Goal: Task Accomplishment & Management: Complete application form

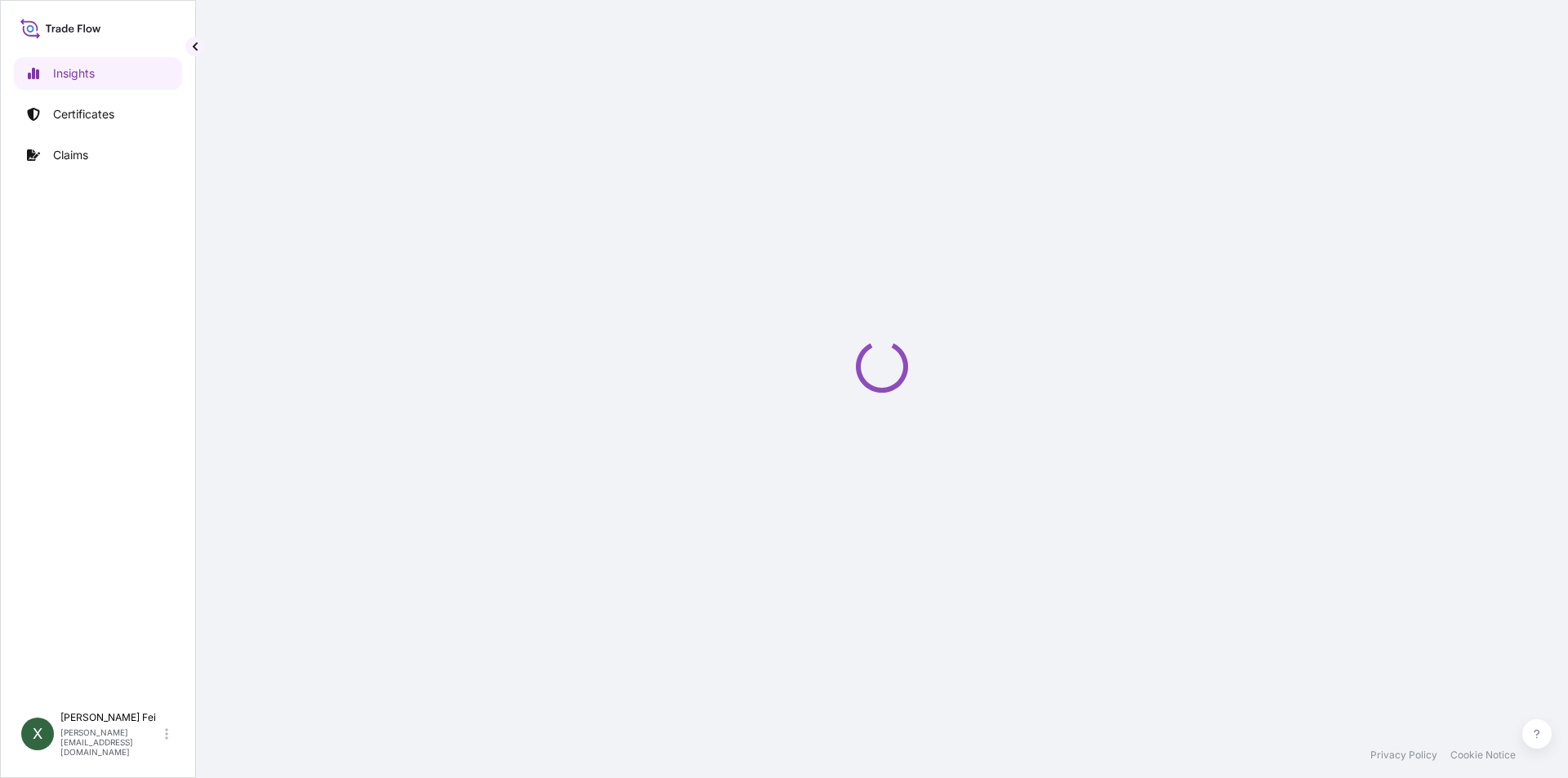
select select "2025"
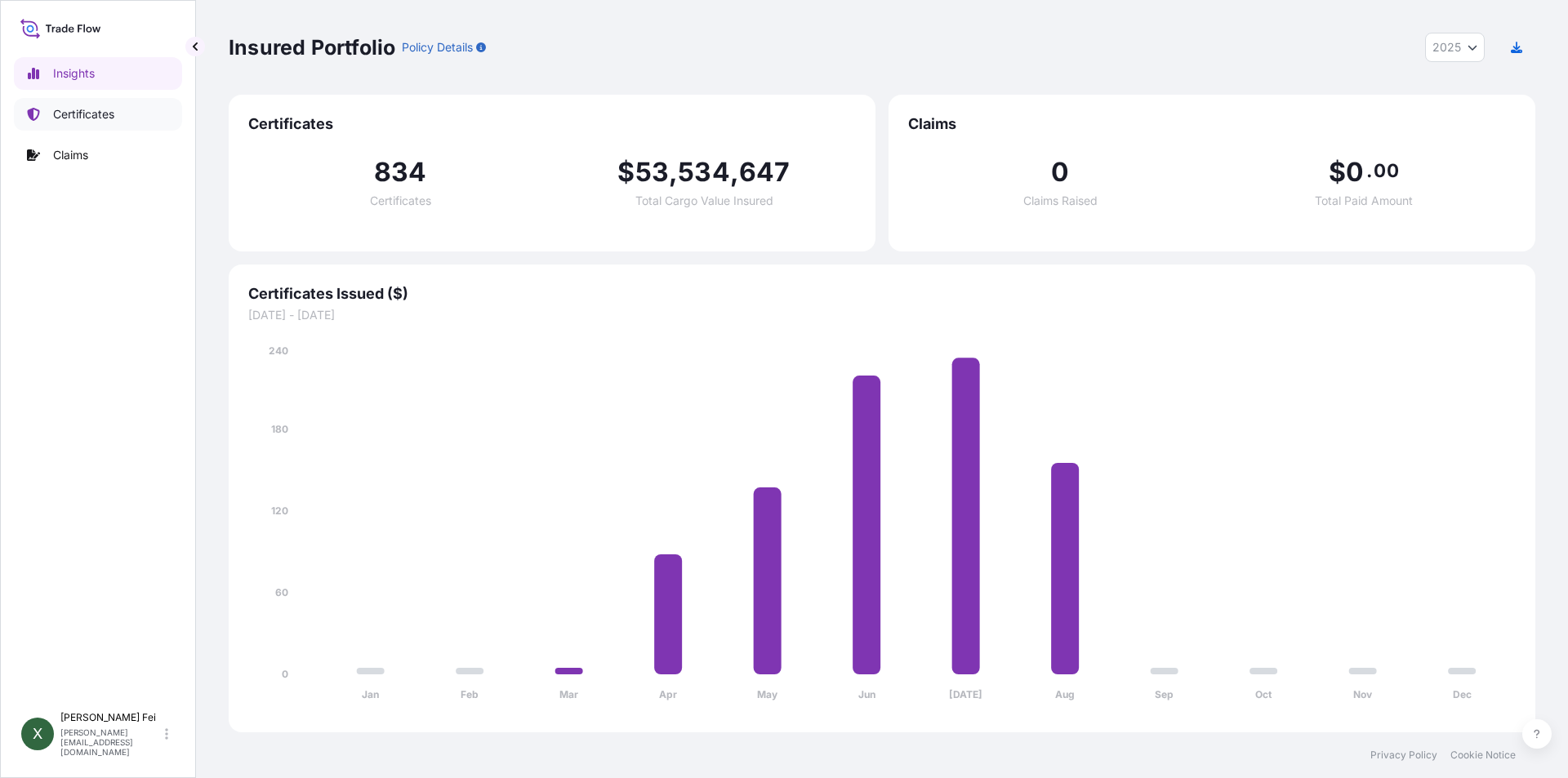
click at [95, 115] on p "Certificates" at bounding box center [83, 114] width 61 height 17
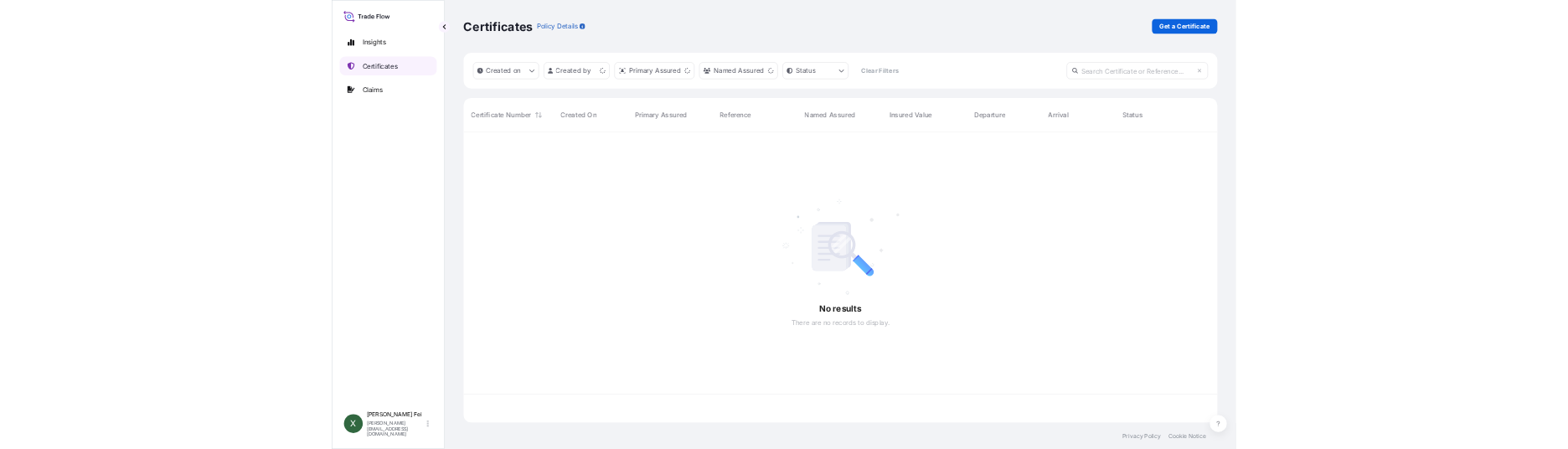
scroll to position [514, 1328]
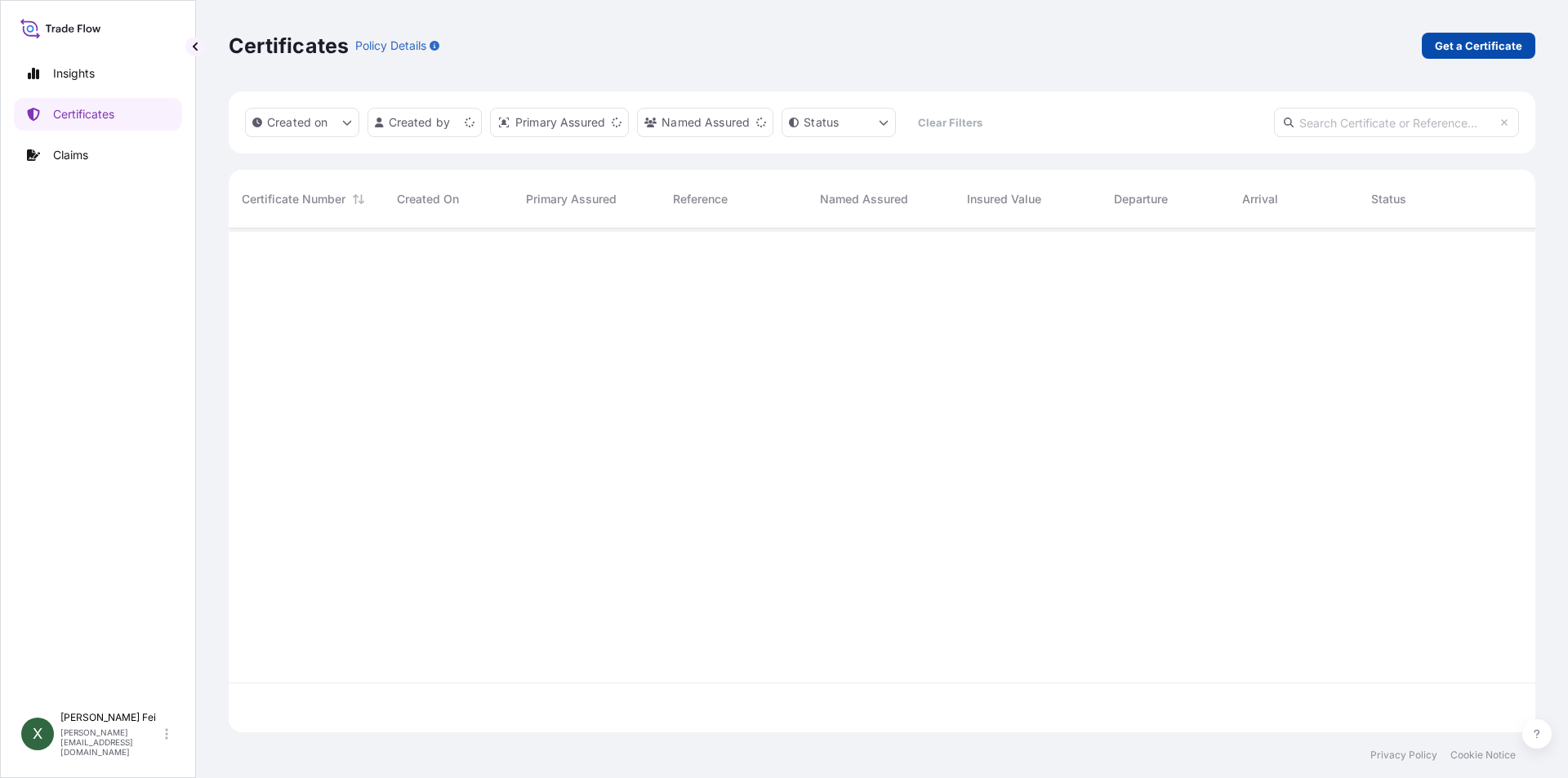
click at [1485, 48] on p "Get a Certificate" at bounding box center [1479, 45] width 88 height 17
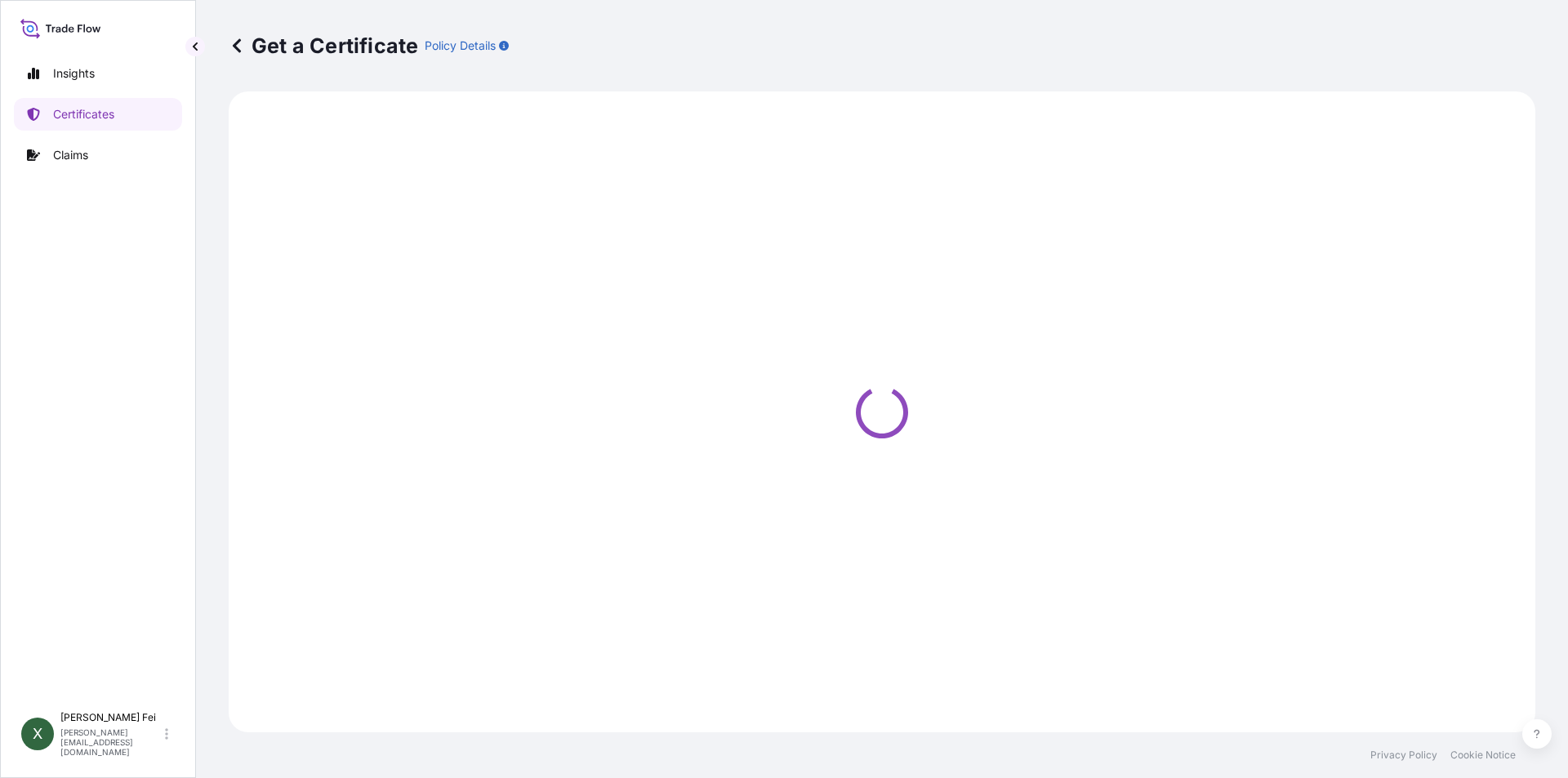
select select "Barge"
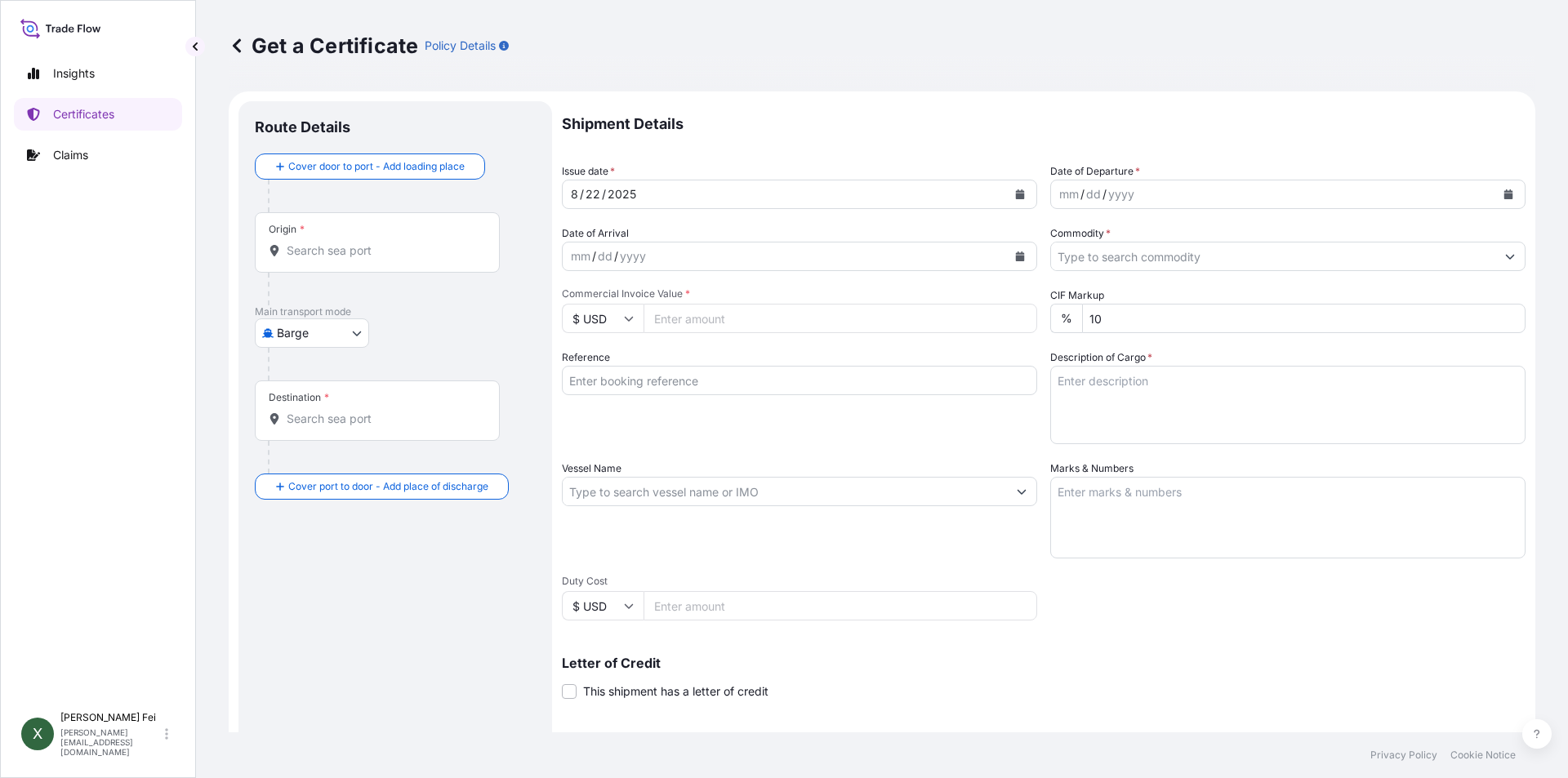
click at [403, 256] on input "Origin *" at bounding box center [383, 251] width 193 height 17
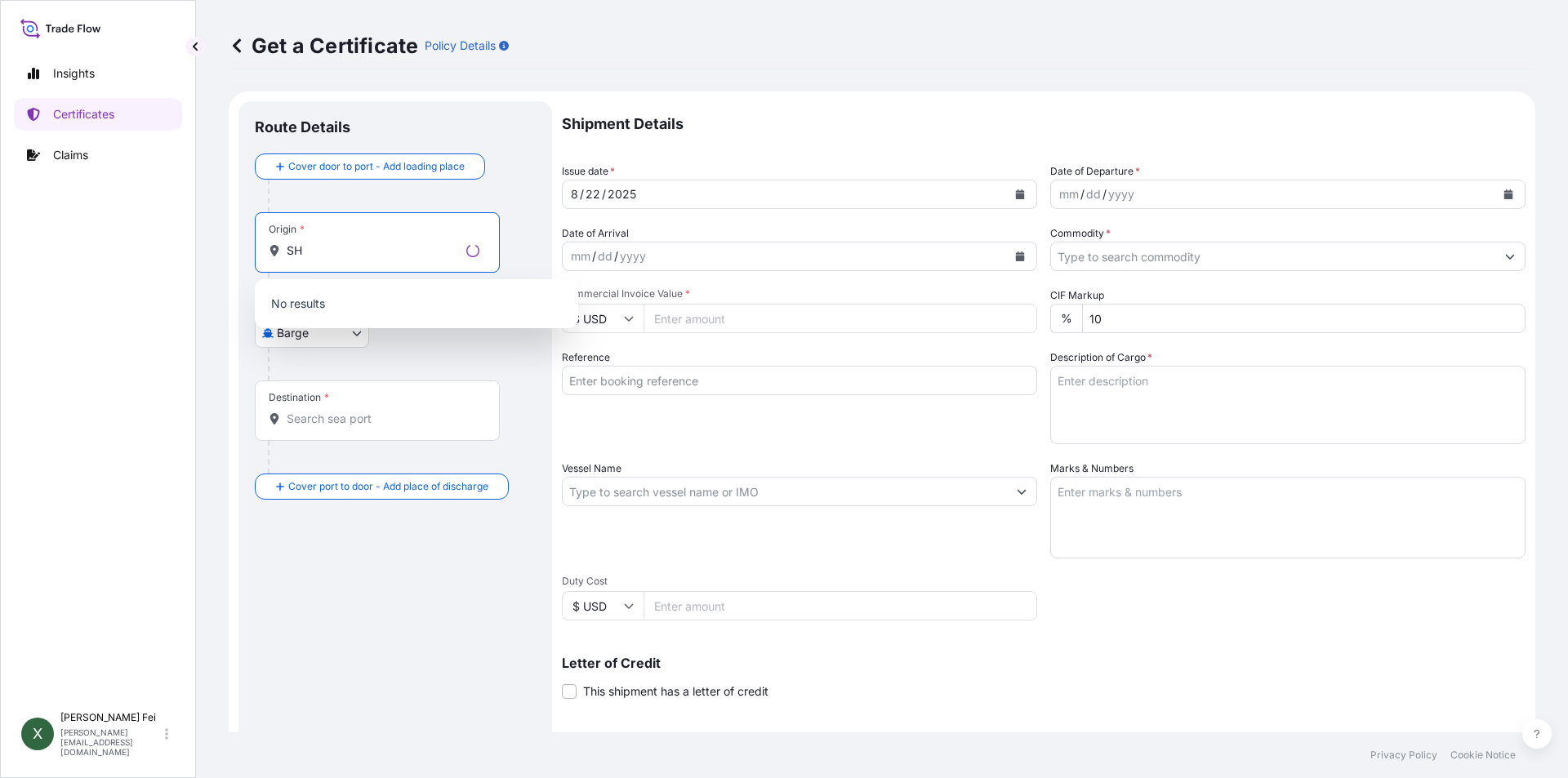
type input "S"
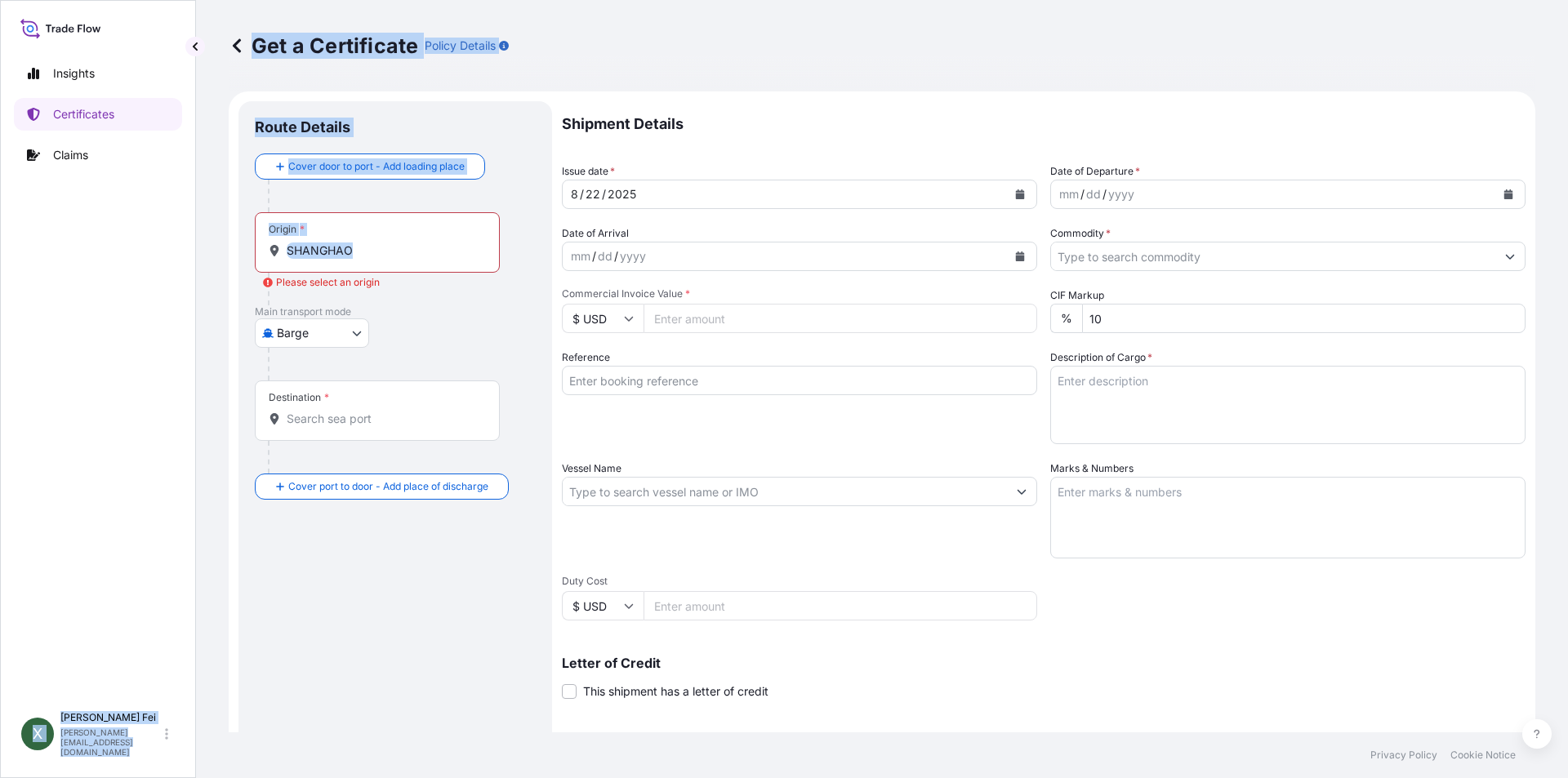
drag, startPoint x: 398, startPoint y: 265, endPoint x: 193, endPoint y: 234, distance: 207.3
click at [193, 234] on div "Insights Certificates Claims X [PERSON_NAME] [PERSON_NAME][EMAIL_ADDRESS][DOMAI…" at bounding box center [784, 389] width 1568 height 778
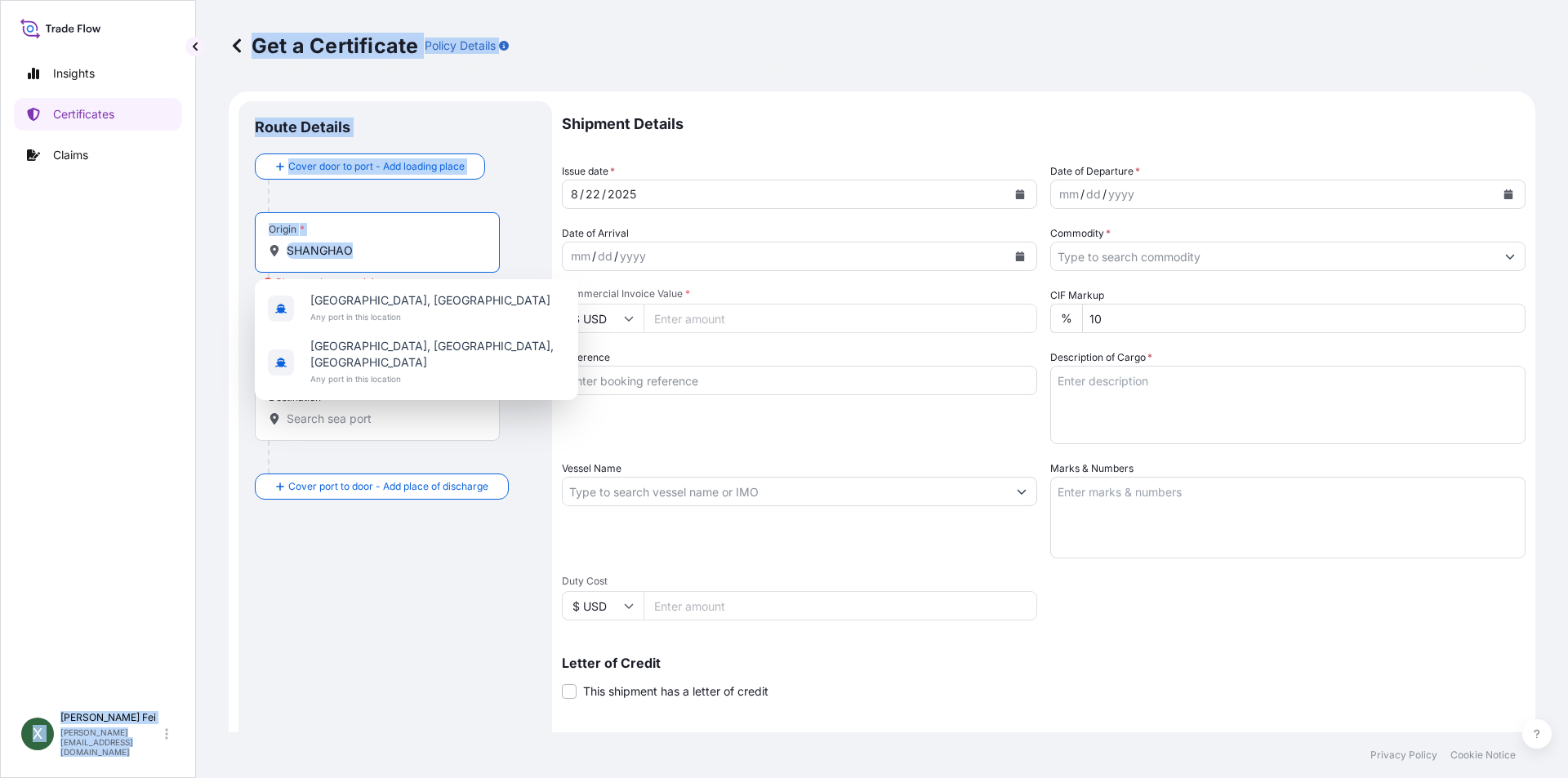
click at [386, 249] on input "SHANGHAO" at bounding box center [383, 251] width 193 height 17
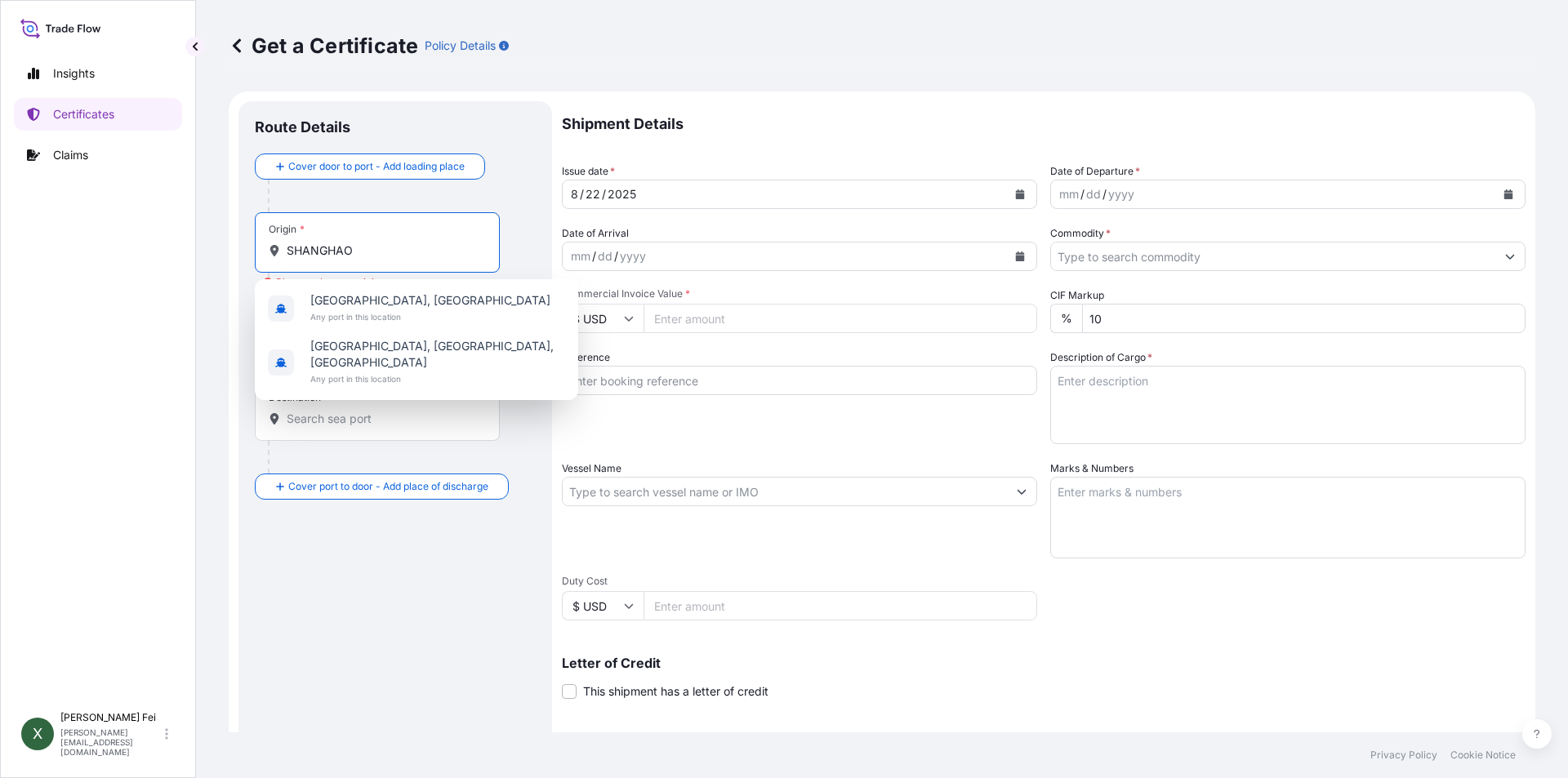
drag, startPoint x: 382, startPoint y: 250, endPoint x: 275, endPoint y: 257, distance: 107.2
click at [275, 257] on div "SHANGHAO" at bounding box center [377, 251] width 217 height 17
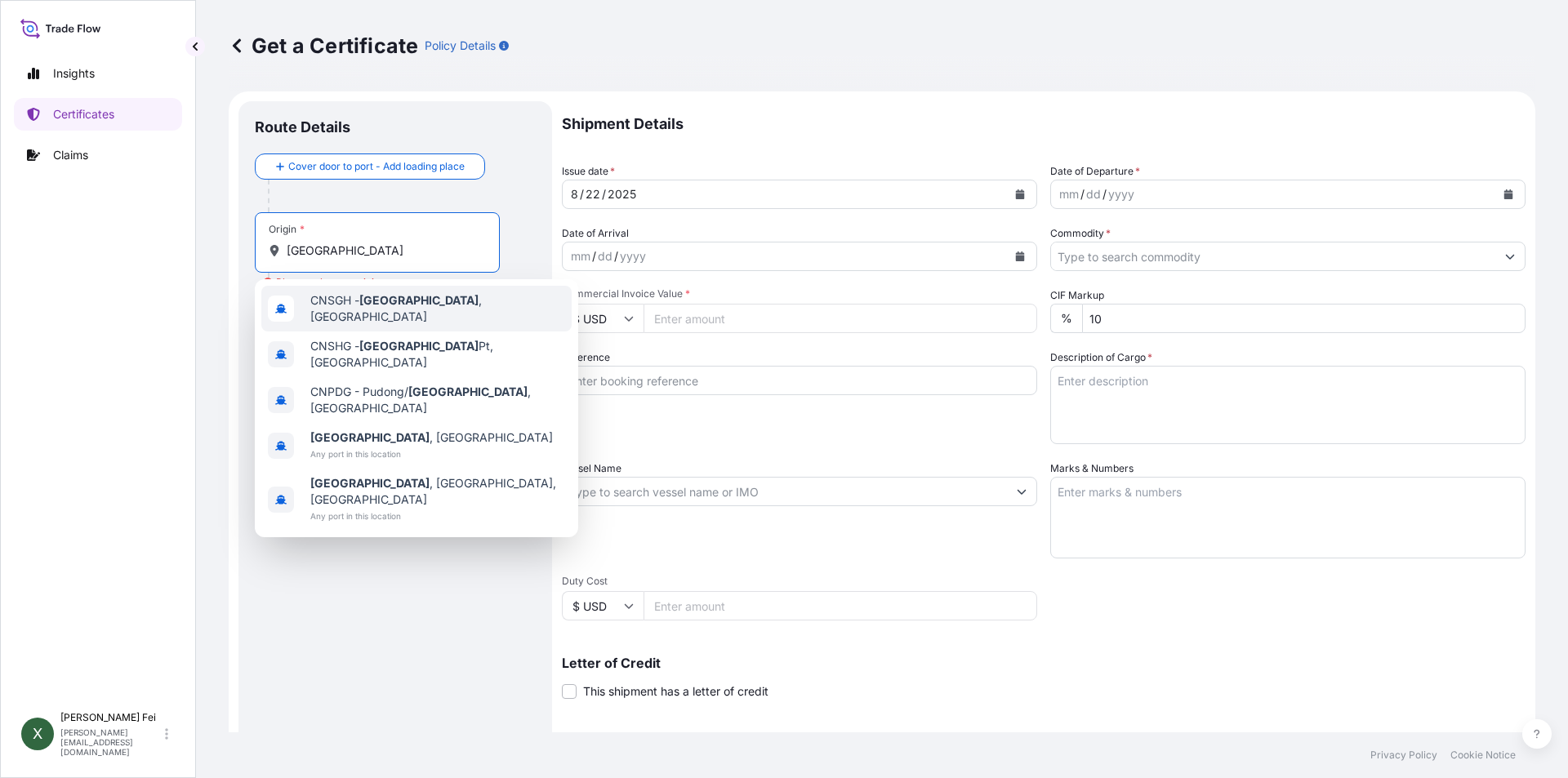
click at [403, 313] on span "CNSGH - [GEOGRAPHIC_DATA] , [GEOGRAPHIC_DATA]" at bounding box center [437, 309] width 255 height 33
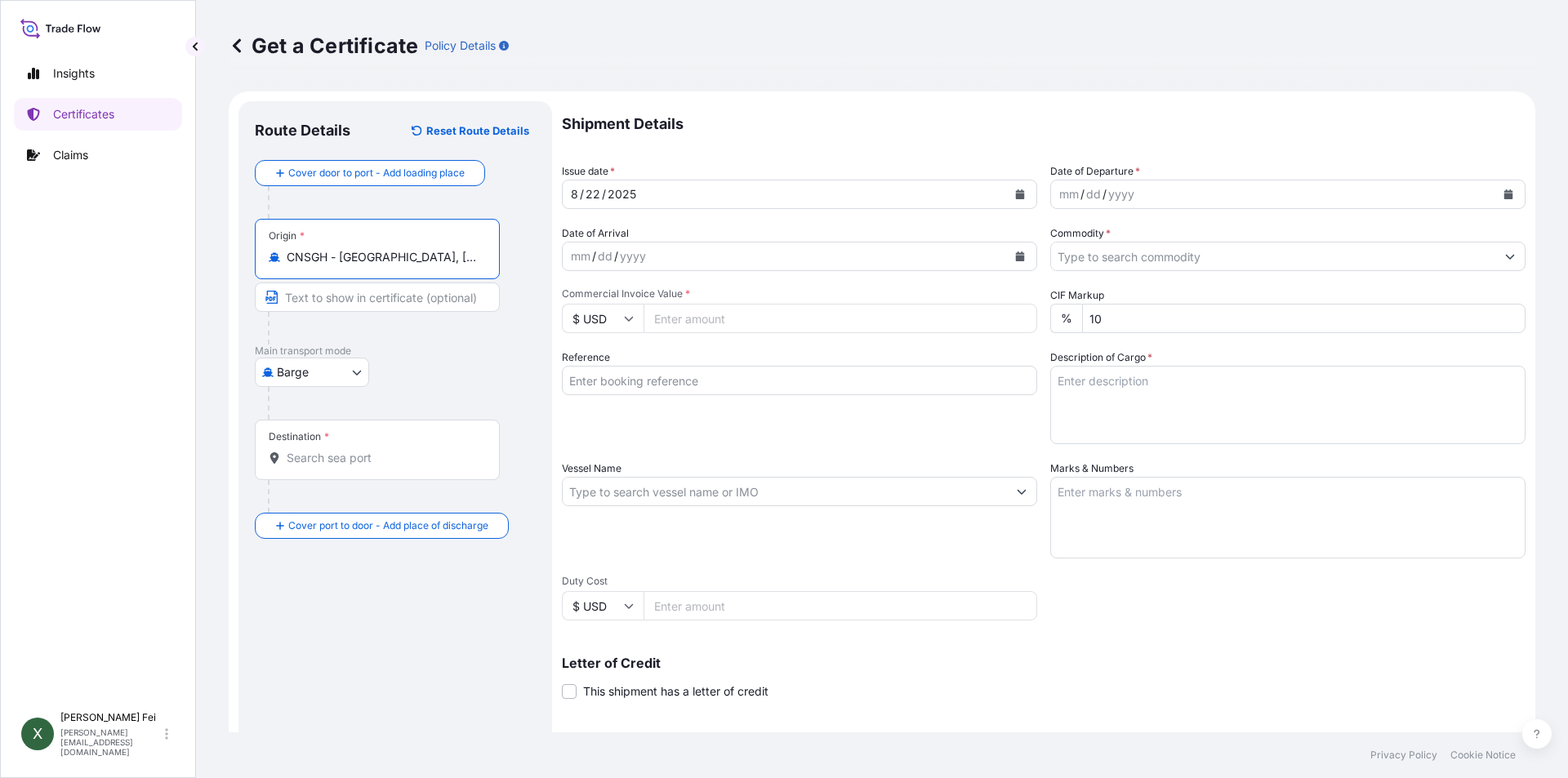
type input "CNSGH - [GEOGRAPHIC_DATA], [GEOGRAPHIC_DATA]"
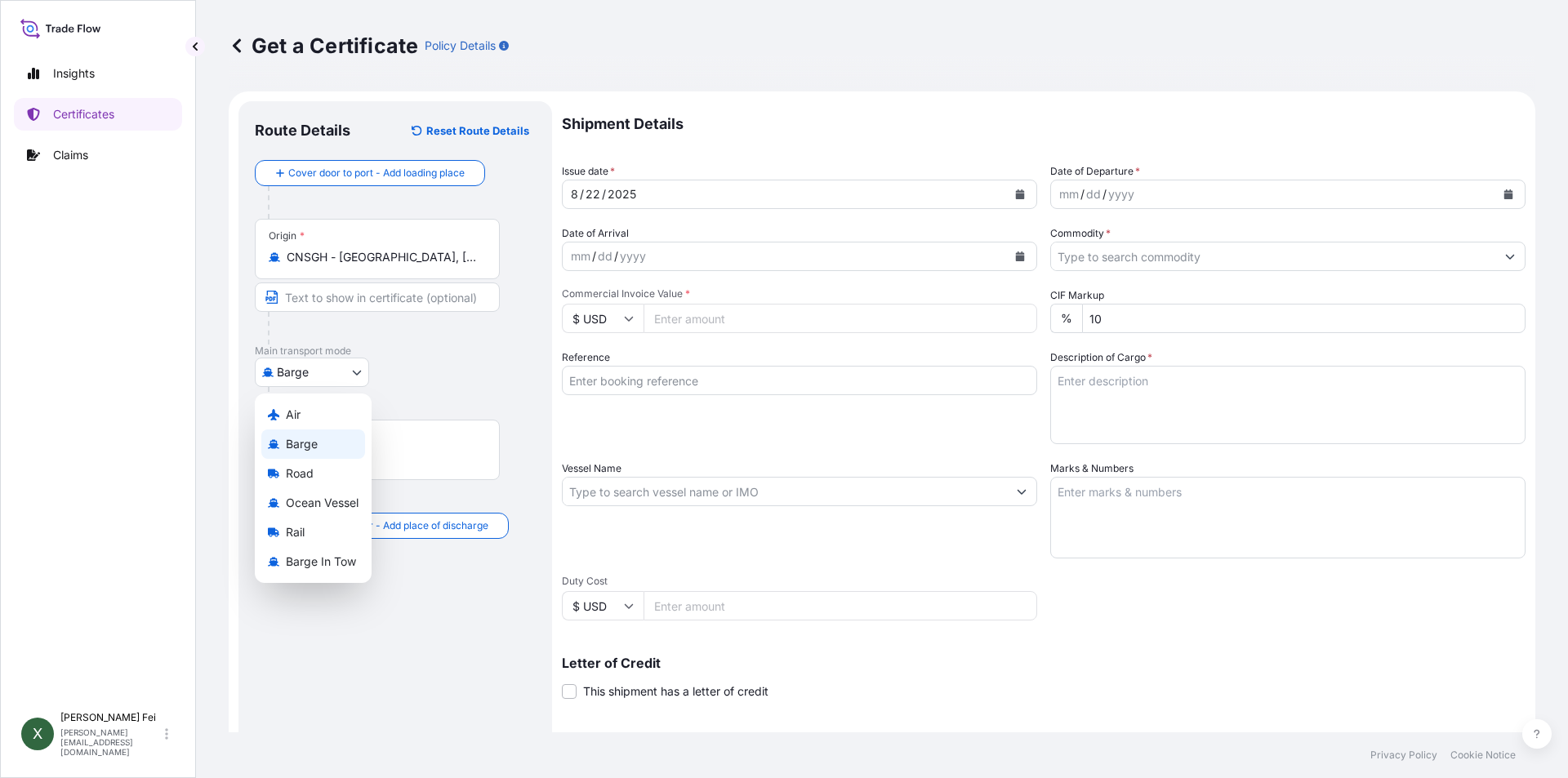
click at [341, 376] on body "0 options available. 5 options available. Insights Certificates Claims X [PERSO…" at bounding box center [784, 389] width 1568 height 778
click at [331, 508] on span "Ocean Vessel" at bounding box center [322, 504] width 73 height 17
select select "Ocean Vessel"
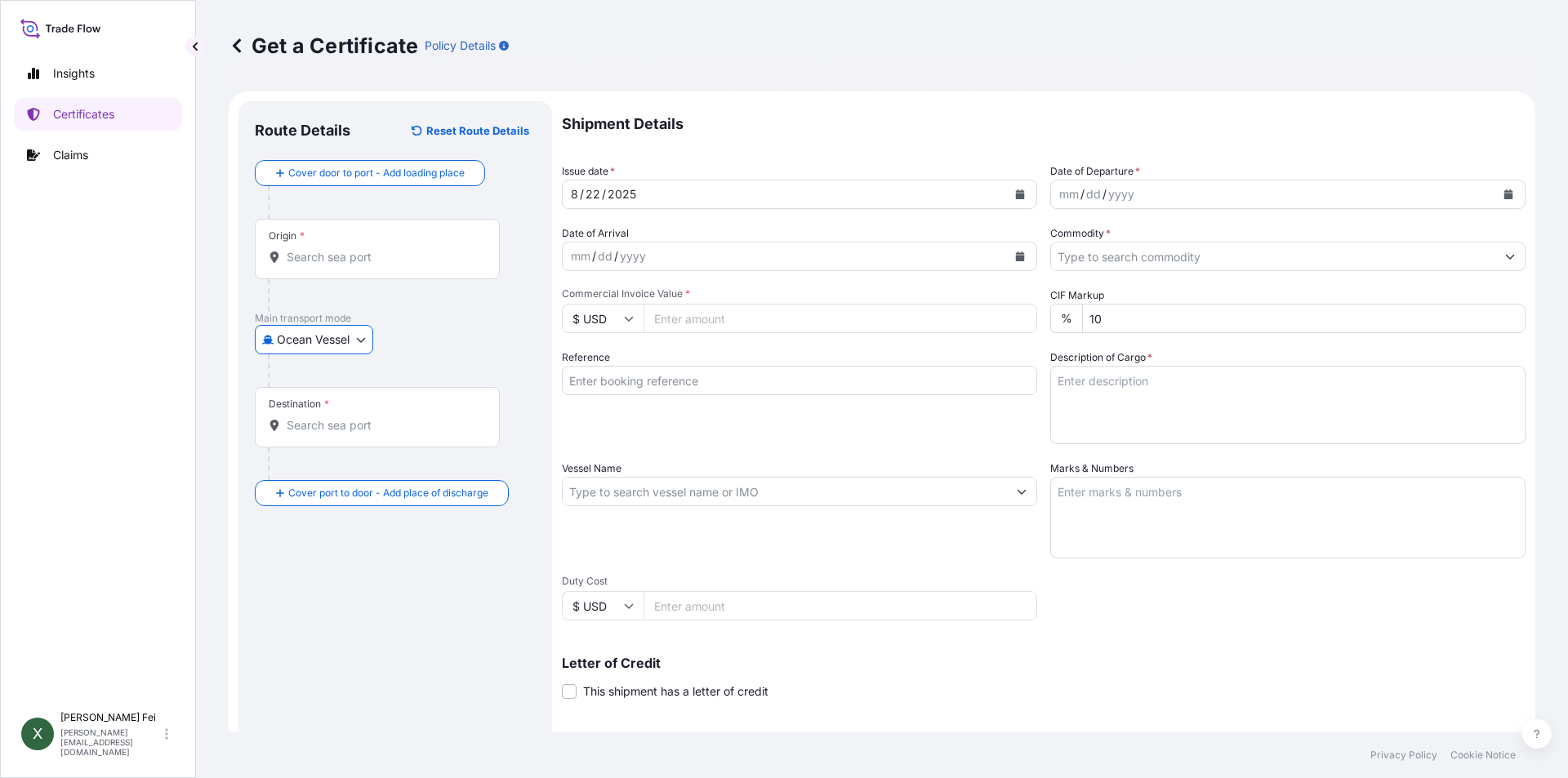
drag, startPoint x: 431, startPoint y: 343, endPoint x: 393, endPoint y: 293, distance: 62.8
click at [431, 341] on div "Ocean Vessel Air Barge Road Ocean Vessel Rail Barge in [GEOGRAPHIC_DATA]" at bounding box center [395, 340] width 281 height 30
click at [369, 254] on input "Origin *" at bounding box center [383, 257] width 193 height 17
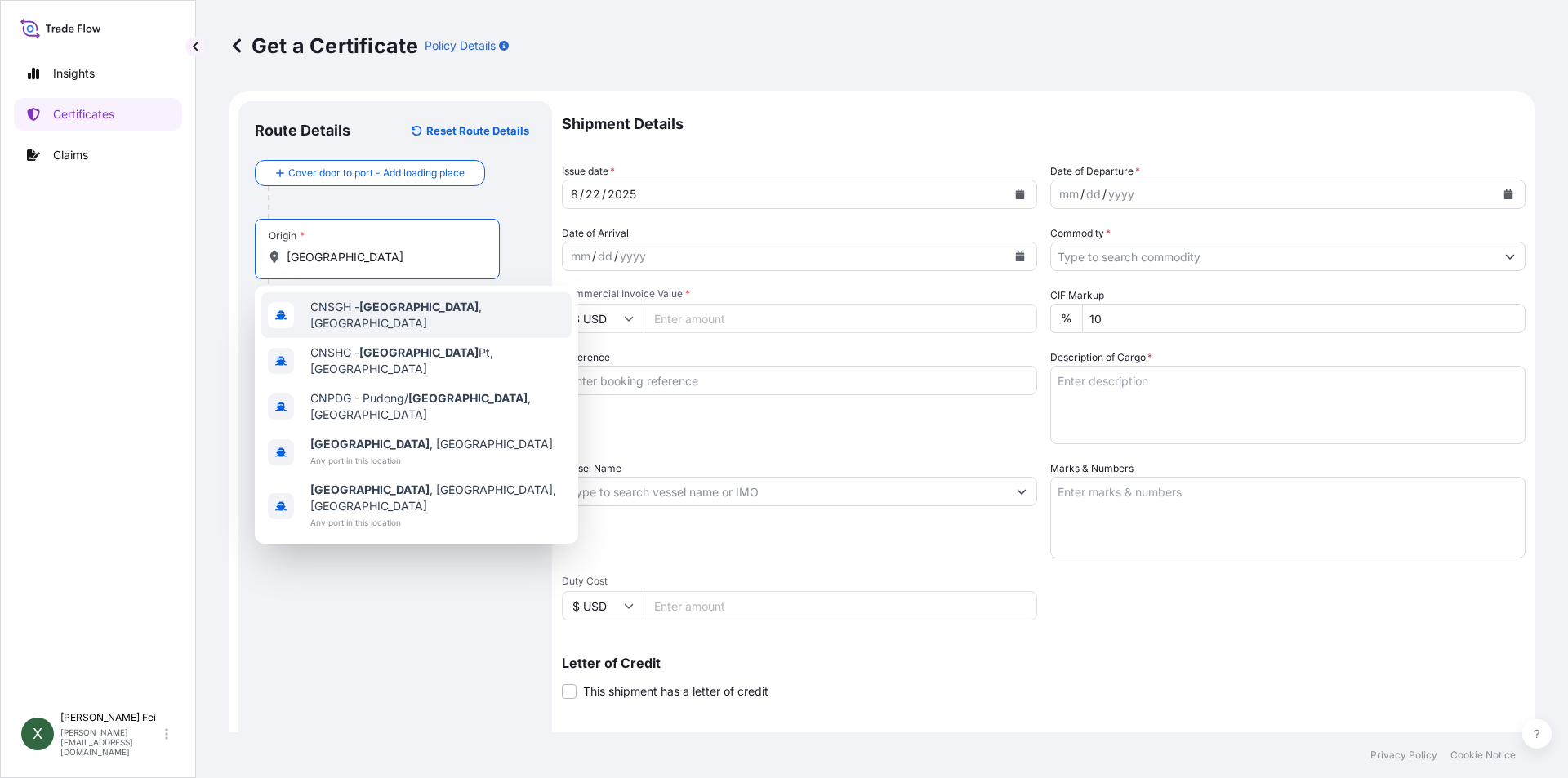
click at [403, 303] on span "CNSGH - [GEOGRAPHIC_DATA] , [GEOGRAPHIC_DATA]" at bounding box center [437, 316] width 255 height 33
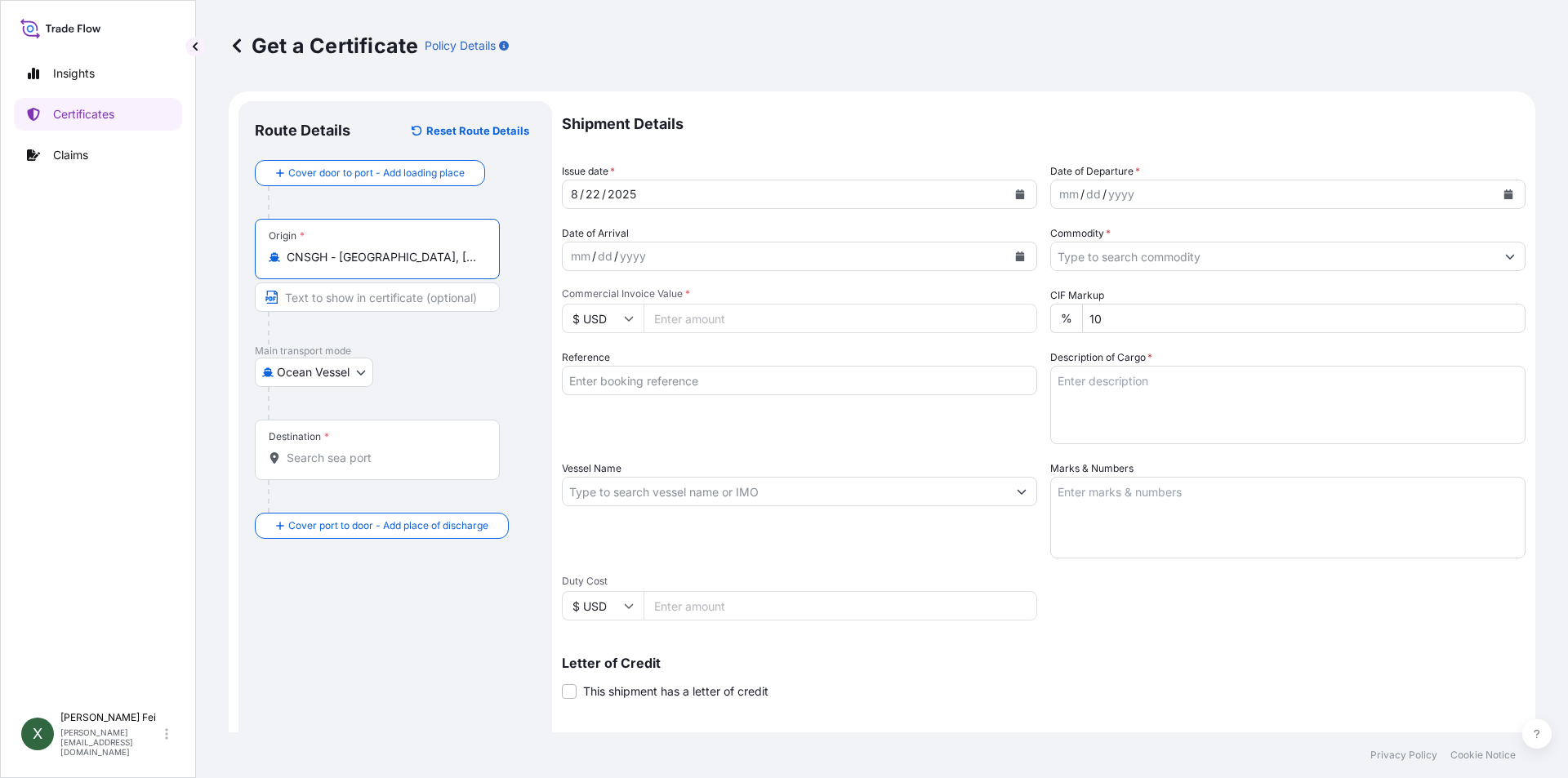
type input "CNSGH - [GEOGRAPHIC_DATA], [GEOGRAPHIC_DATA]"
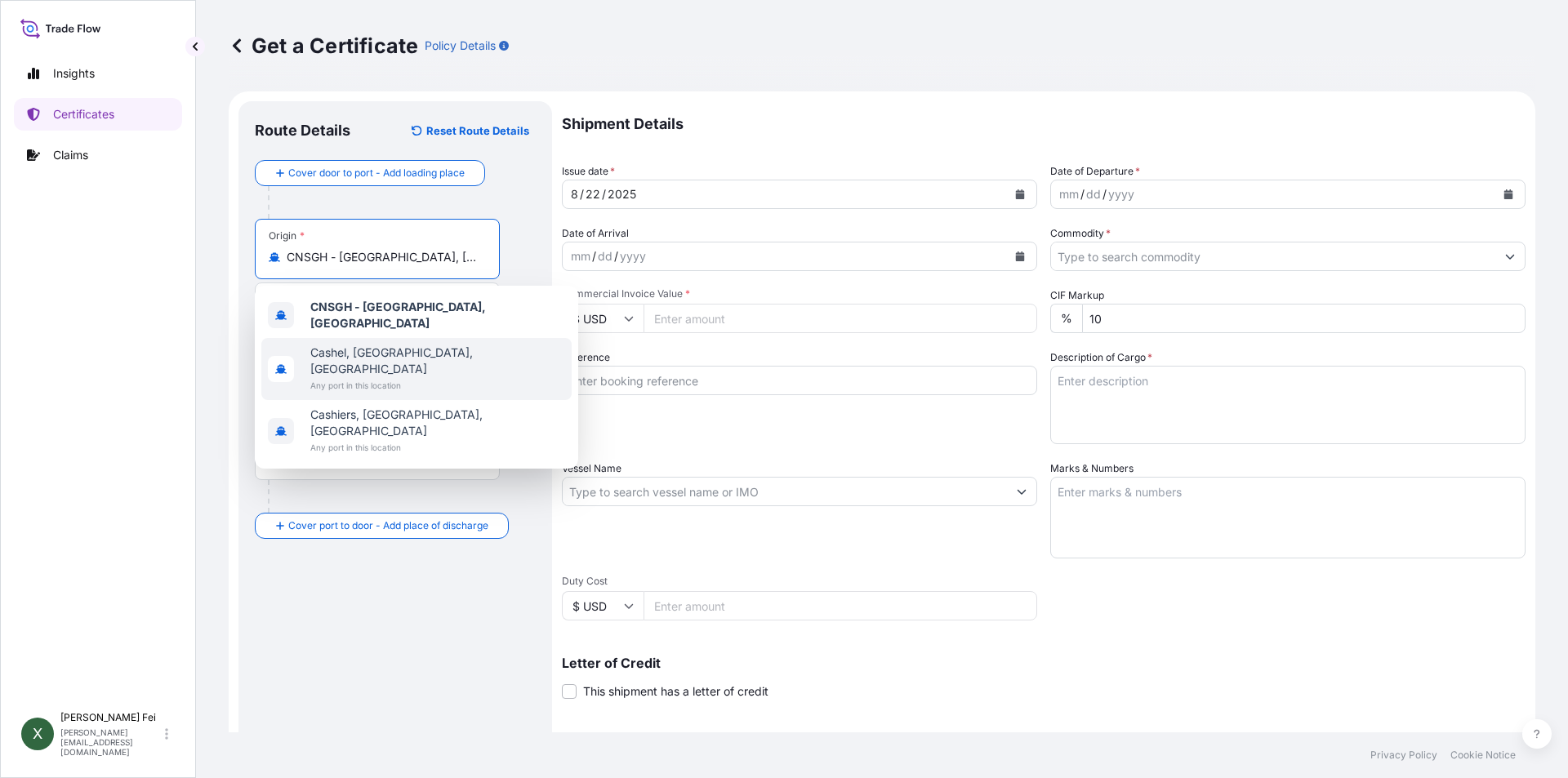
click at [358, 461] on input "Destination *" at bounding box center [383, 458] width 193 height 17
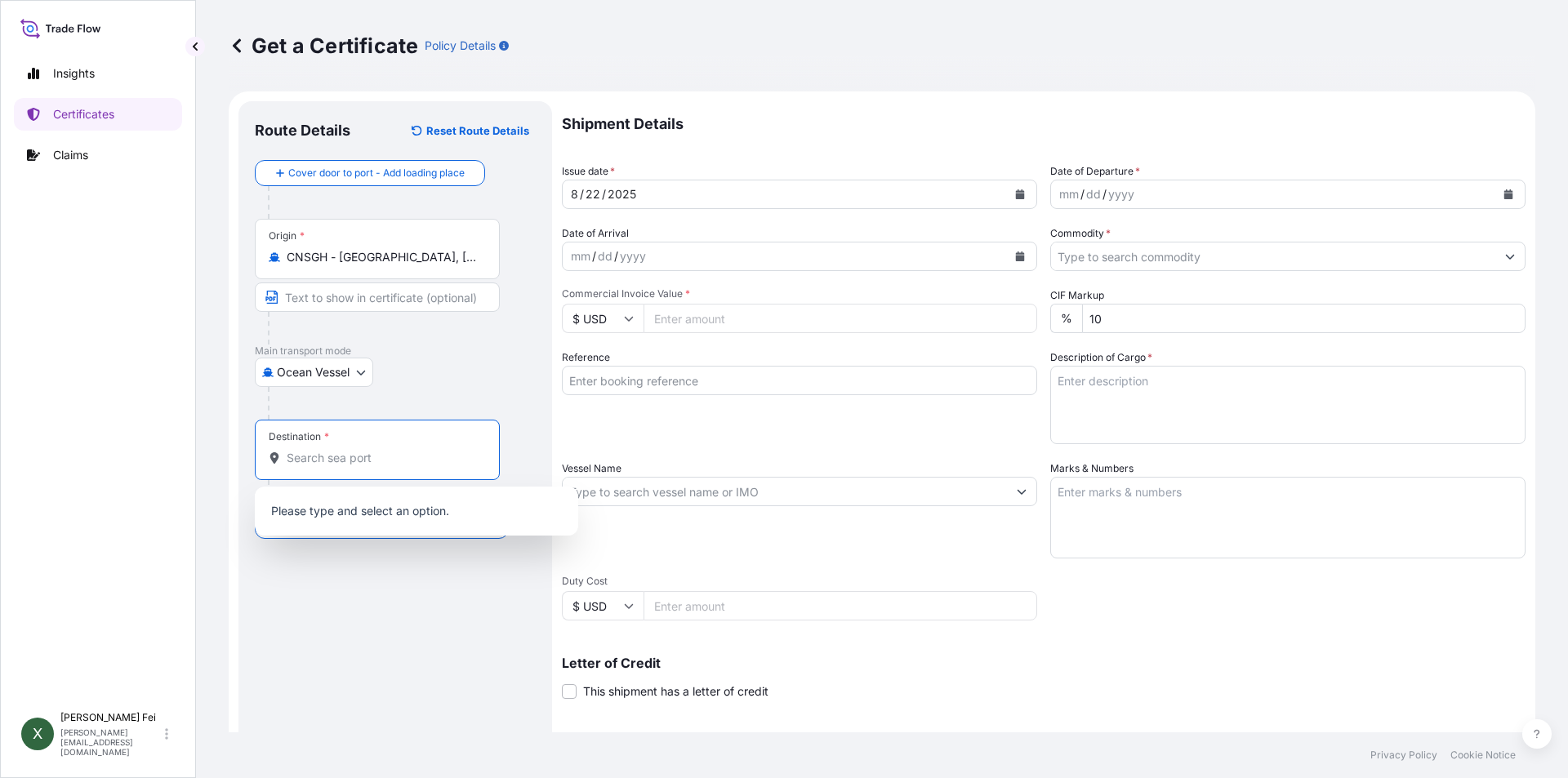
paste input "[GEOGRAPHIC_DATA]"
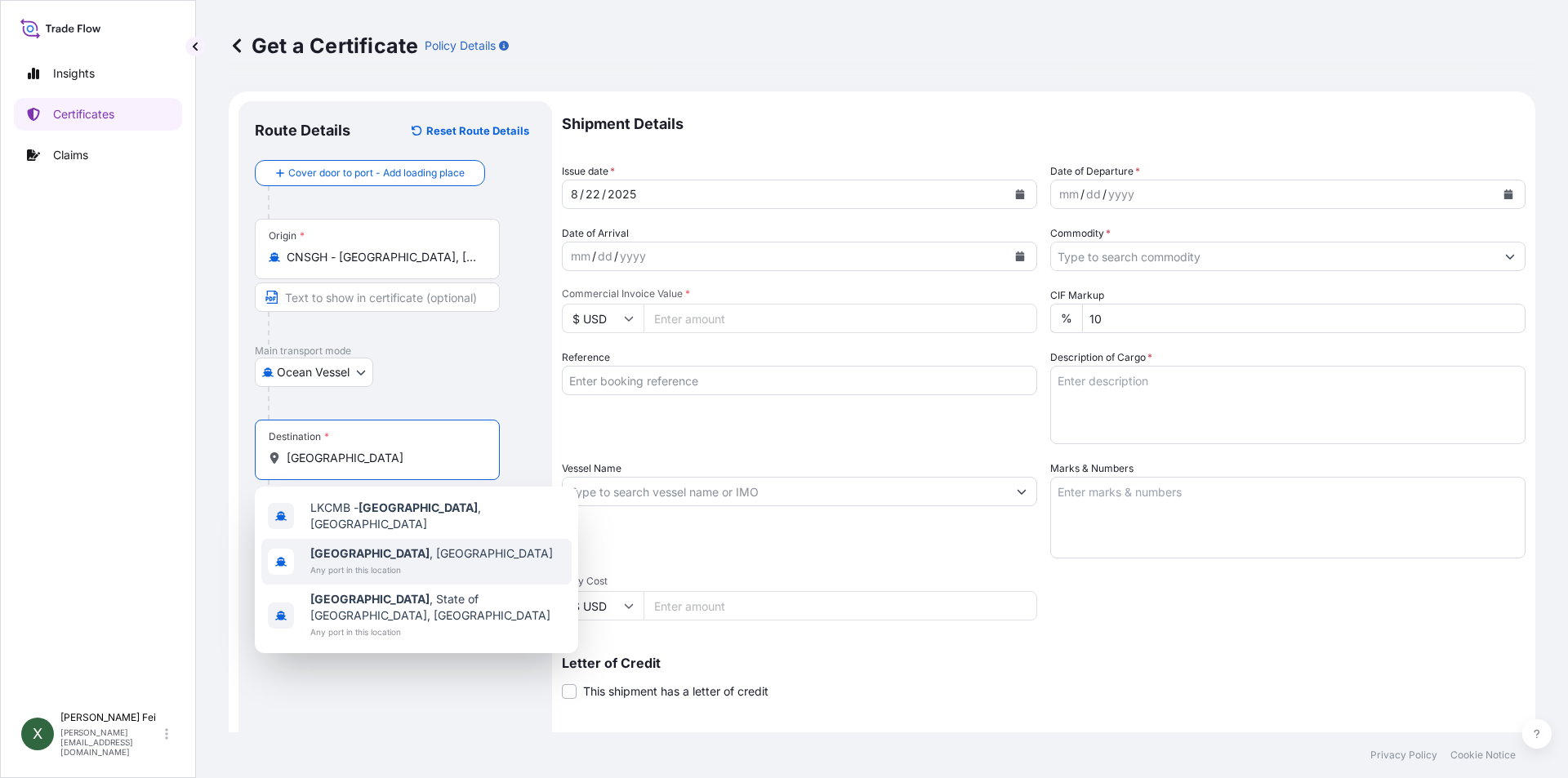
click at [436, 555] on div "[GEOGRAPHIC_DATA] , [GEOGRAPHIC_DATA] Any port in this location" at bounding box center [416, 561] width 310 height 45
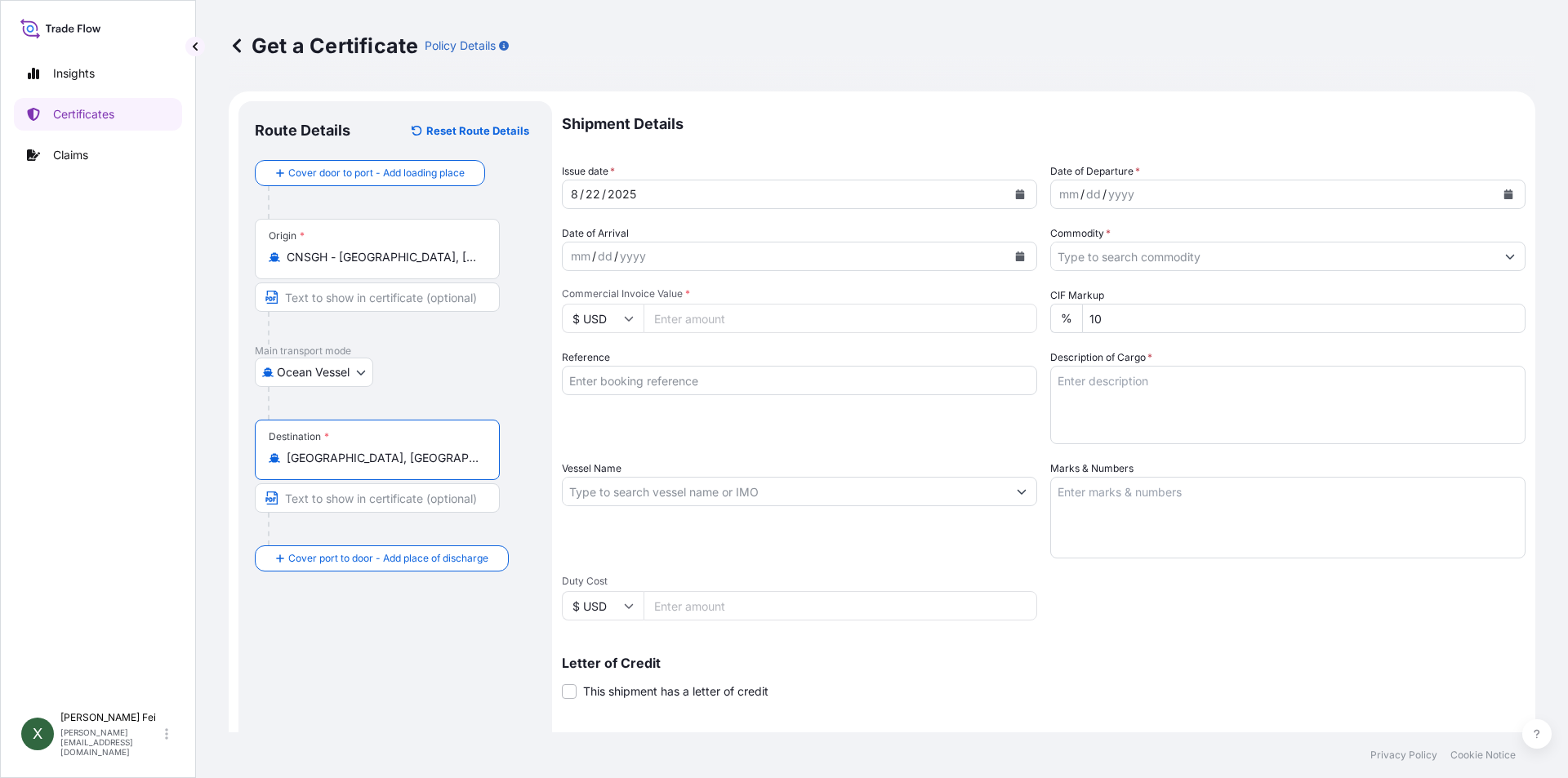
type input "[GEOGRAPHIC_DATA], [GEOGRAPHIC_DATA]"
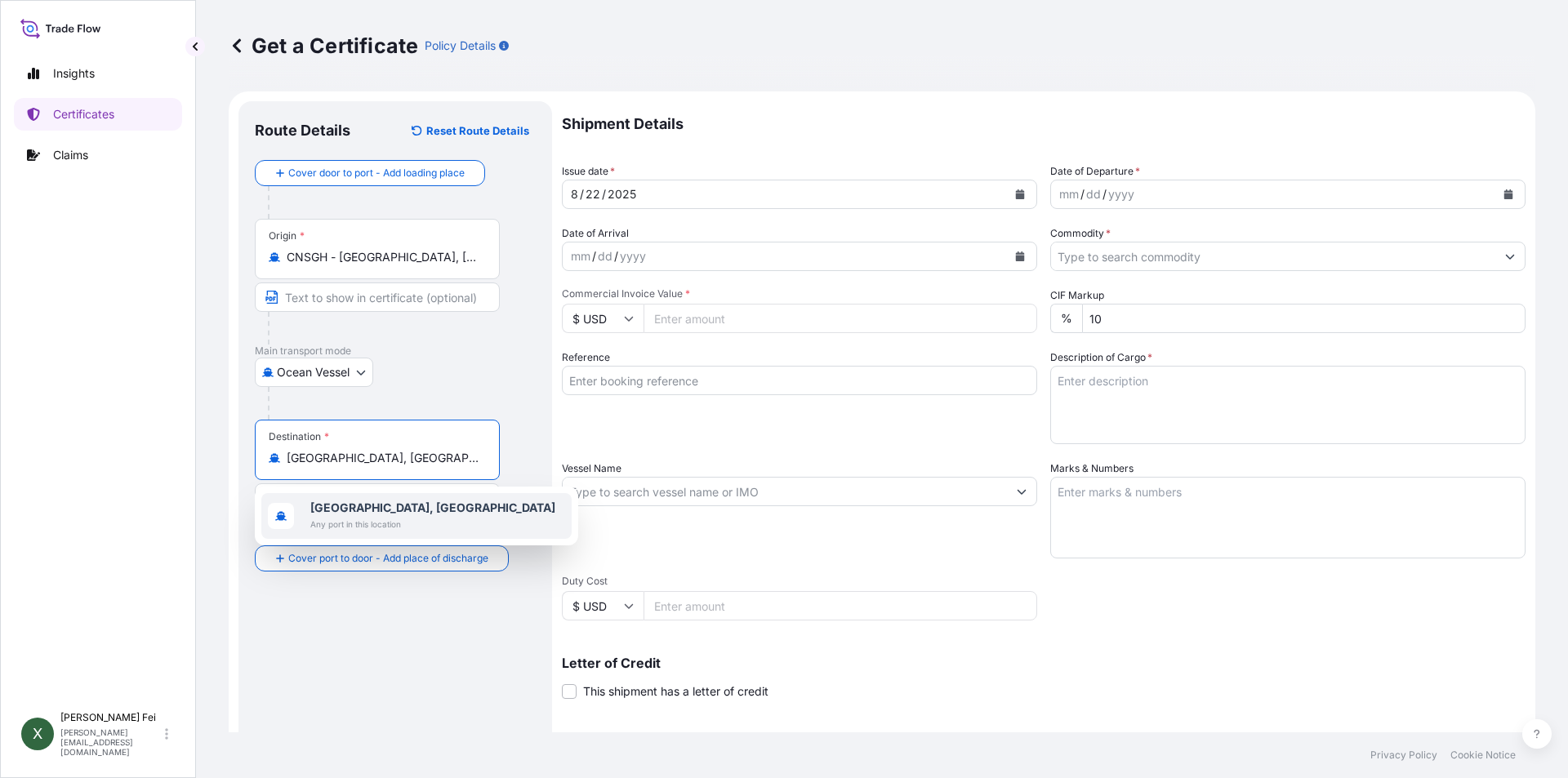
click at [1013, 189] on button "Calendar" at bounding box center [1020, 194] width 26 height 26
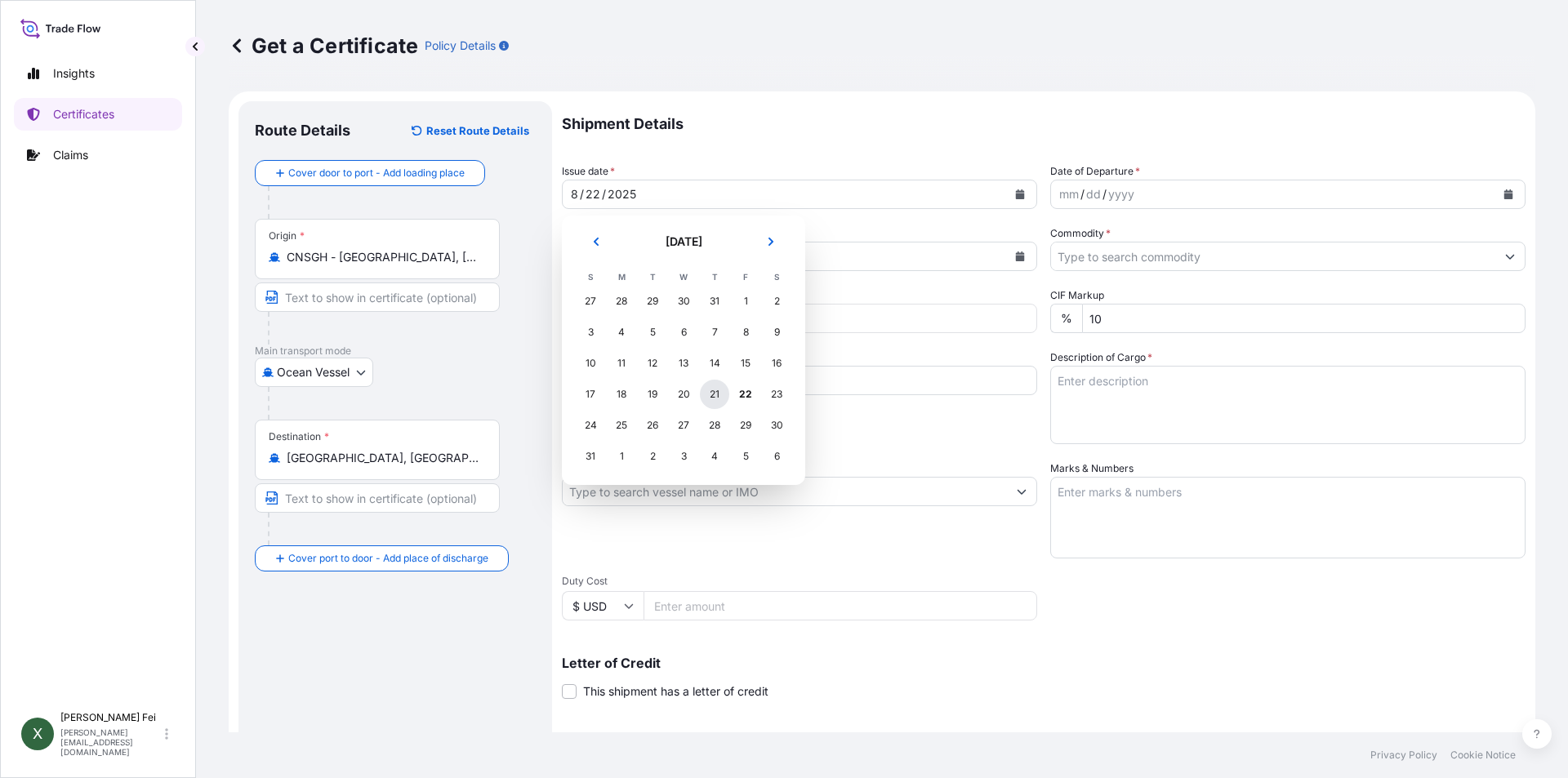
click at [707, 394] on div "21" at bounding box center [715, 394] width 30 height 30
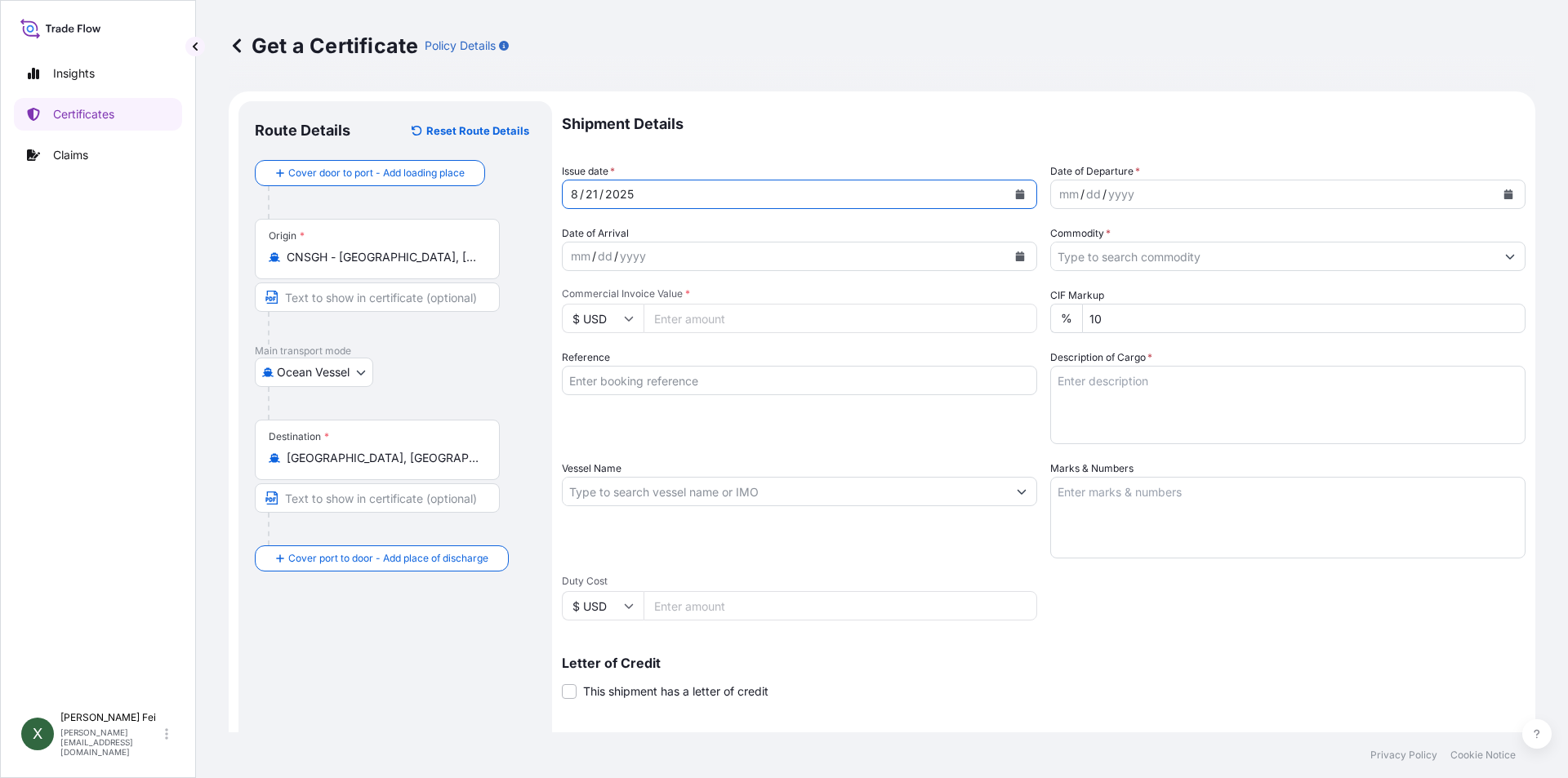
click at [1504, 194] on icon "Calendar" at bounding box center [1508, 194] width 9 height 10
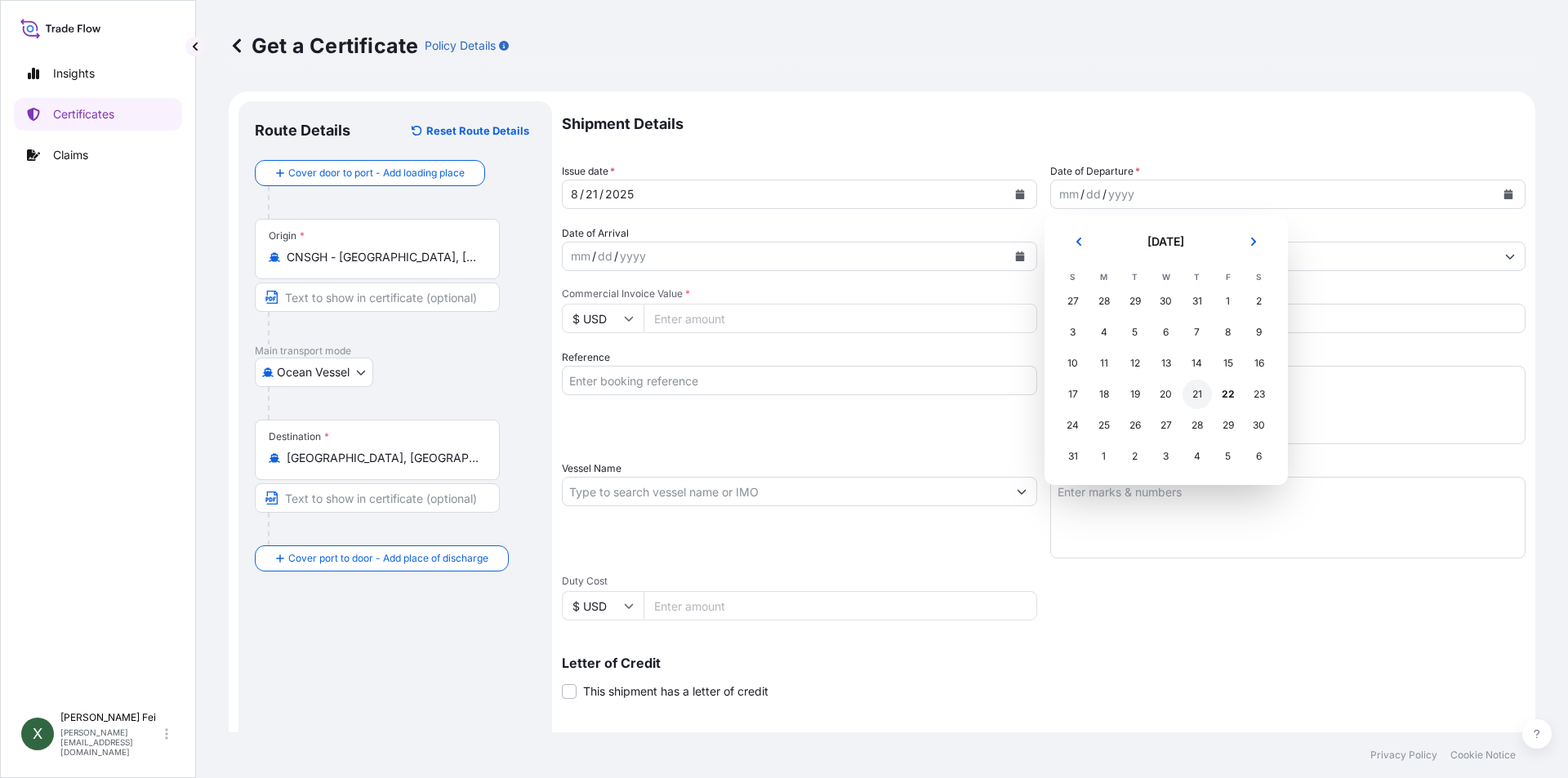
click at [1192, 394] on div "21" at bounding box center [1197, 394] width 30 height 30
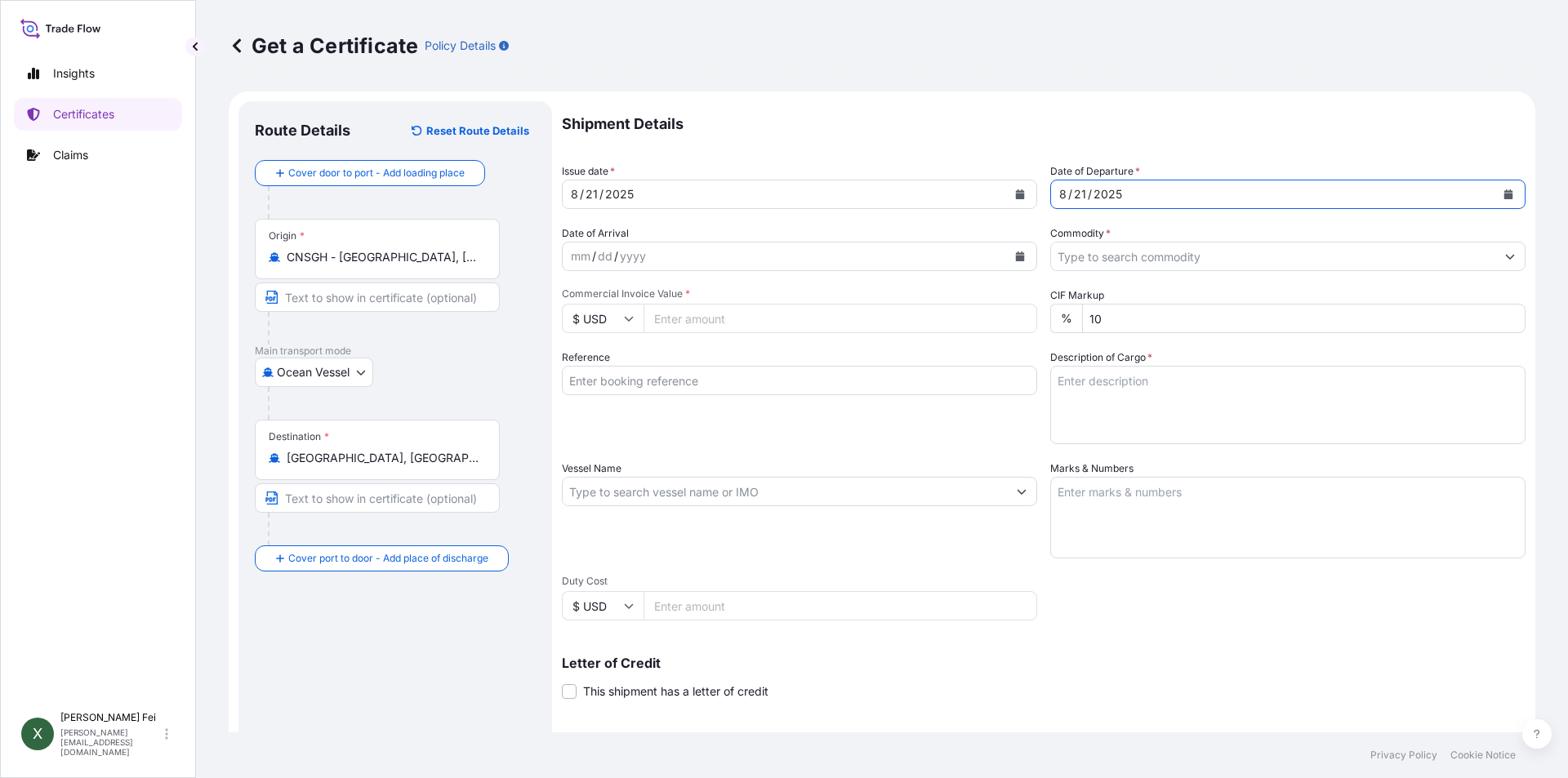
click at [1137, 259] on input "Commodity *" at bounding box center [1272, 256] width 444 height 30
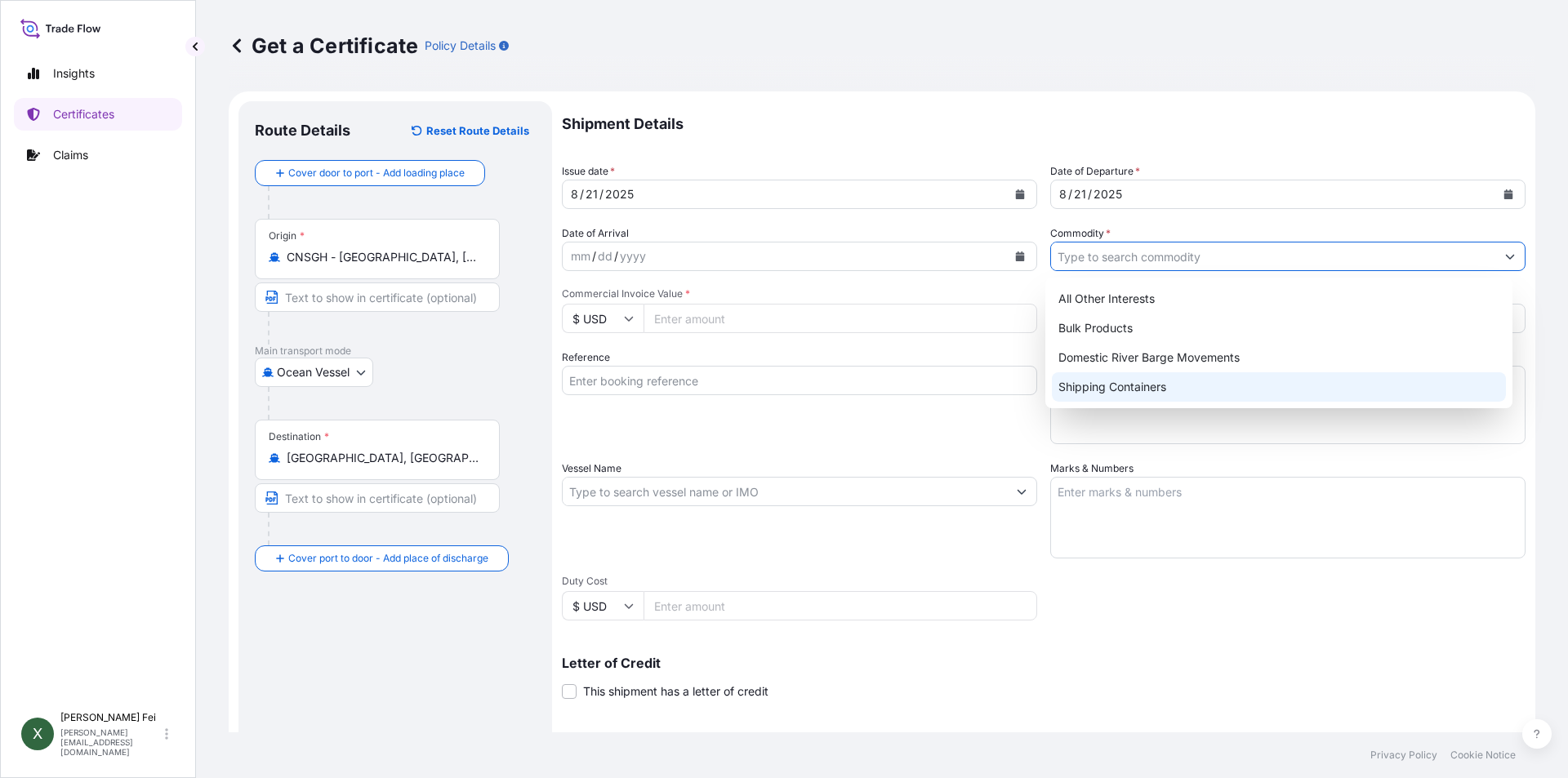
click at [1095, 385] on div "Shipping Containers" at bounding box center [1279, 387] width 455 height 30
type input "Shipping Containers"
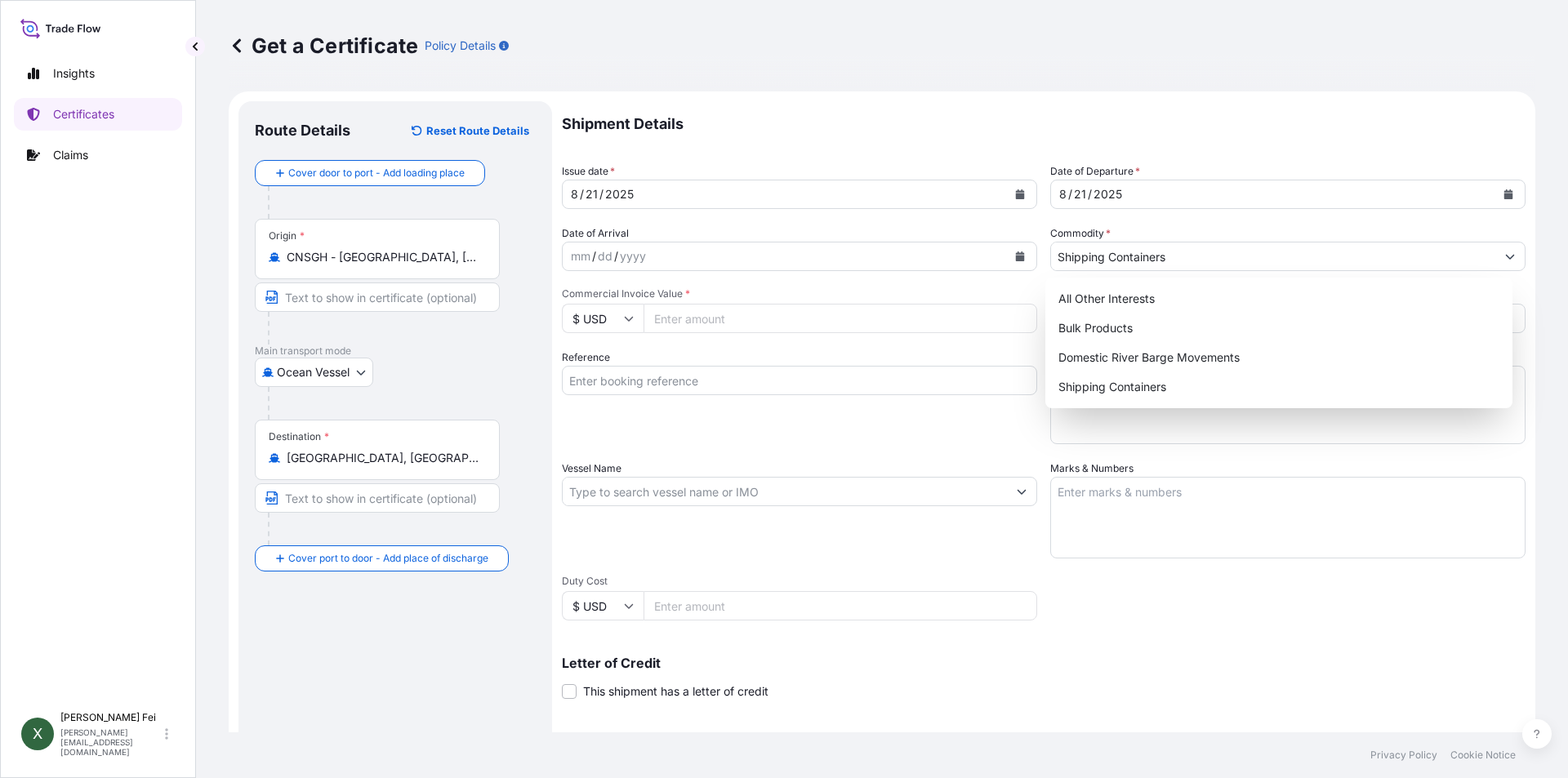
click at [622, 313] on input "$ USD" at bounding box center [603, 318] width 82 height 30
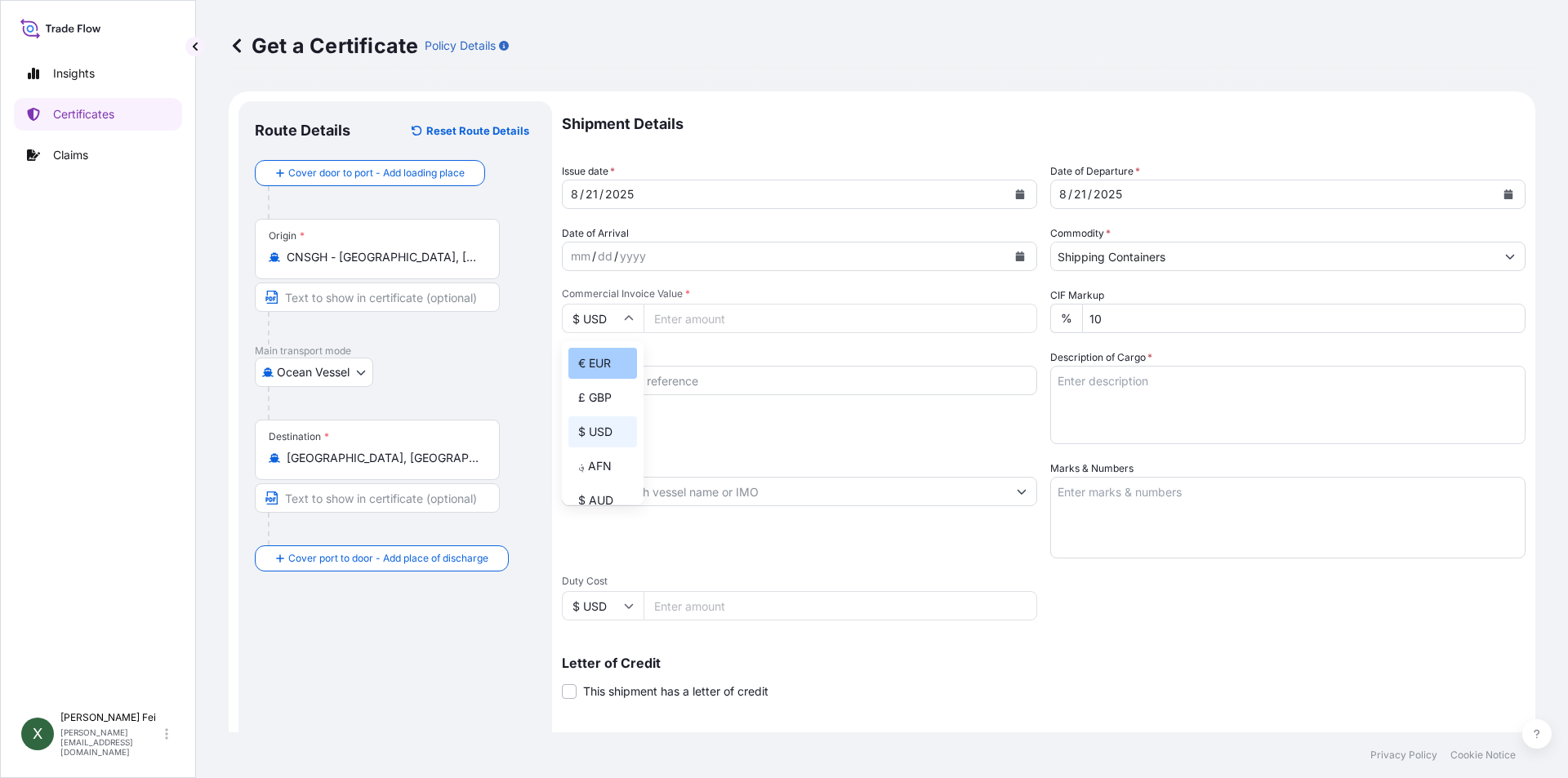
click at [616, 360] on div "€ EUR" at bounding box center [603, 364] width 69 height 31
type input "€ EUR"
click at [713, 327] on input "Commercial Invoice Value *" at bounding box center [840, 318] width 393 height 30
type input "51840"
click at [820, 378] on input "Reference" at bounding box center [799, 381] width 475 height 30
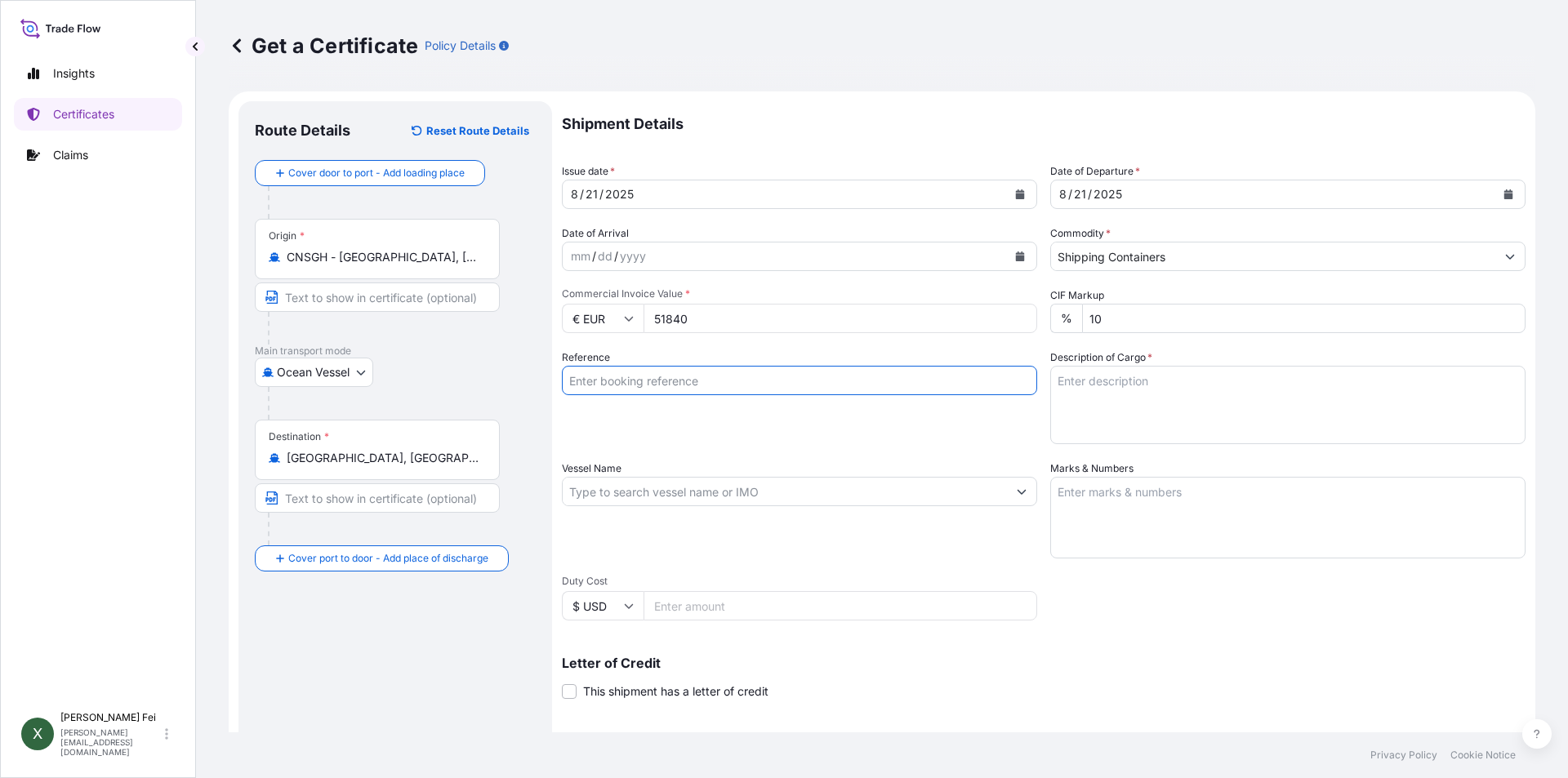
click at [664, 385] on input "Reference" at bounding box center [799, 381] width 475 height 30
paste input "OOLU4123996890"
type input "OOLU4123996890"
click at [1246, 387] on textarea "Description of Cargo *" at bounding box center [1287, 405] width 475 height 79
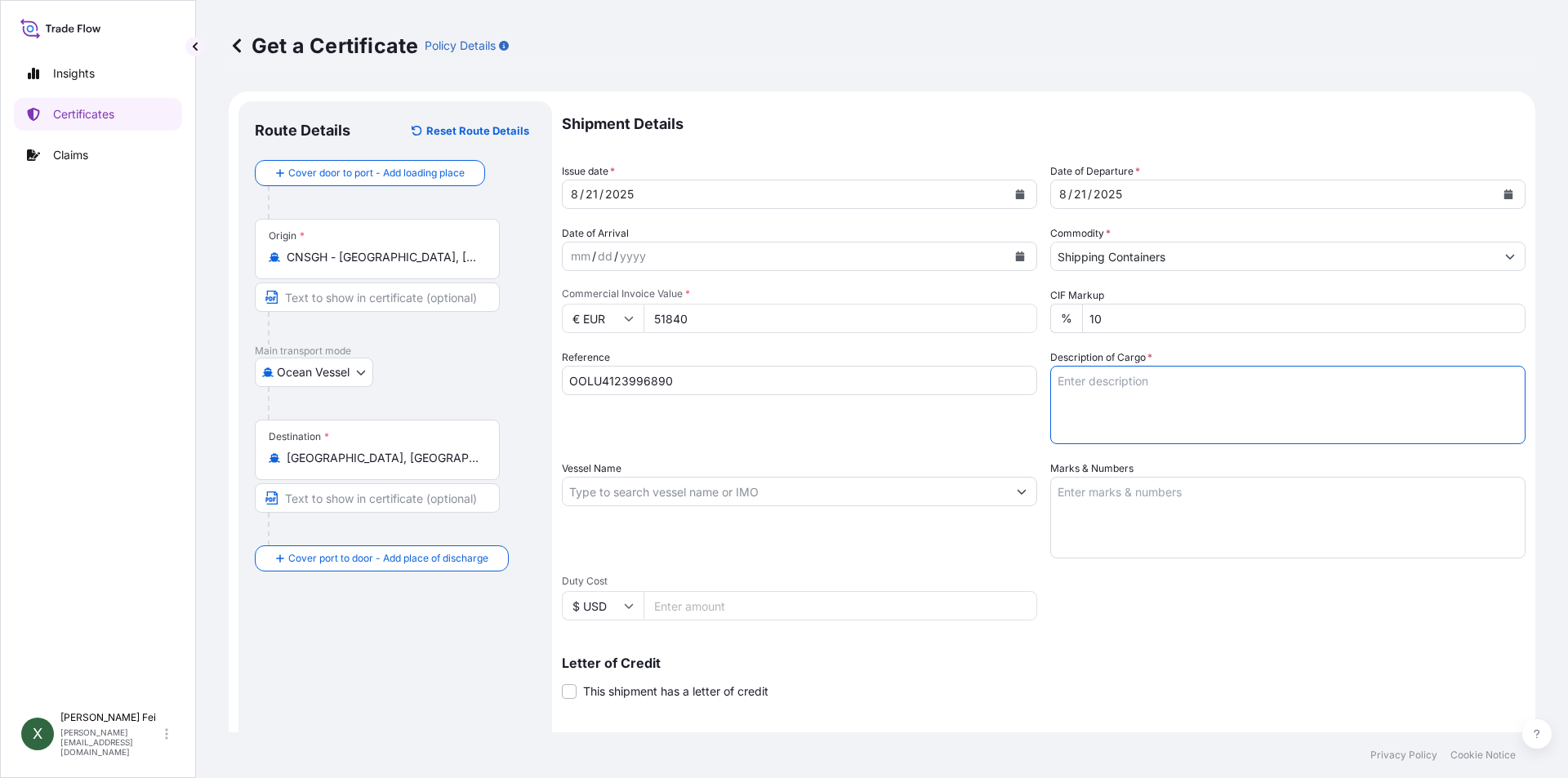
paste textarea "16 PALLETS"
paste textarea "ESTANE(R) 58887 NAT 055, PE"
paste textarea "FOIL BAG"
click at [1319, 408] on textarea "16 PALLETS ESTANE(R) 58887 NAT 055, PE FOIL BAG" at bounding box center [1287, 405] width 475 height 79
paste textarea "HS CODE:3909.50"
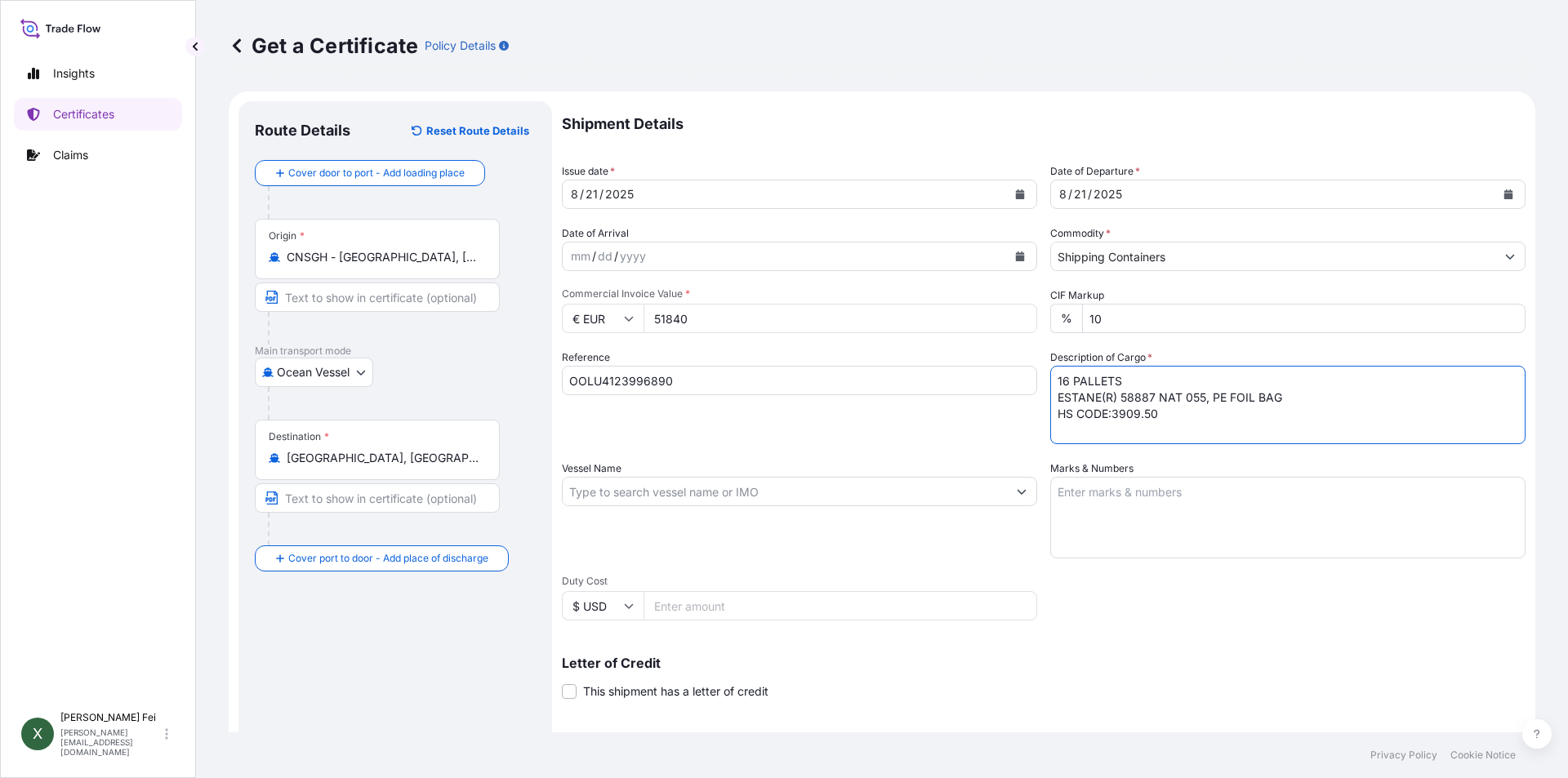
type textarea "16 PALLETS ESTANE(R) 58887 NAT 055, PE FOIL BAG HS CODE:3909.50"
click at [637, 492] on input "Vessel Name" at bounding box center [784, 492] width 444 height 30
paste input "OOCL [GEOGRAPHIC_DATA]"
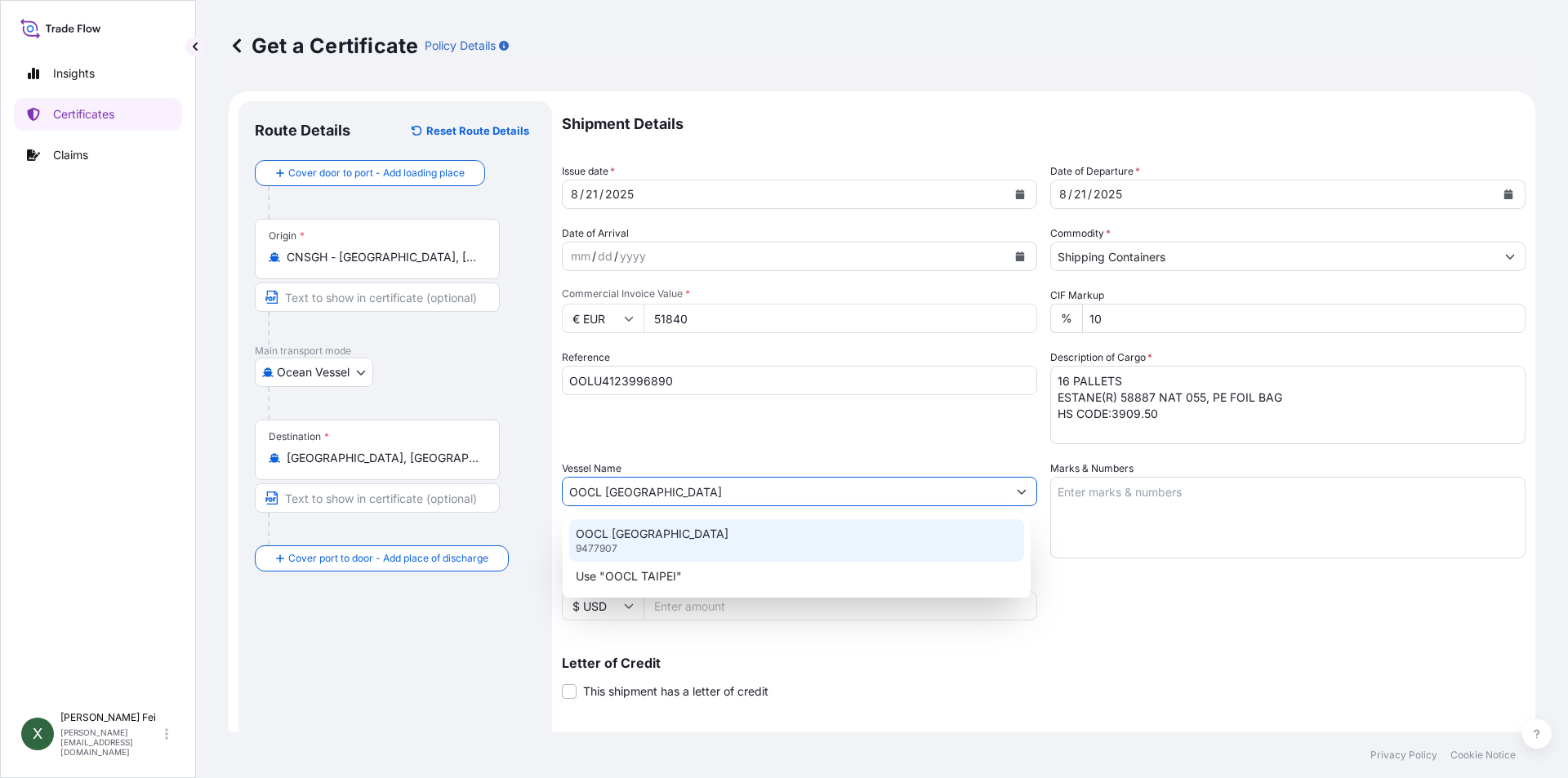
click at [647, 543] on div "OOCL TAIPEI 9477907" at bounding box center [797, 540] width 455 height 42
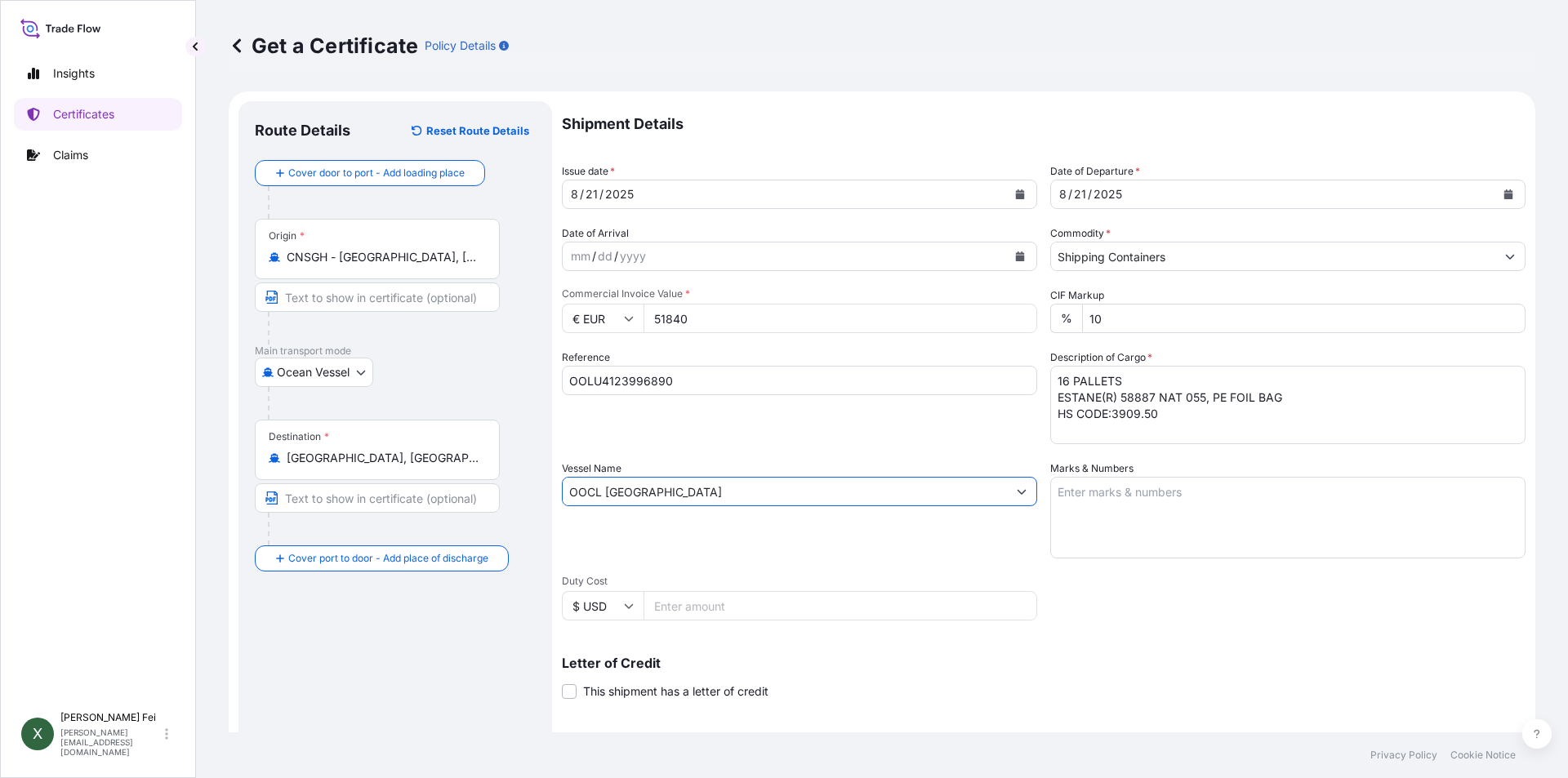
type input "OOCL [GEOGRAPHIC_DATA]"
click at [1111, 500] on textarea "Marks & Numbers" at bounding box center [1287, 518] width 475 height 82
paste textarea "PO:C117564"
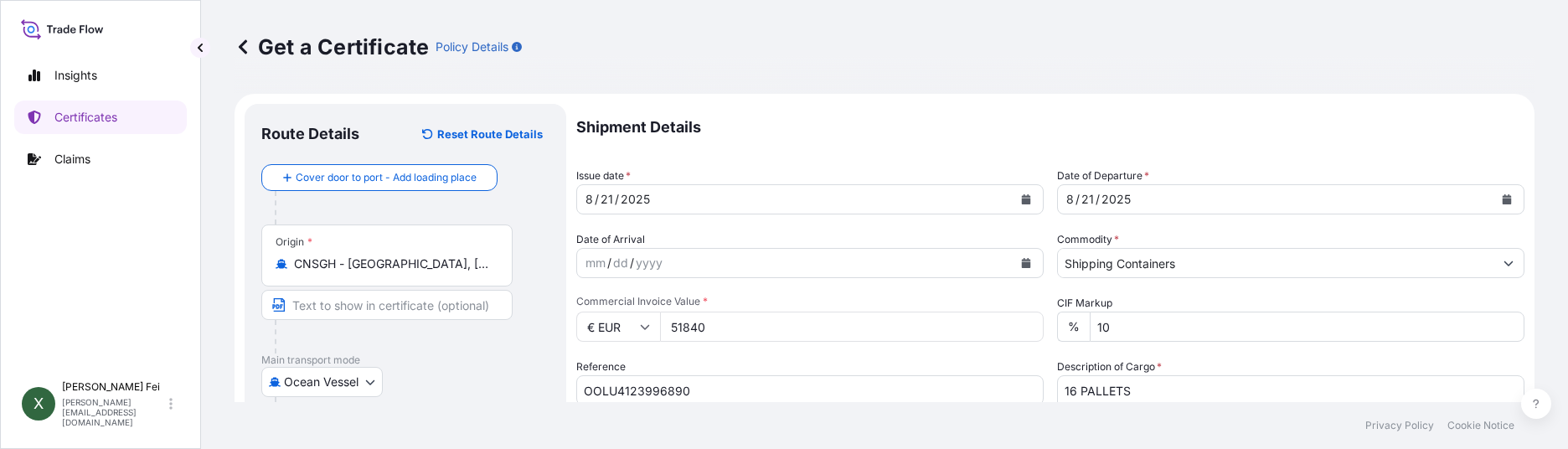
type textarea "PO:C117564"
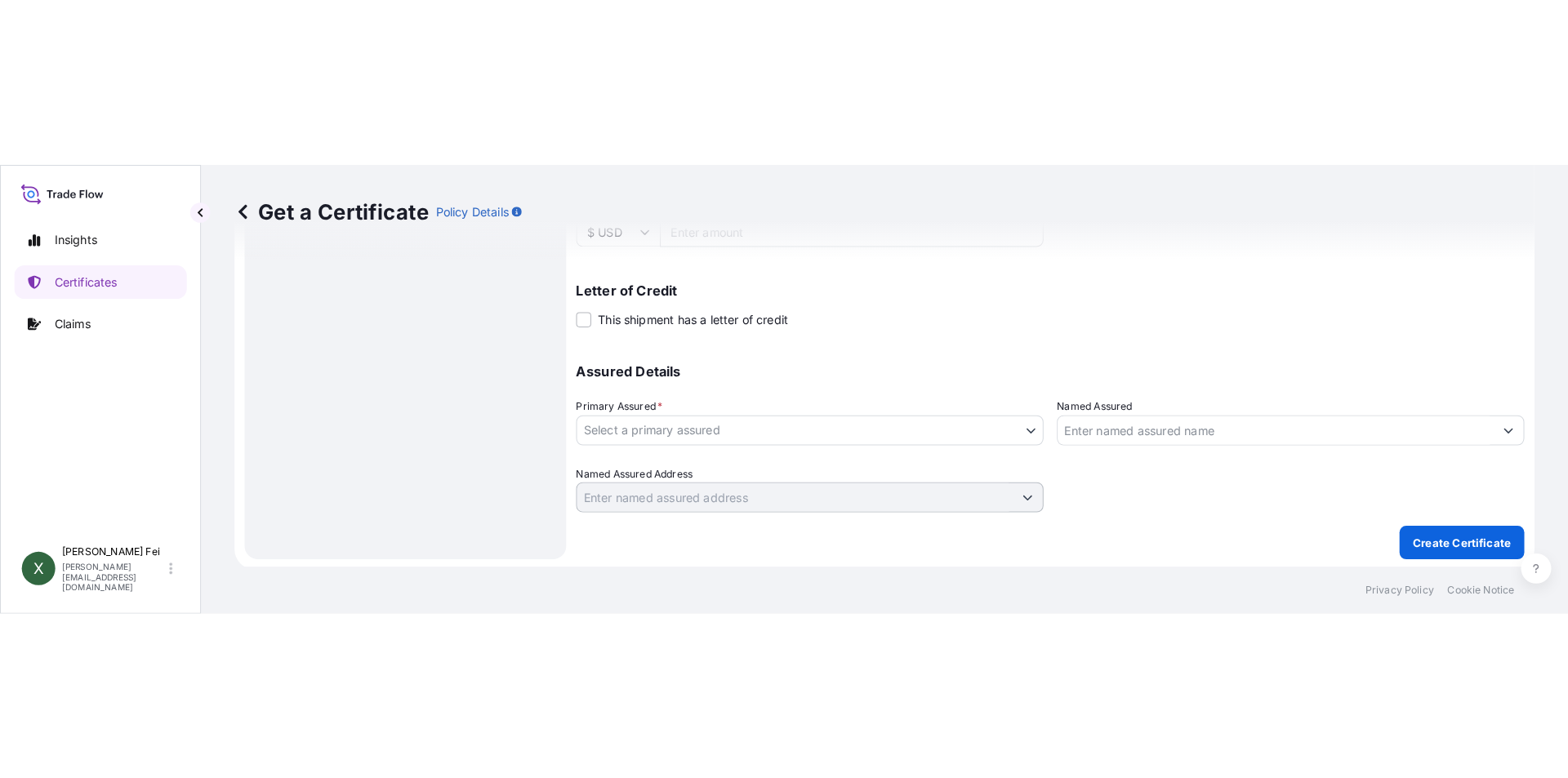
scroll to position [543, 0]
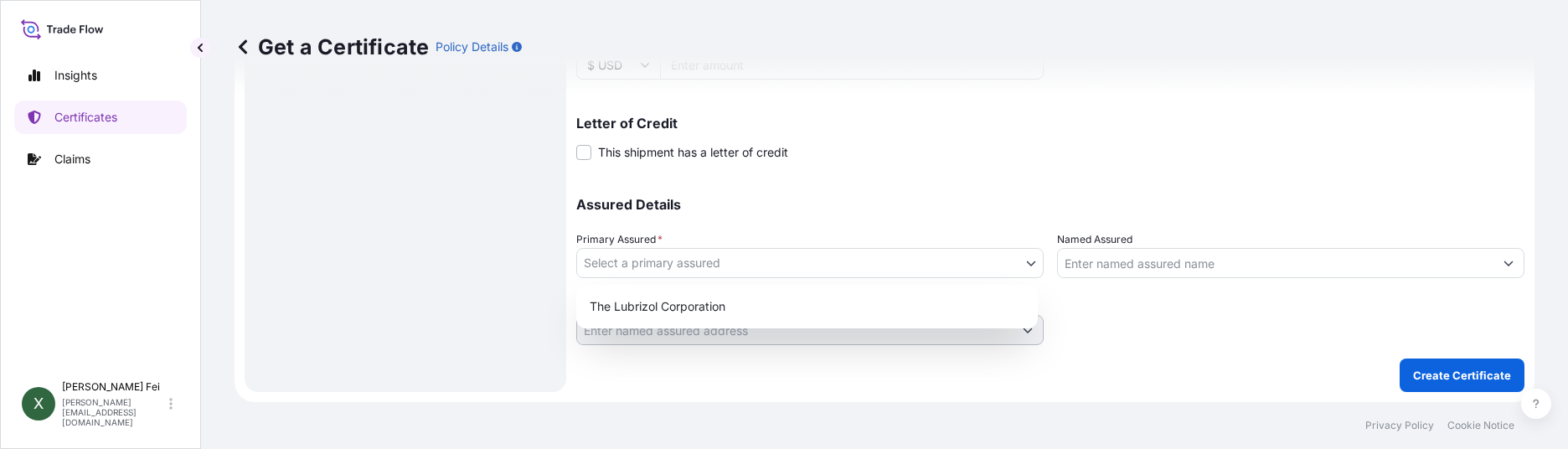
click at [741, 264] on body "Insights Certificates Claims X [PERSON_NAME] [PERSON_NAME][EMAIL_ADDRESS][DOMAI…" at bounding box center [784, 224] width 1568 height 449
click at [719, 301] on div "The Lubrizol Corporation" at bounding box center [807, 307] width 448 height 31
select select "31566"
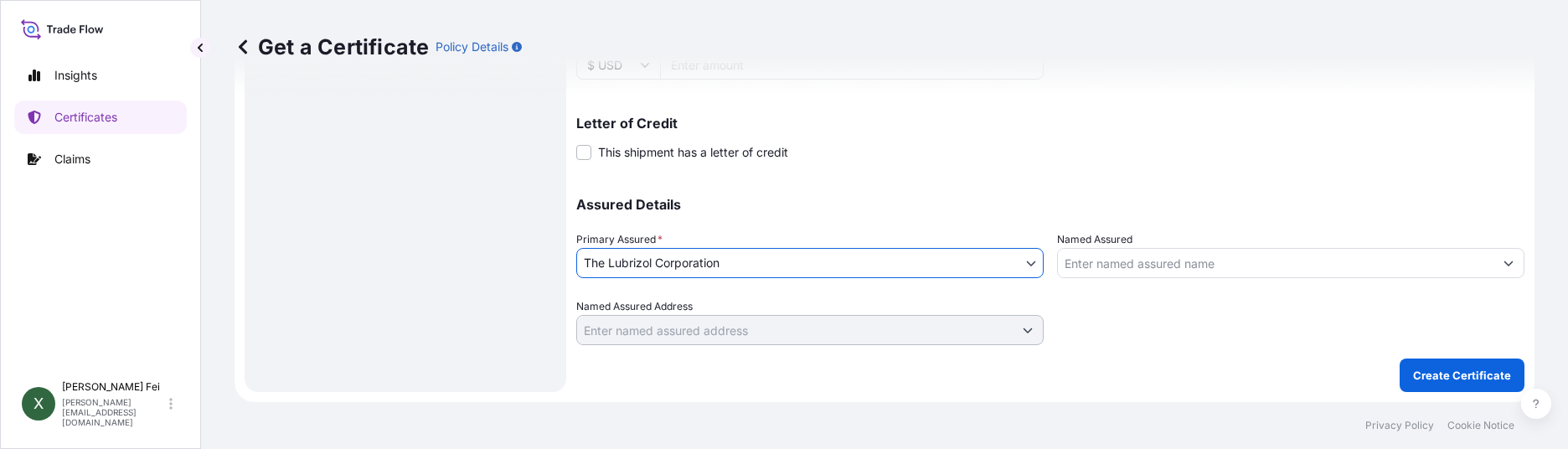
click at [1107, 266] on input "Named Assured" at bounding box center [1276, 263] width 436 height 31
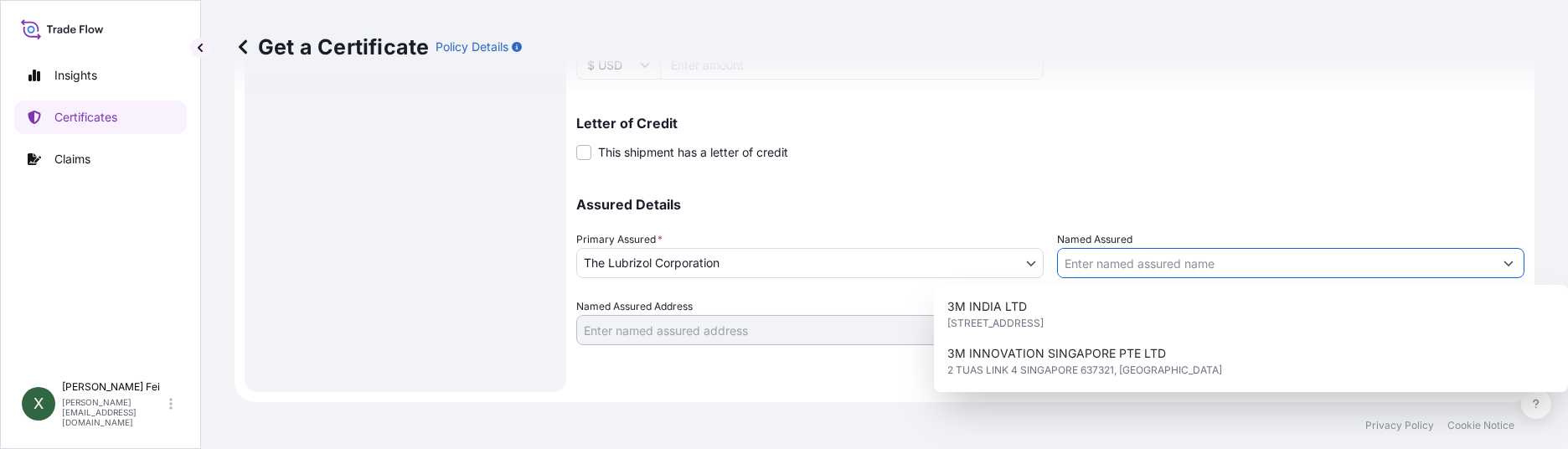
paste input "CABLE SOLUTIONS PLC"
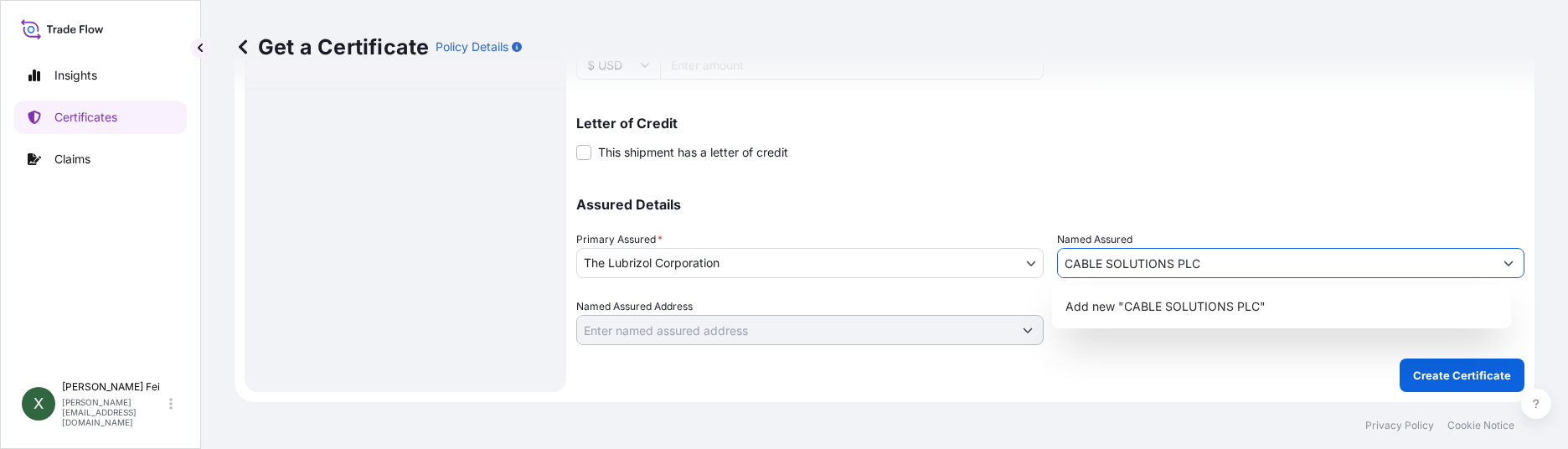
type input "CABLE SOLUTIONS PLC"
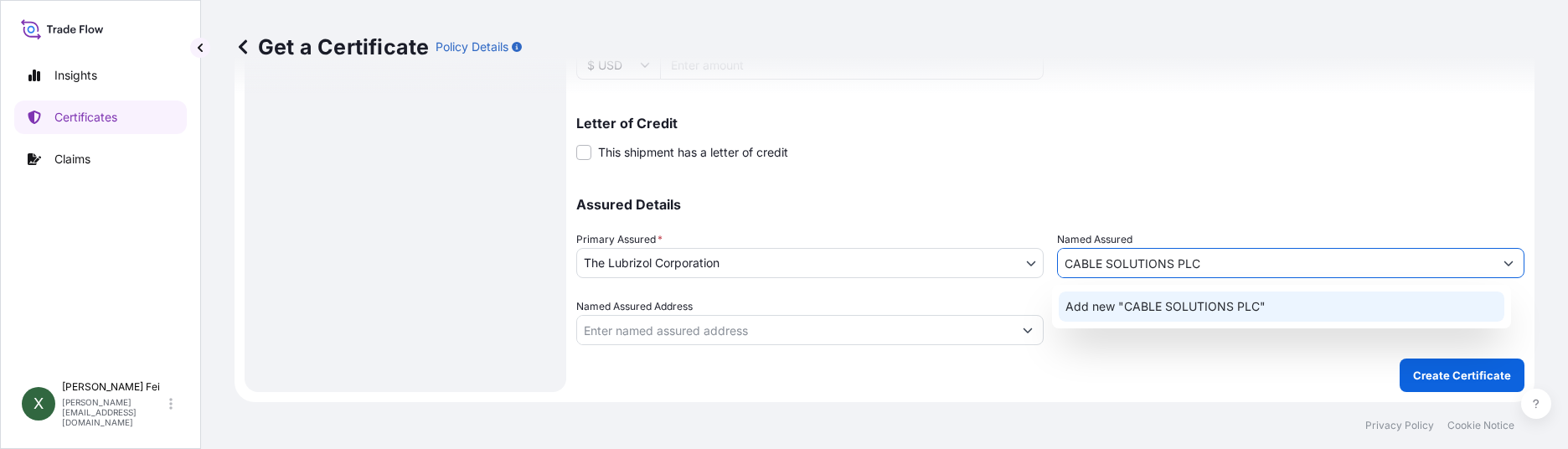
click at [1102, 309] on span "Add new "CABLE SOLUTIONS PLC"" at bounding box center [1166, 307] width 200 height 17
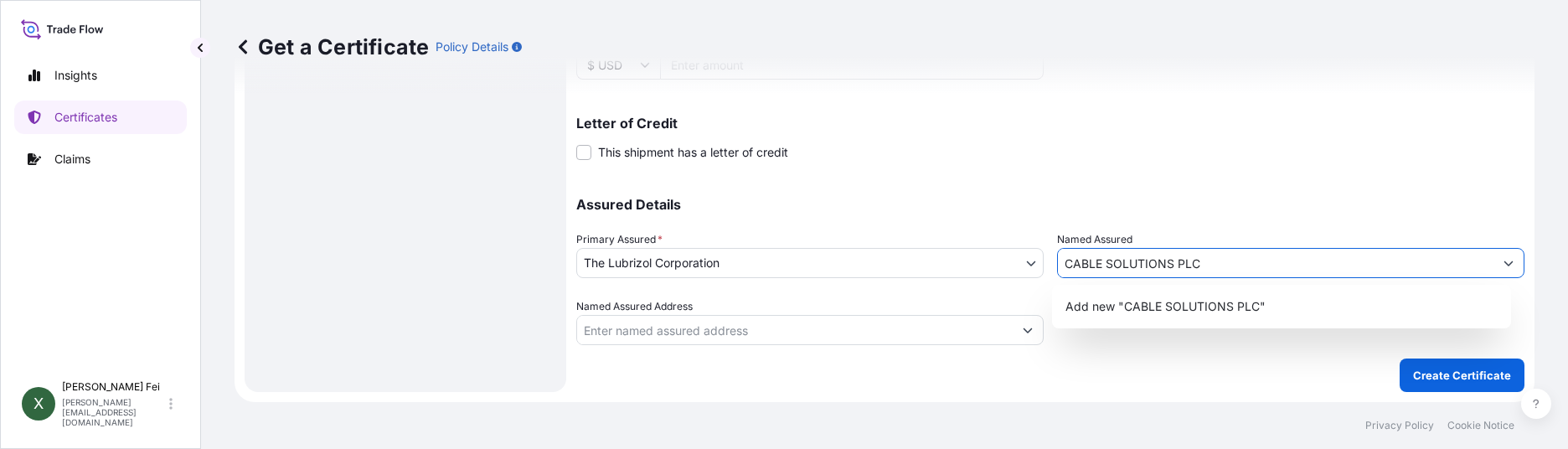
click at [791, 319] on input "Named Assured Address" at bounding box center [795, 330] width 436 height 31
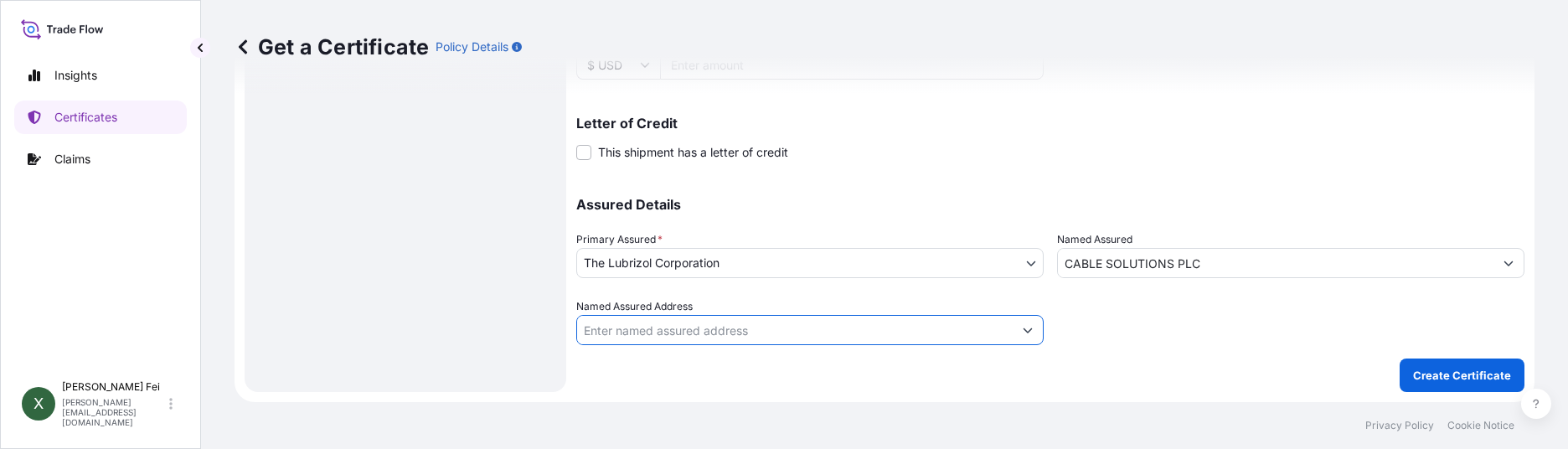
paste input "RANMUTHUGALA ESTATE RANMUTHUGALA KADAWATHA [GEOGRAPHIC_DATA]**"
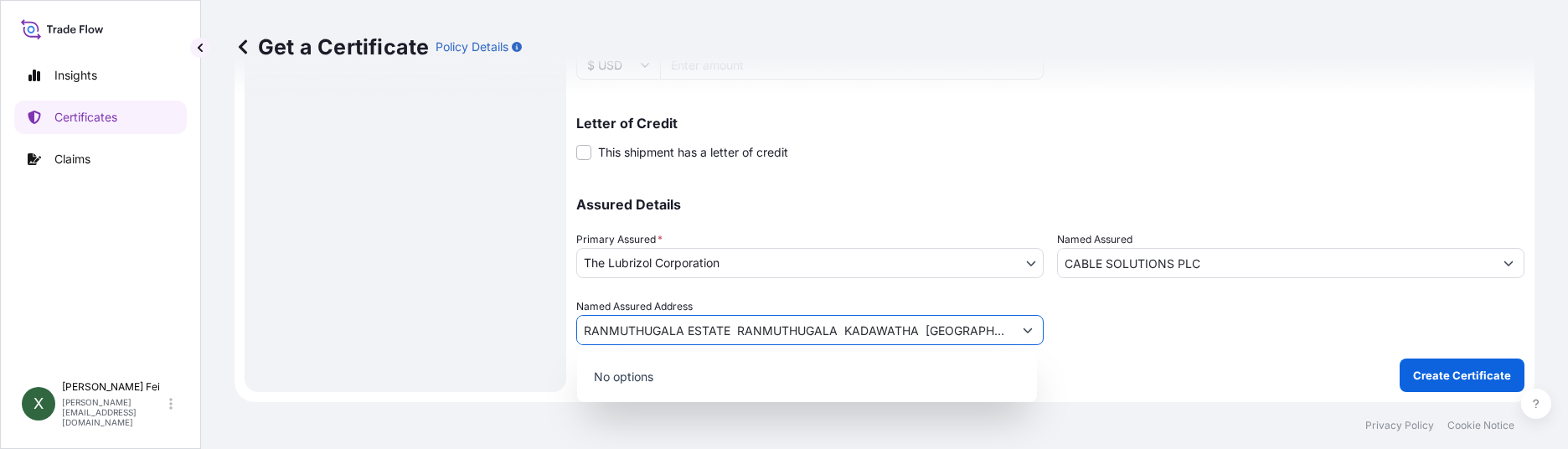
type input "RANMUTHUGALA ESTATE RANMUTHUGALA KADAWATHA [GEOGRAPHIC_DATA]**"
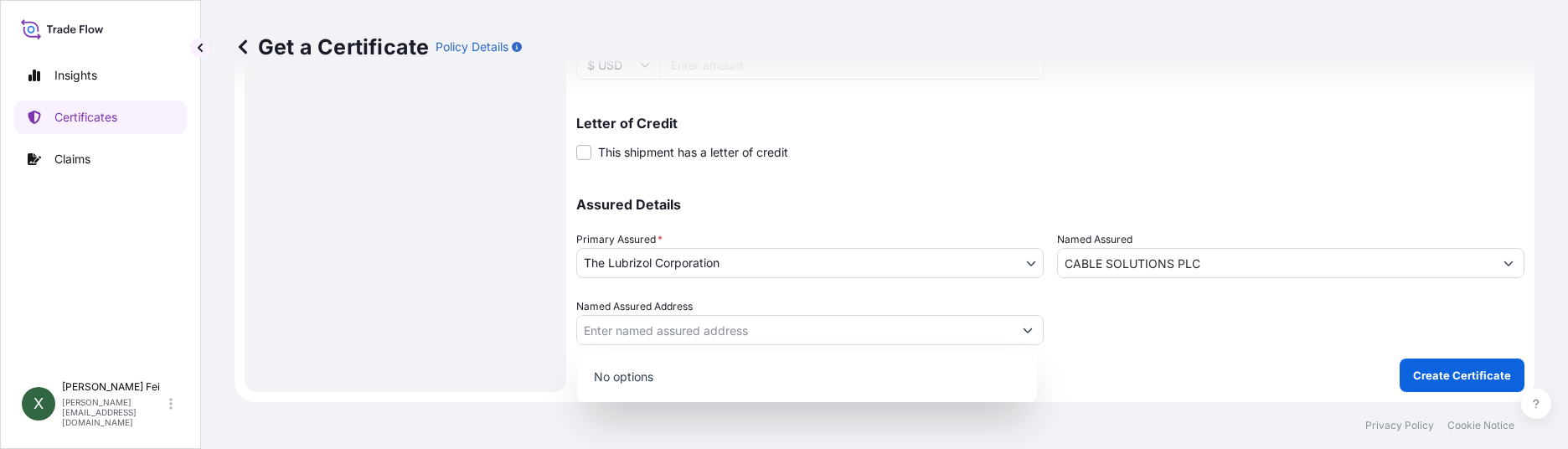
click at [1111, 338] on div at bounding box center [1291, 322] width 467 height 47
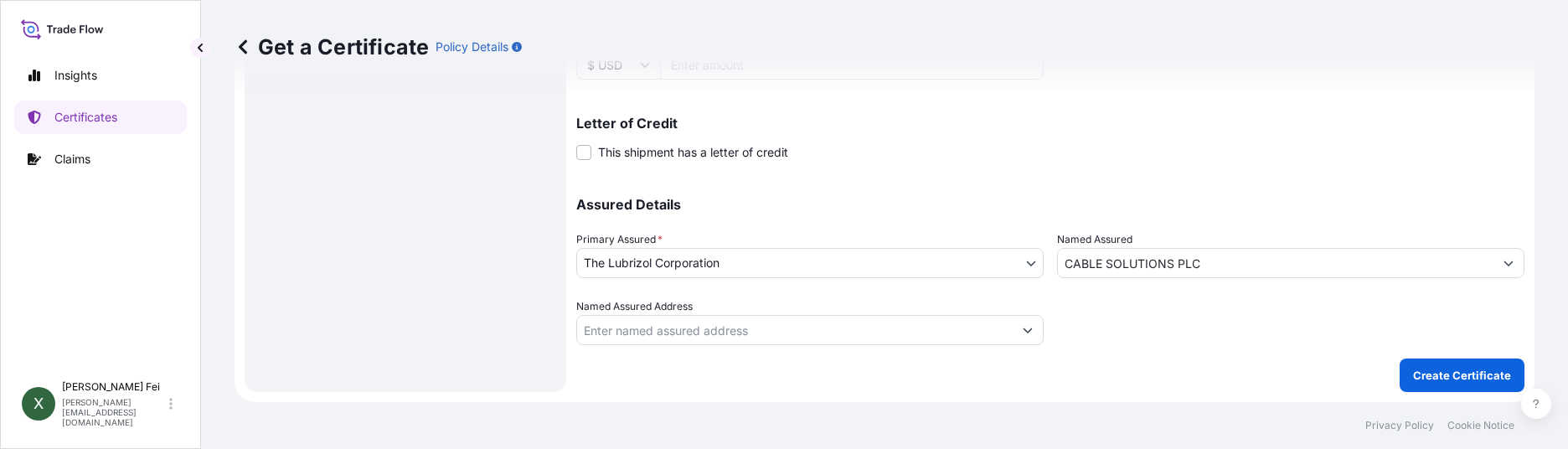
click at [795, 332] on input "Named Assured Address" at bounding box center [795, 330] width 436 height 31
paste input "RANMUTHUGALA ESTATE RANMUTHUGALA KADAWATHA [GEOGRAPHIC_DATA]**"
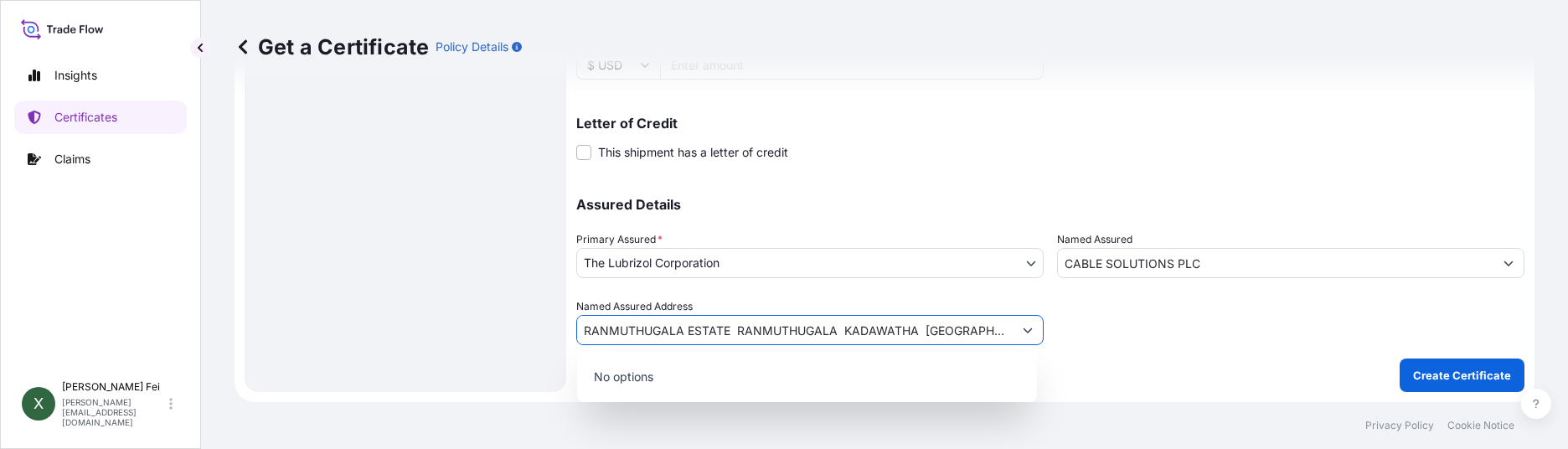
type input "RANMUTHUGALA ESTATE RANMUTHUGALA KADAWATHA [GEOGRAPHIC_DATA]**"
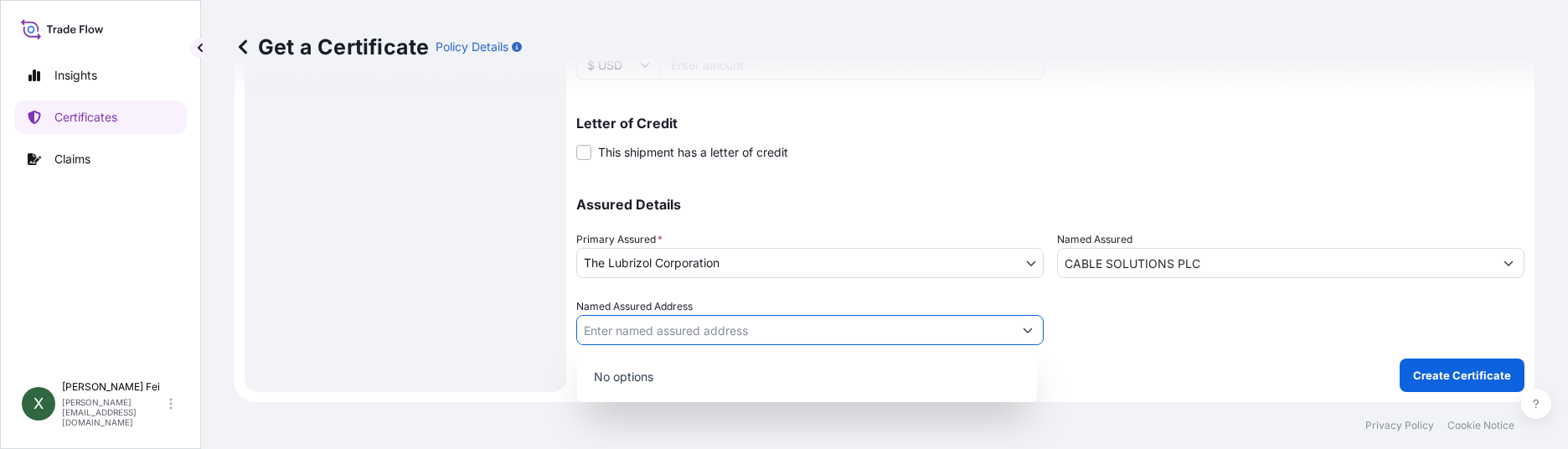
click at [1196, 323] on div at bounding box center [1291, 322] width 467 height 47
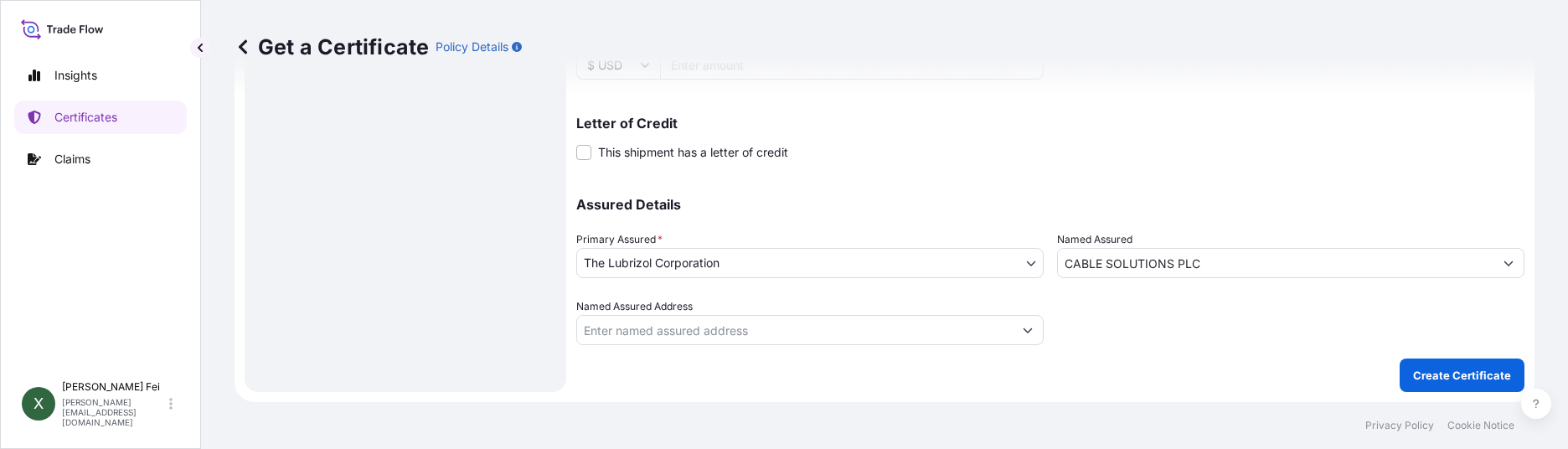
click at [959, 330] on input "Named Assured Address" at bounding box center [795, 330] width 436 height 31
click at [960, 330] on input "Named Assured Address" at bounding box center [795, 330] width 436 height 31
paste input "RANMUTHUGALA ESTATE RANMUTHUGALA KADAWATHA [GEOGRAPHIC_DATA]**"
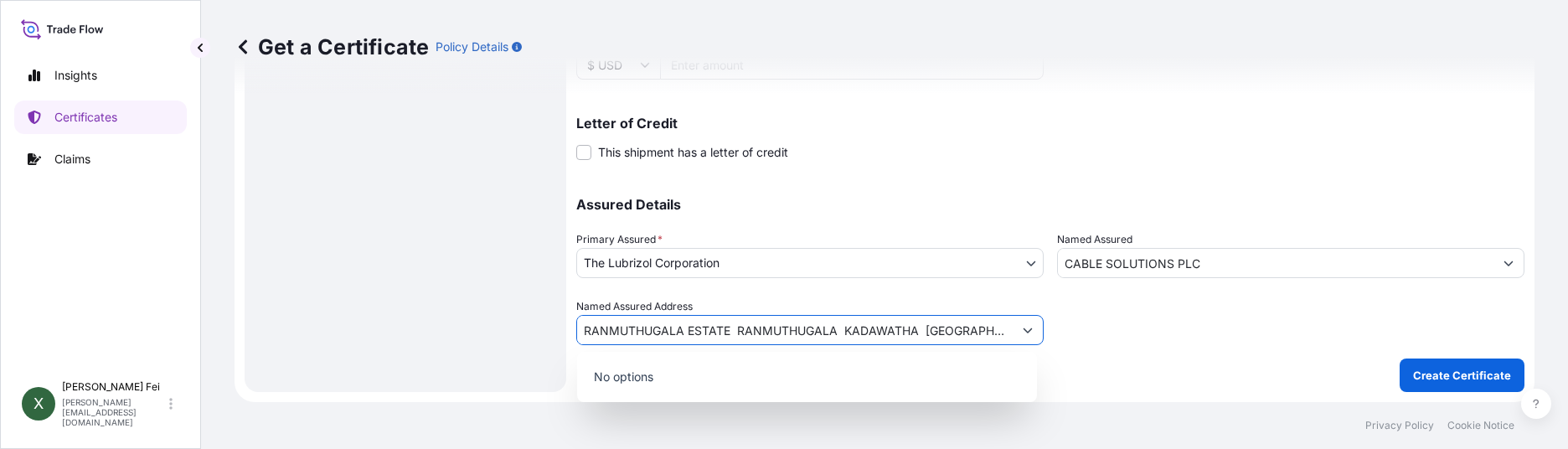
type input "RANMUTHUGALA ESTATE RANMUTHUGALA KADAWATHA [GEOGRAPHIC_DATA]**"
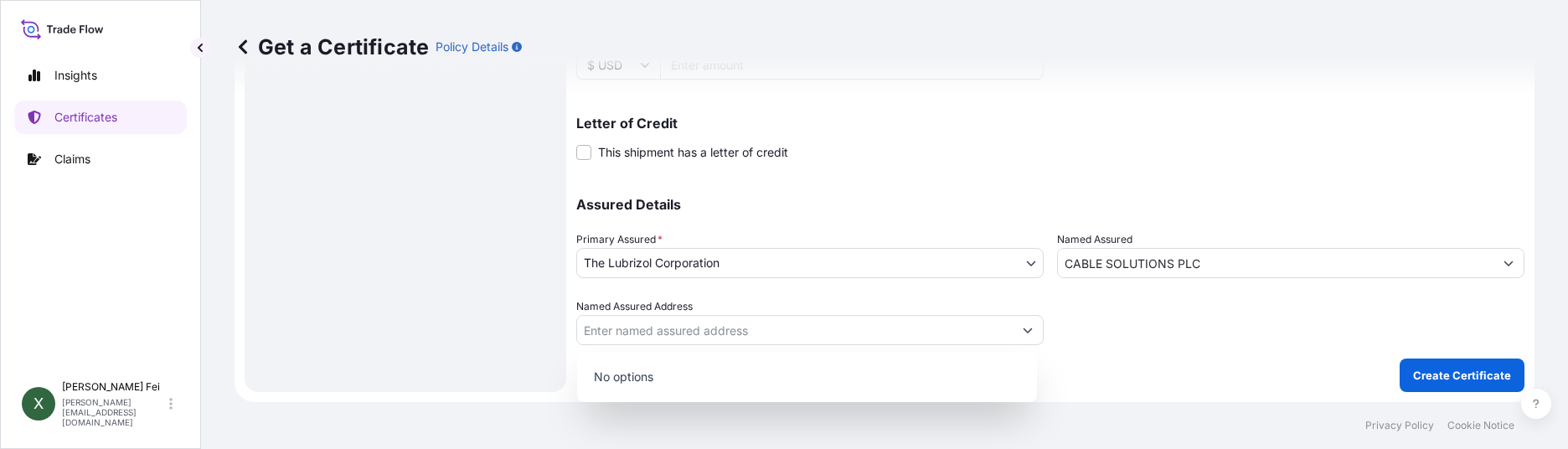
click at [954, 371] on p "No options" at bounding box center [807, 377] width 447 height 36
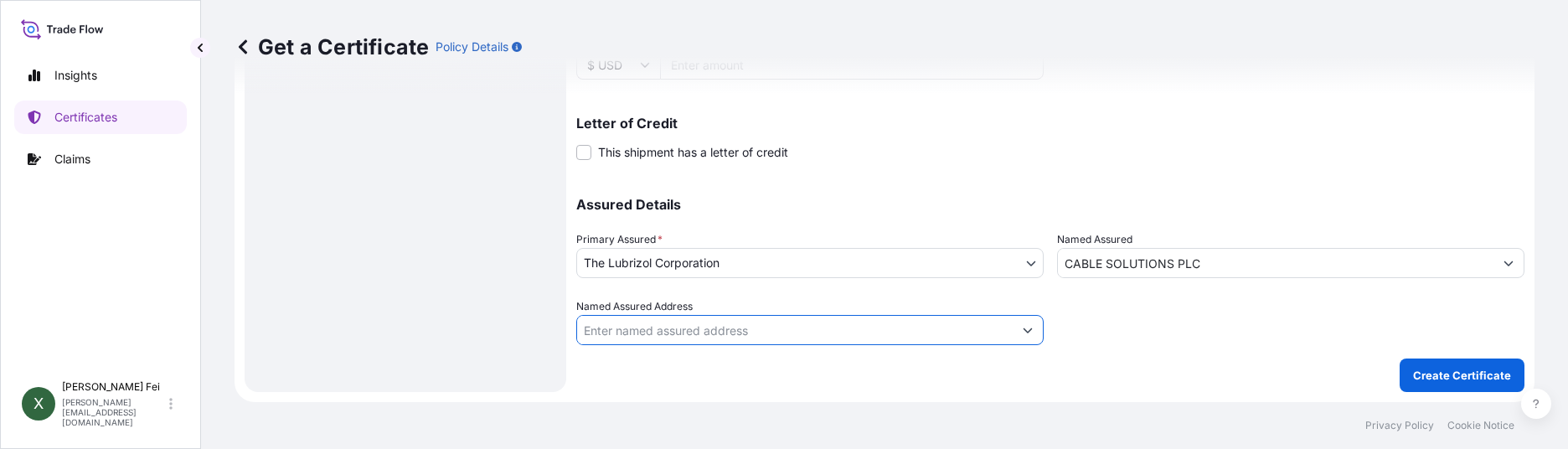
click at [964, 332] on input "Named Assured Address" at bounding box center [795, 330] width 436 height 31
paste input "RANMUTHUGALA ESTATE RANMUTHUGALA KADAWATHA [GEOGRAPHIC_DATA]**"
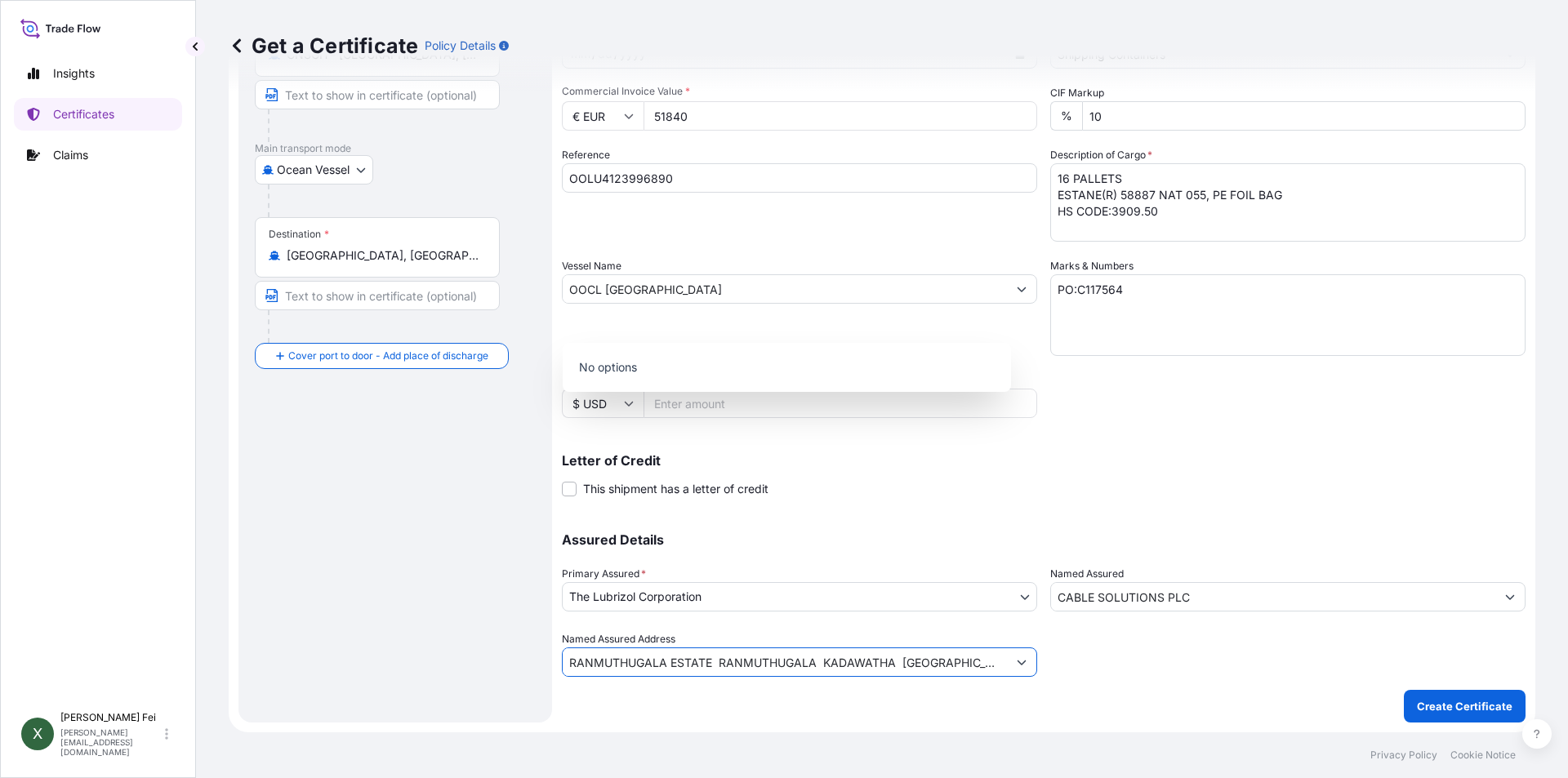
scroll to position [203, 0]
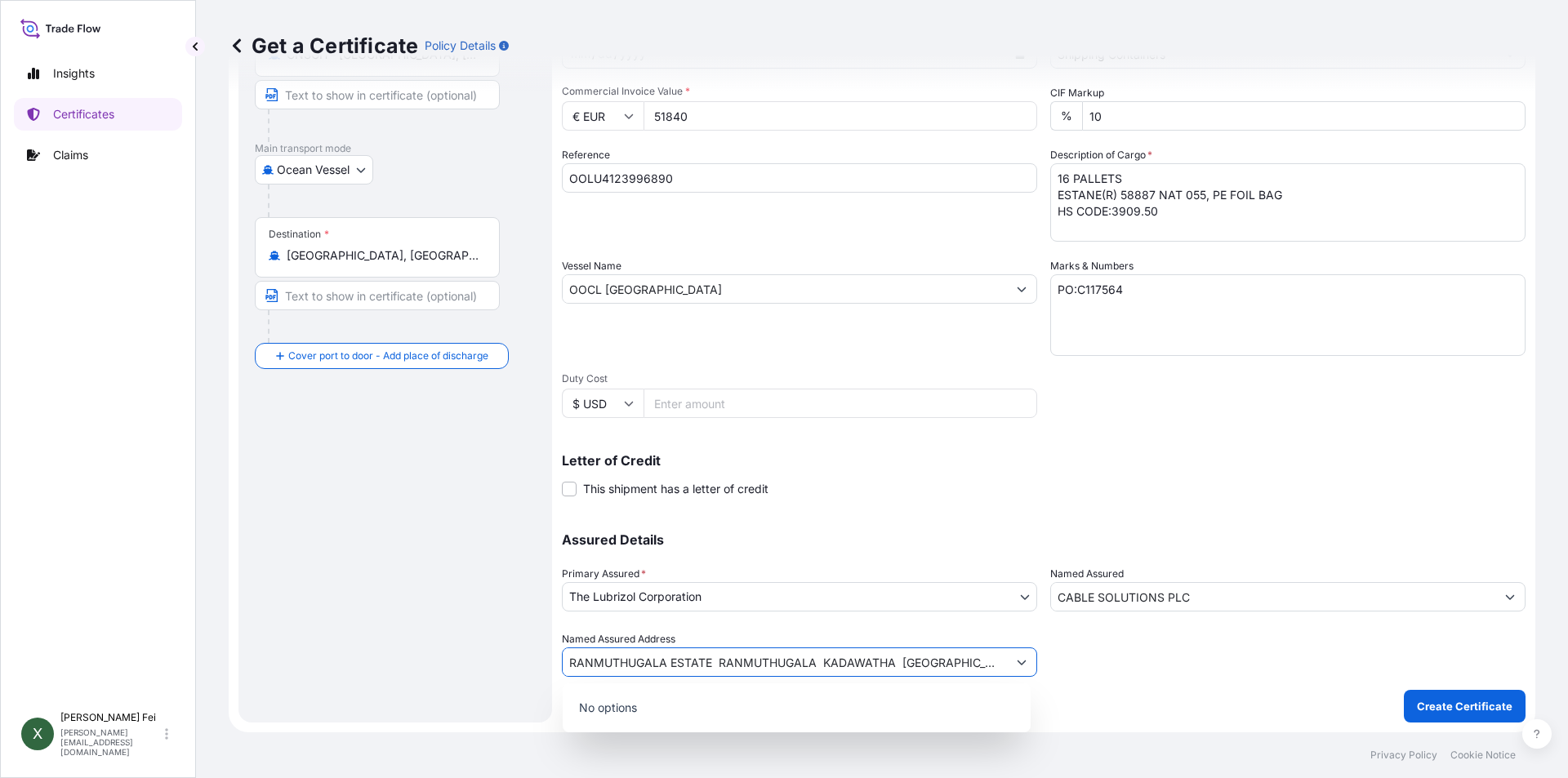
type input "RANMUTHUGALA ESTATE RANMUTHUGALA KADAWATHA [GEOGRAPHIC_DATA]**"
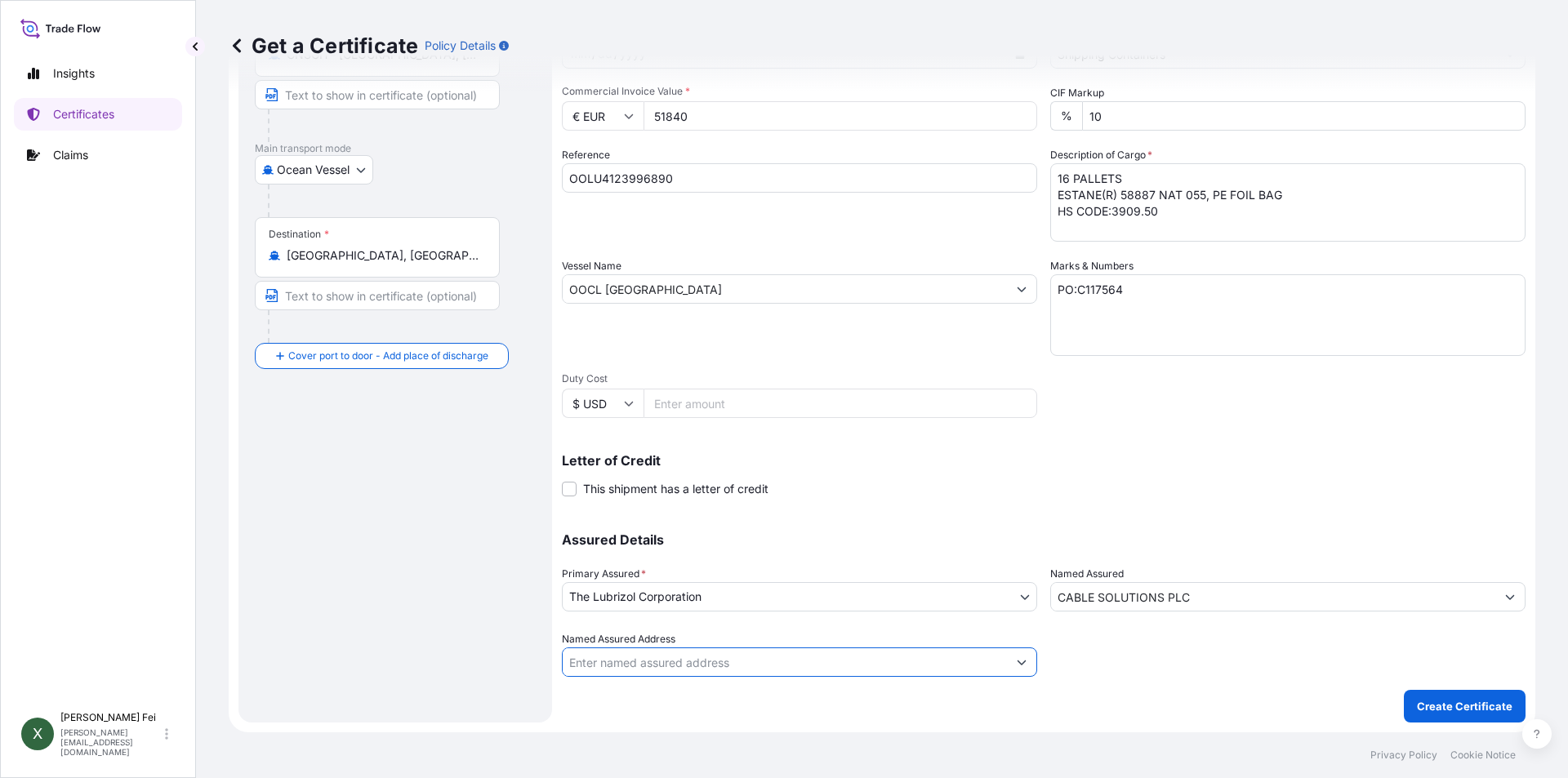
click at [746, 667] on input "Named Assured Address" at bounding box center [784, 662] width 444 height 30
paste input "RANMUTHUGALA ESTATE RANMUTHUGALA KADAWATHA [GEOGRAPHIC_DATA]**"
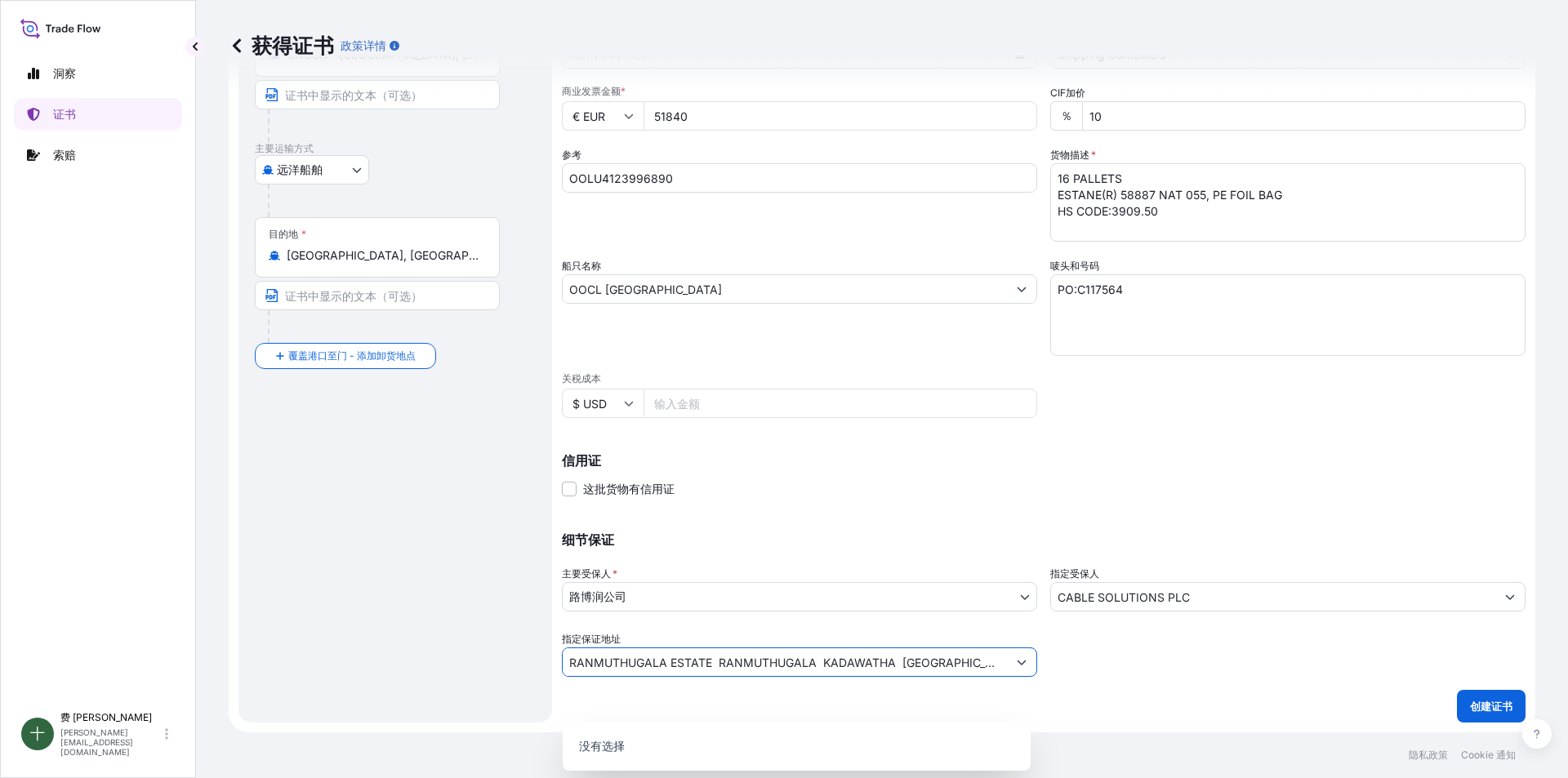
type input "RANMUTHUGALA ESTATE RANMUTHUGALA KADAWATHA [GEOGRAPHIC_DATA]**"
click at [1412, 504] on div "发货详情 签发日期 * [DATE] 出发日期 * [DATE] 抵达日期 毫米 / dd / 年份 商品 * Shipping Containers 包装类…" at bounding box center [1044, 288] width 964 height 778
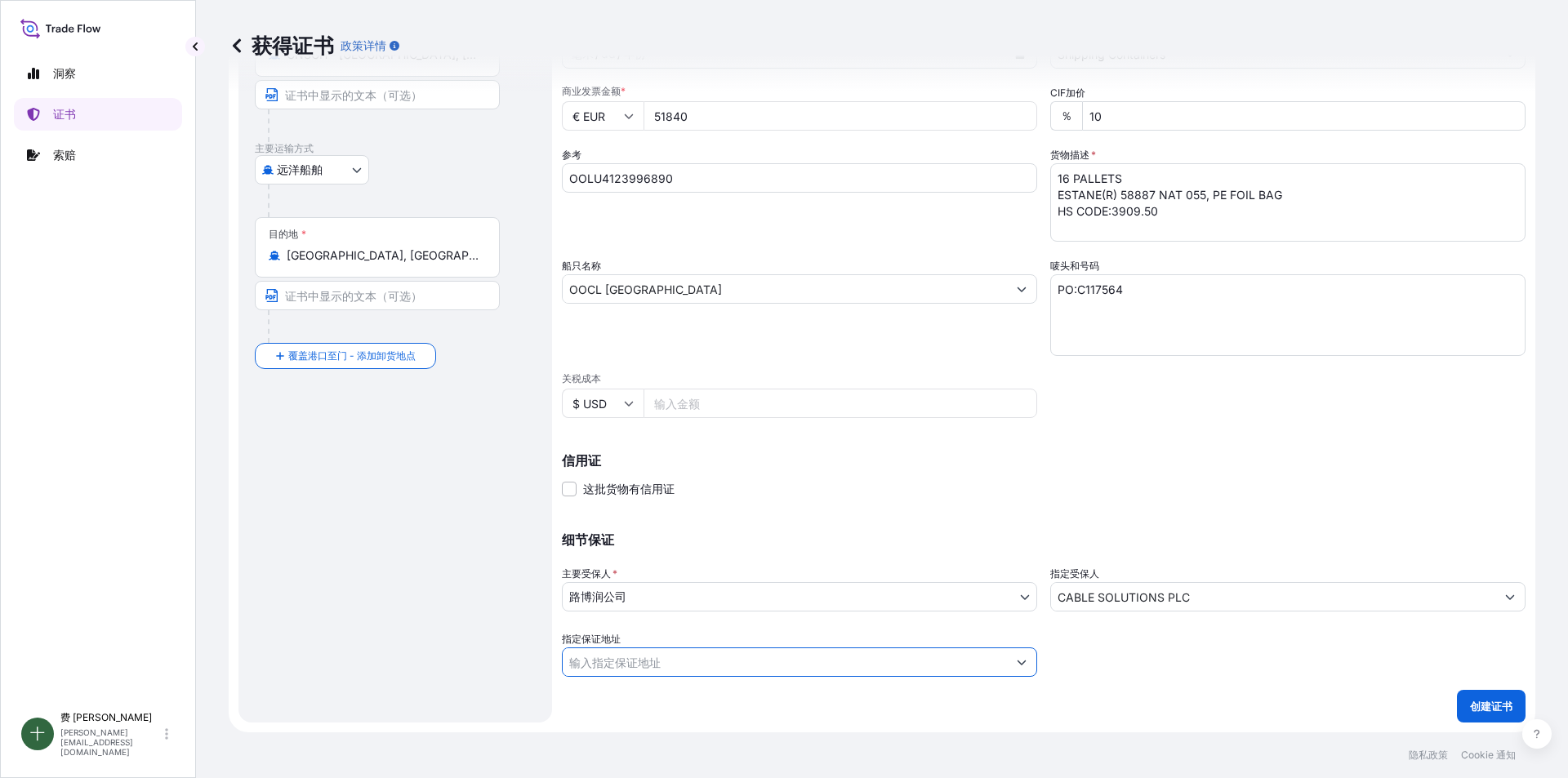
click at [755, 668] on input "指定保证地址" at bounding box center [784, 662] width 444 height 30
paste input "RANMUTHUGALA ESTATE RANMUTHUGALA KADAWATHA [GEOGRAPHIC_DATA]**"
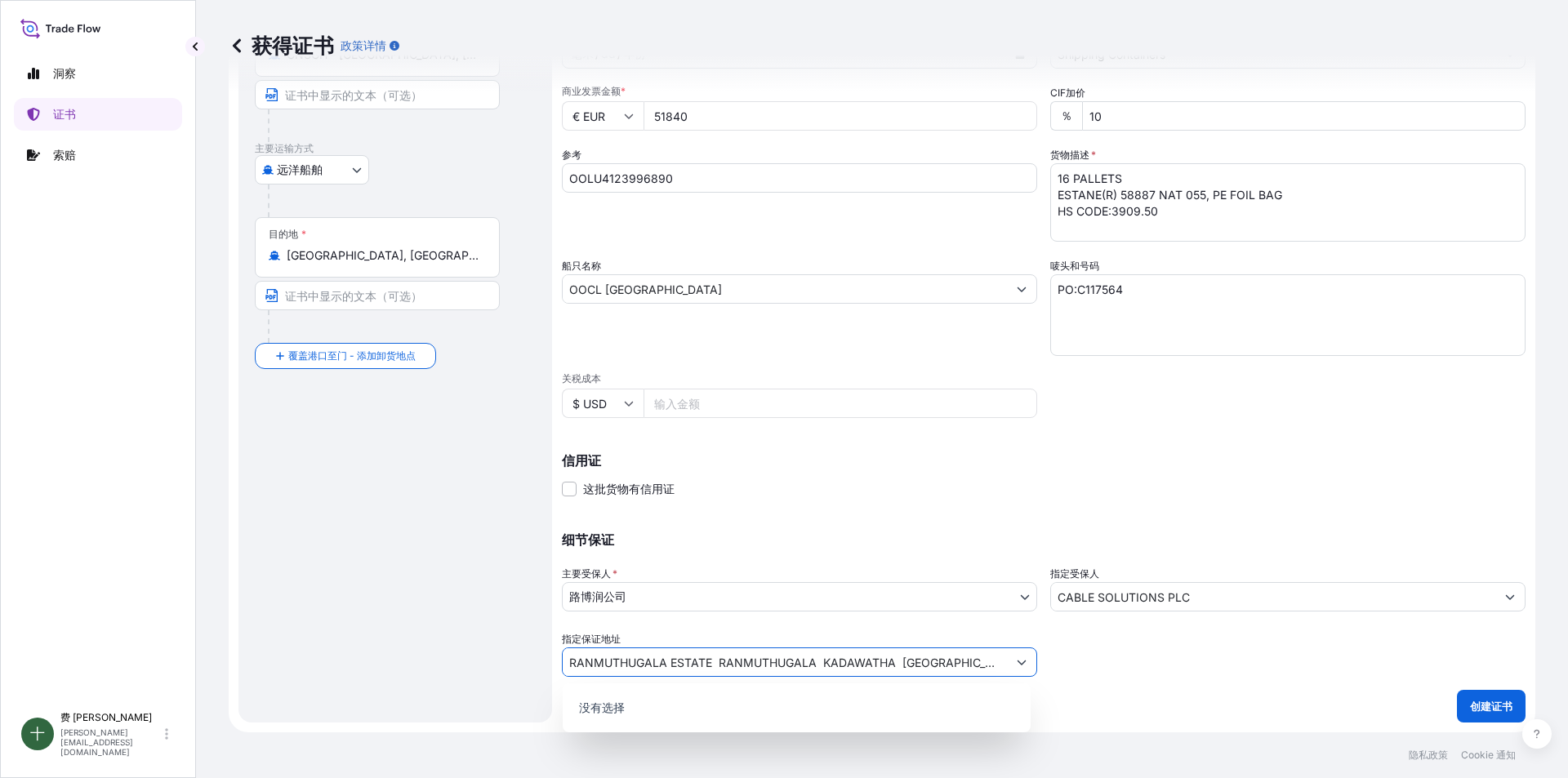
type input "RANMUTHUGALA ESTATE RANMUTHUGALA KADAWATHA [GEOGRAPHIC_DATA]**"
click at [1124, 711] on div "发货详情 签发日期 * [DATE] 出发日期 * [DATE] 抵达日期 毫米 / dd / 年份 商品 * Shipping Containers 包装类…" at bounding box center [1044, 311] width 964 height 824
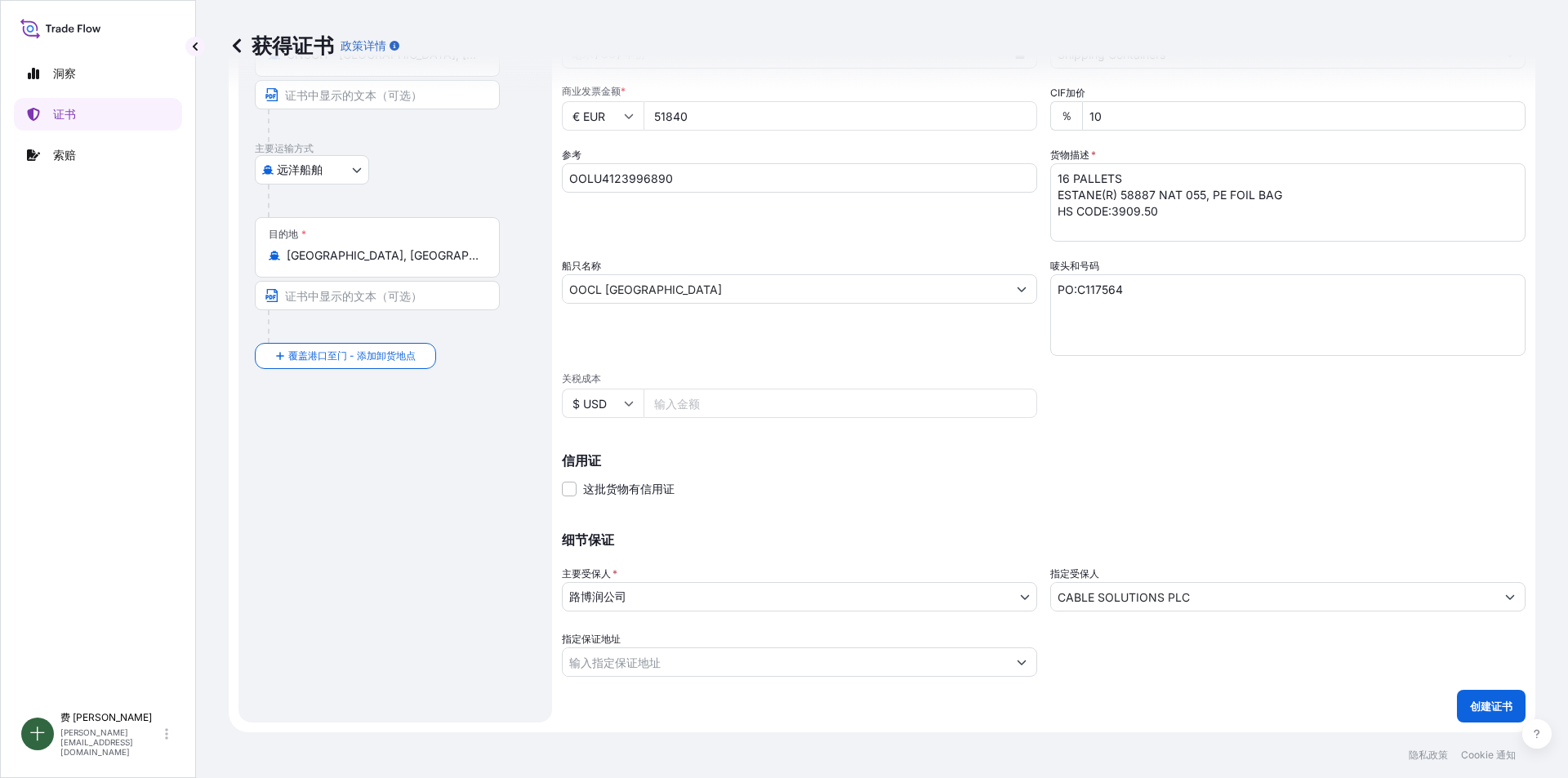
click at [894, 671] on input "指定保证地址" at bounding box center [784, 662] width 444 height 30
paste input "RANMUTHUGALA ESTATE RANMUTHUGALA KADAWATHA [GEOGRAPHIC_DATA]**"
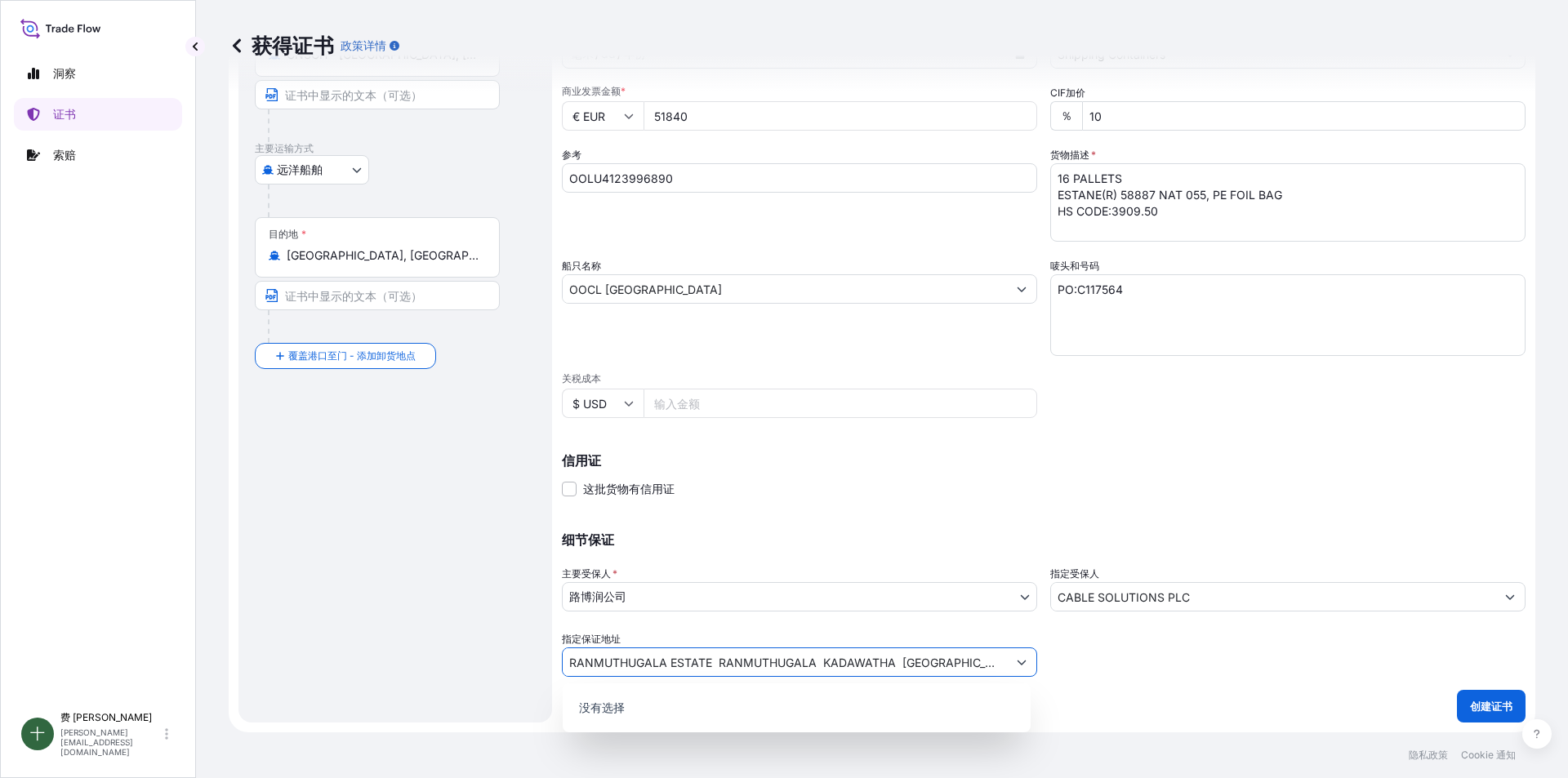
type input "RANMUTHUGALA ESTATE RANMUTHUGALA KADAWATHA [GEOGRAPHIC_DATA]**"
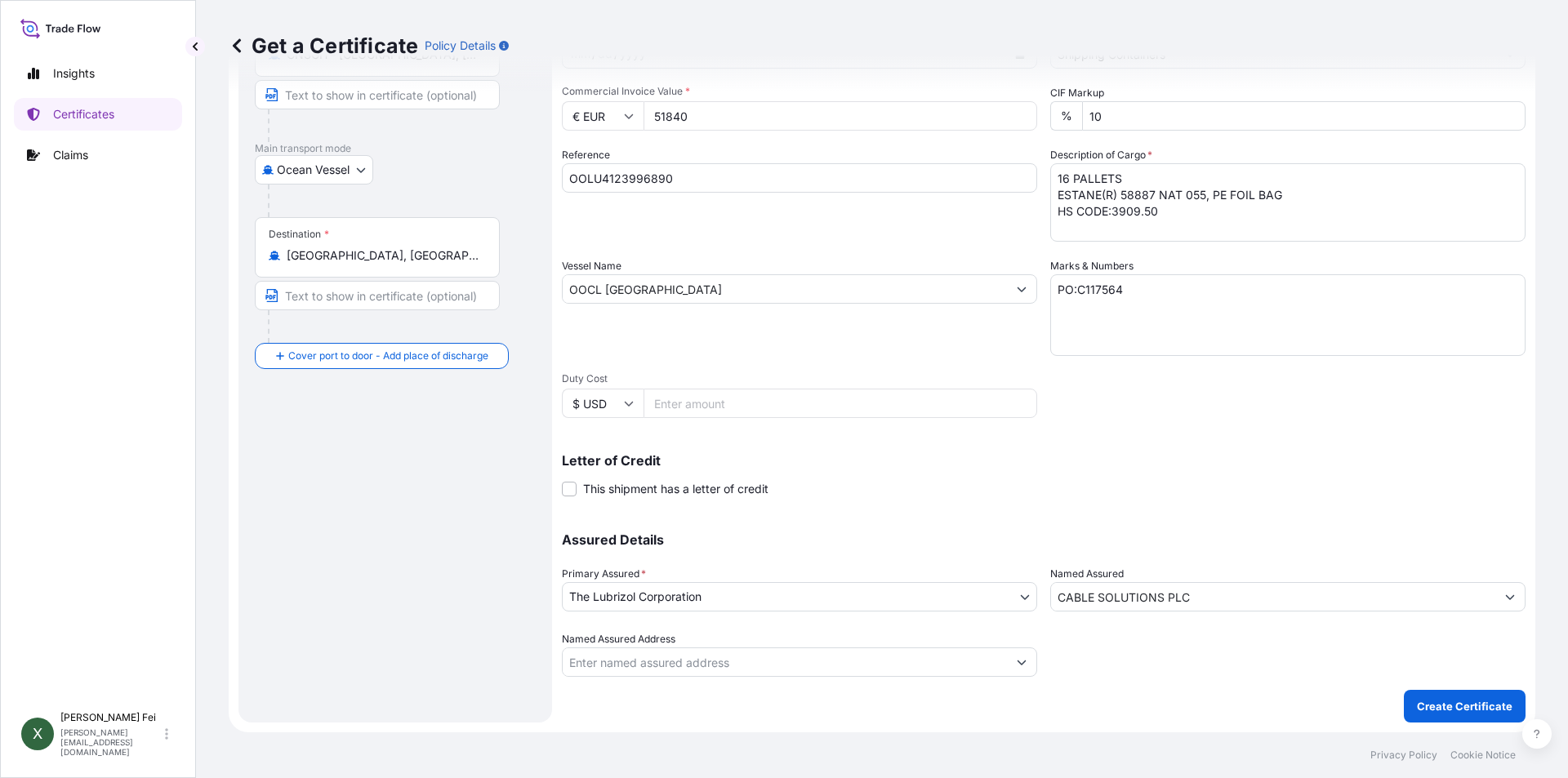
click at [777, 649] on input "Named Assured Address" at bounding box center [784, 662] width 444 height 30
paste input "RANMUTHUGALA ESTATE RANMUTHUGALA KADAWATHA [GEOGRAPHIC_DATA]**"
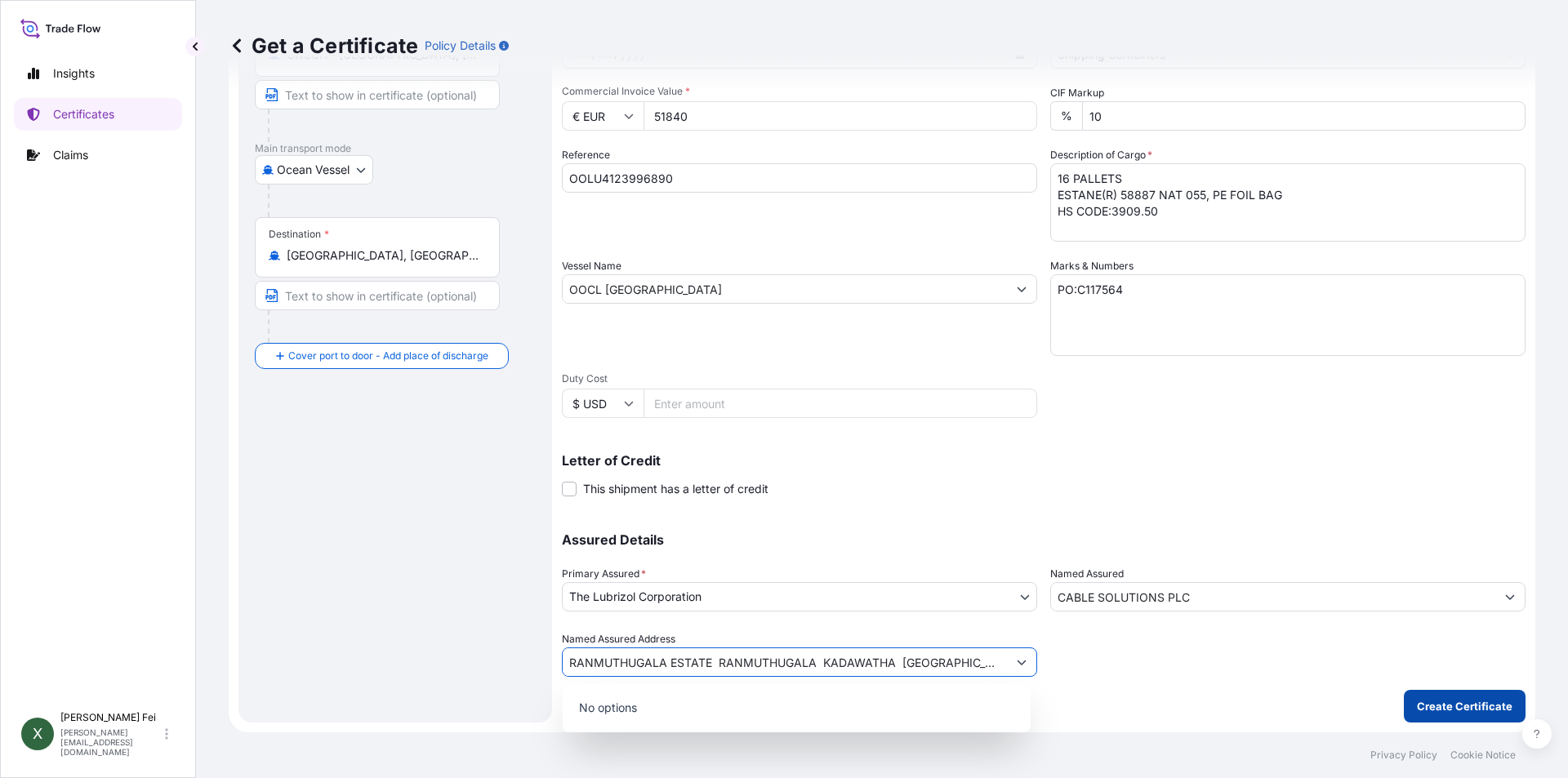
type input "RANMUTHUGALA ESTATE RANMUTHUGALA KADAWATHA [GEOGRAPHIC_DATA]**"
click at [1446, 714] on button "Create Certificate" at bounding box center [1464, 707] width 122 height 33
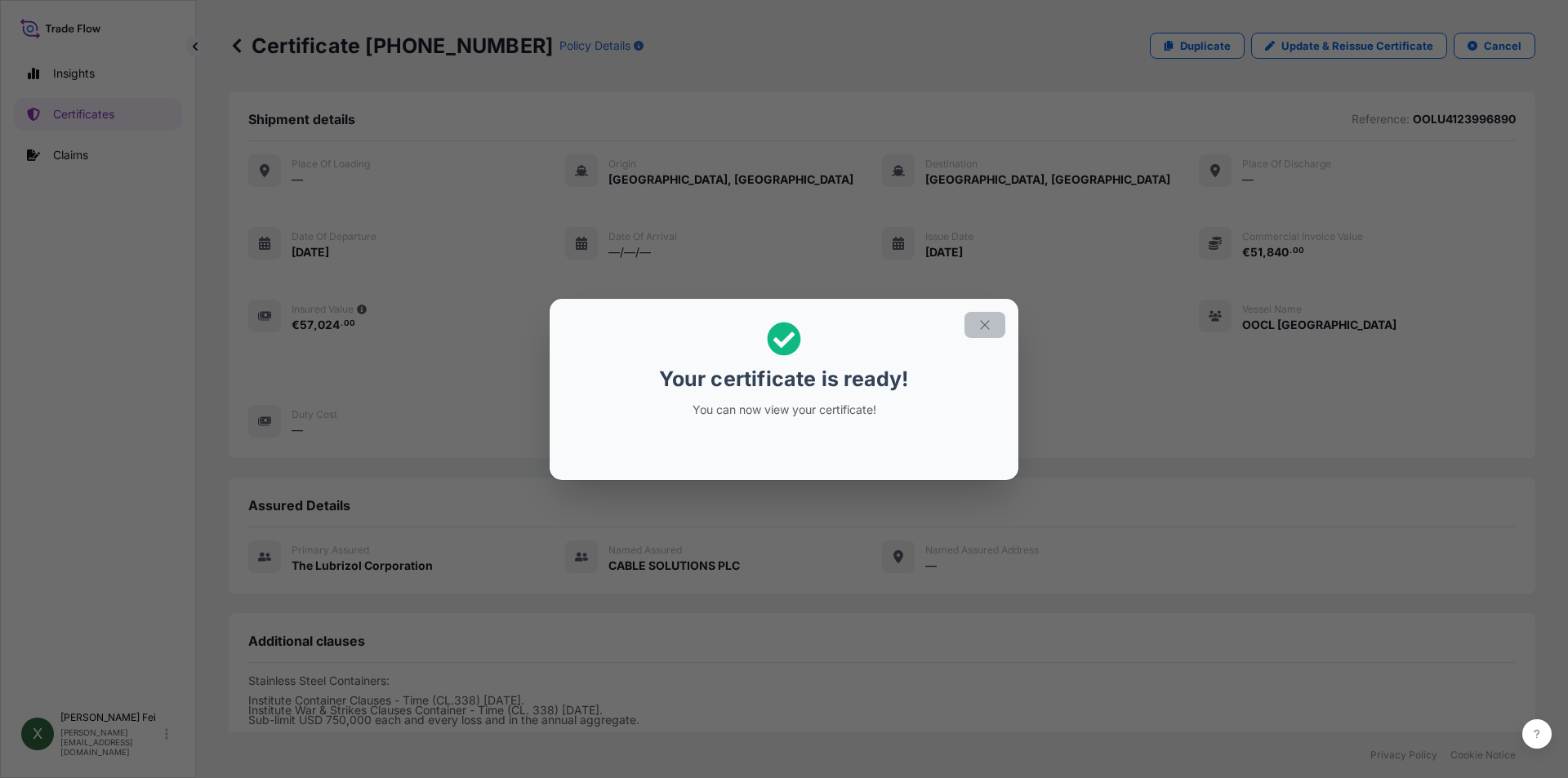
click at [984, 328] on icon "button" at bounding box center [984, 325] width 15 height 15
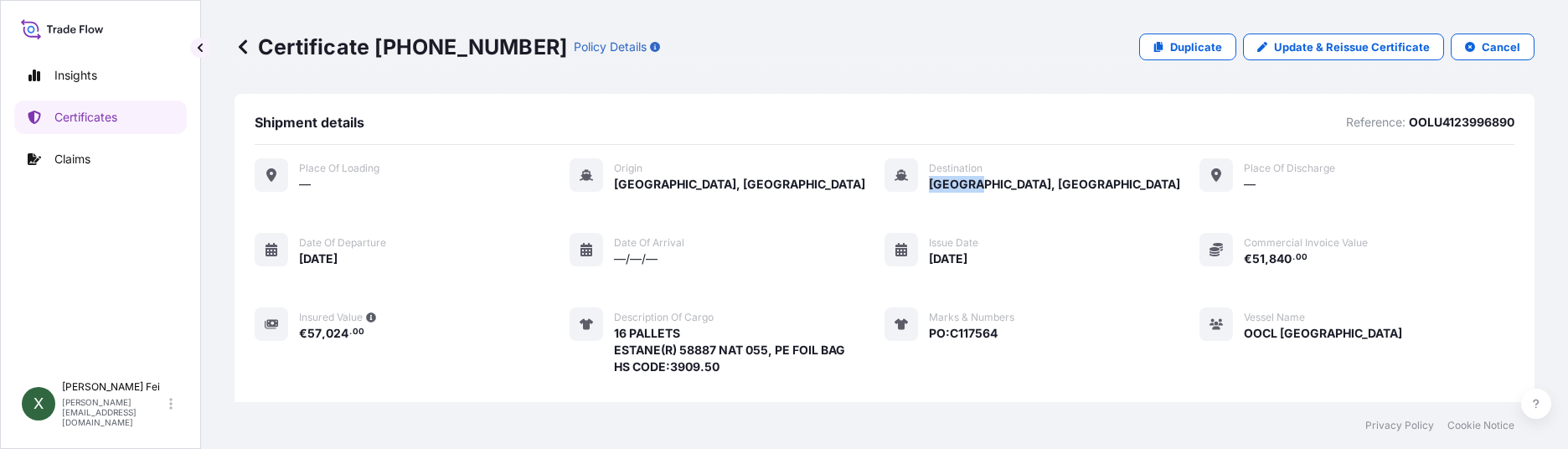
drag, startPoint x: 923, startPoint y: 182, endPoint x: 971, endPoint y: 189, distance: 48.5
click at [971, 189] on span "[GEOGRAPHIC_DATA], [GEOGRAPHIC_DATA]" at bounding box center [1055, 184] width 251 height 17
copy span "[GEOGRAPHIC_DATA]"
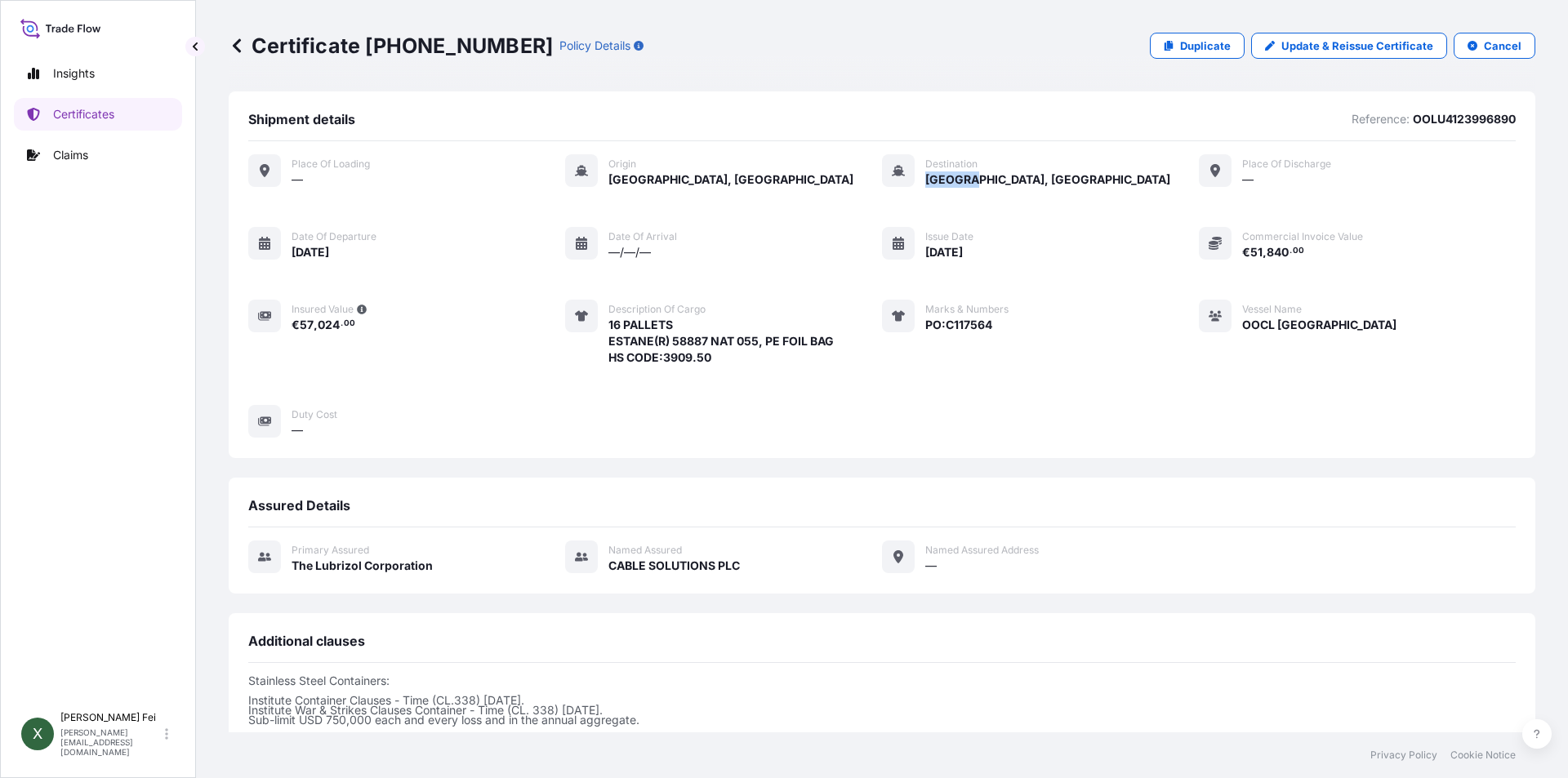
scroll to position [184, 0]
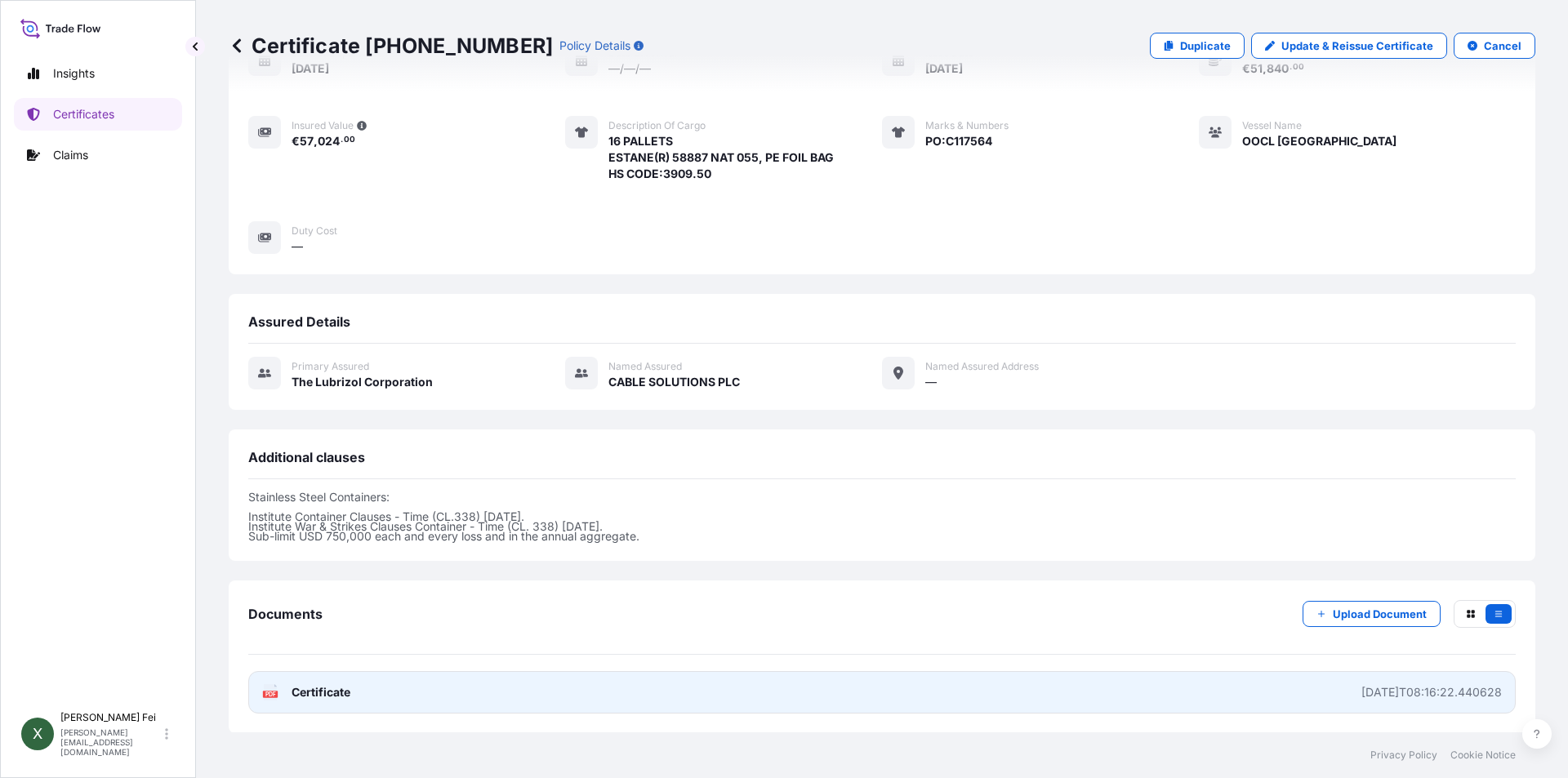
click at [390, 701] on link "PDF Certificate [DATE]T08:16:22.440628" at bounding box center [881, 692] width 1267 height 42
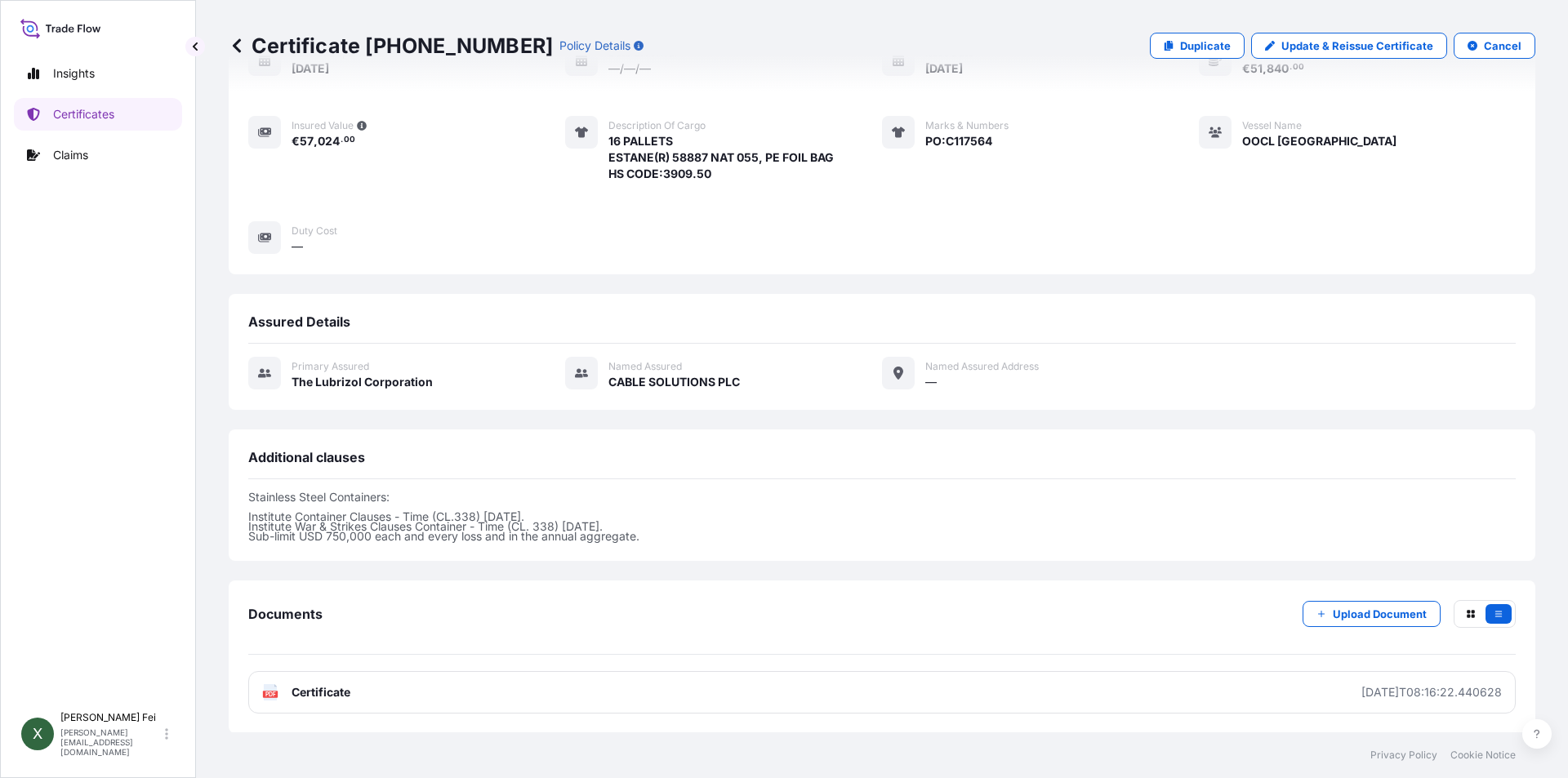
click at [1249, 296] on div "Insights Certificates Claims X [PERSON_NAME] [PERSON_NAME][EMAIL_ADDRESS][DOMAI…" at bounding box center [784, 389] width 1568 height 778
click at [1270, 45] on link "Update & Reissue Certificate" at bounding box center [1348, 46] width 196 height 26
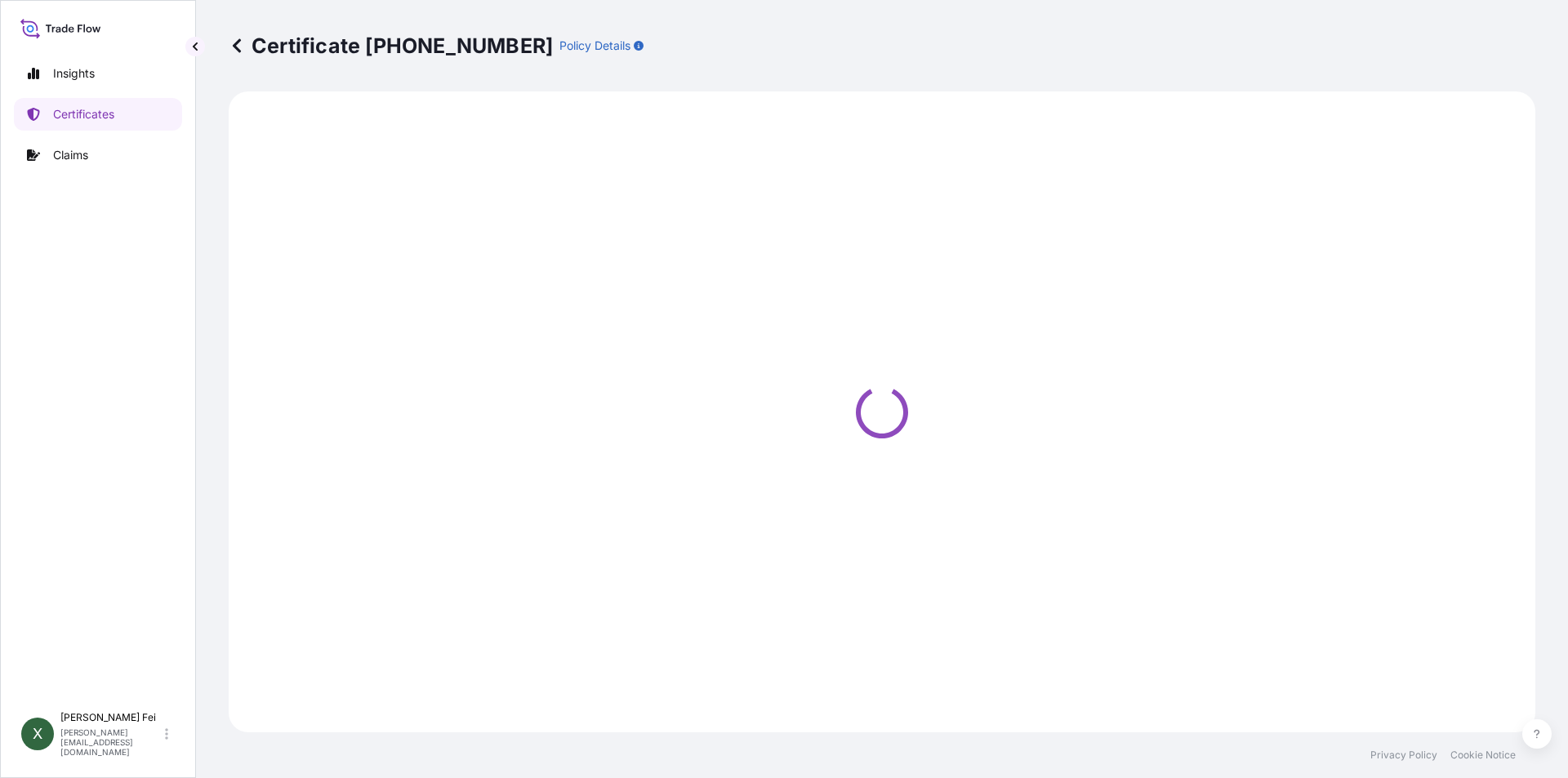
select select "Ocean Vessel"
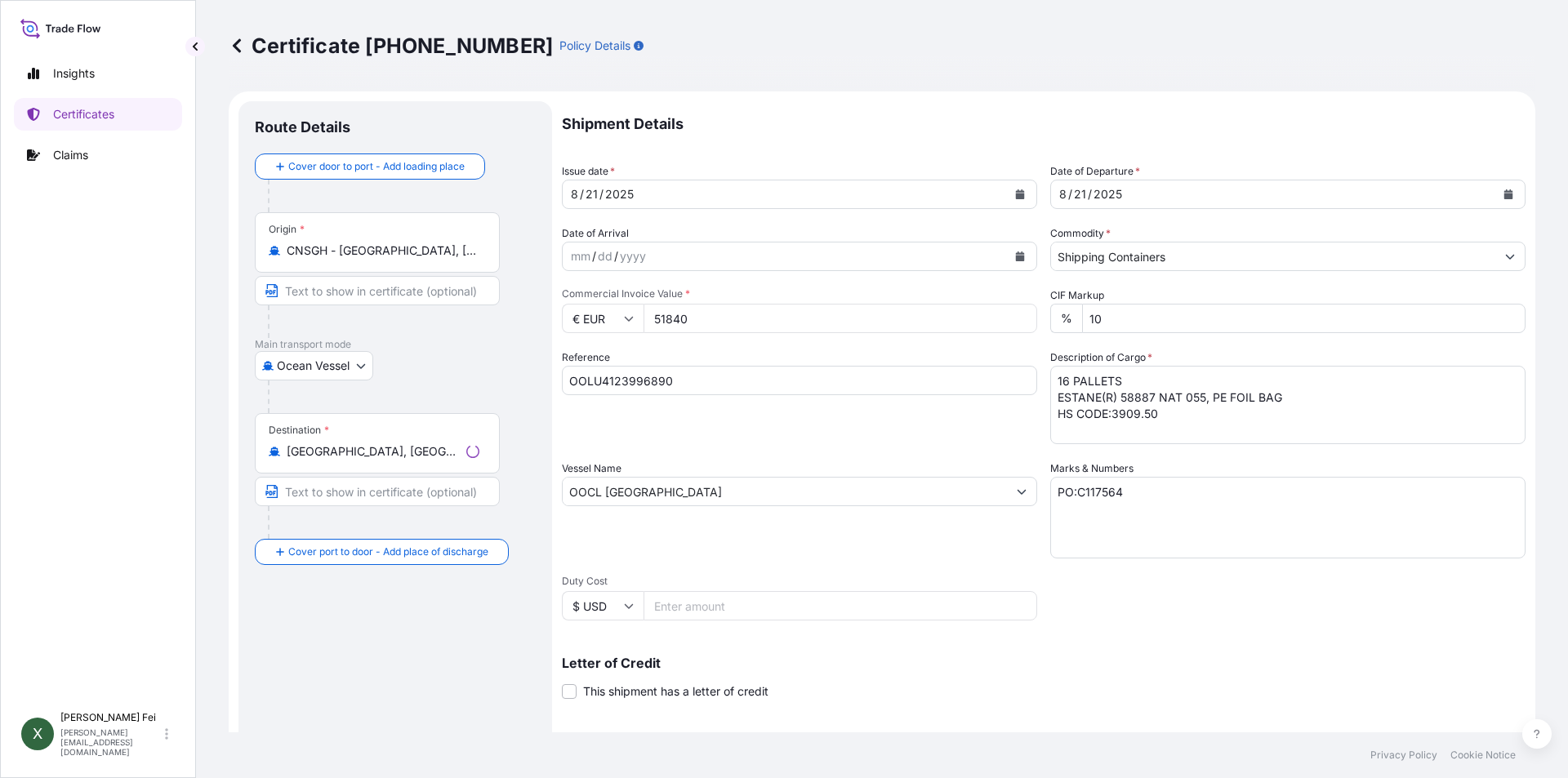
select select "31566"
click at [1017, 191] on icon "Calendar" at bounding box center [1020, 194] width 9 height 10
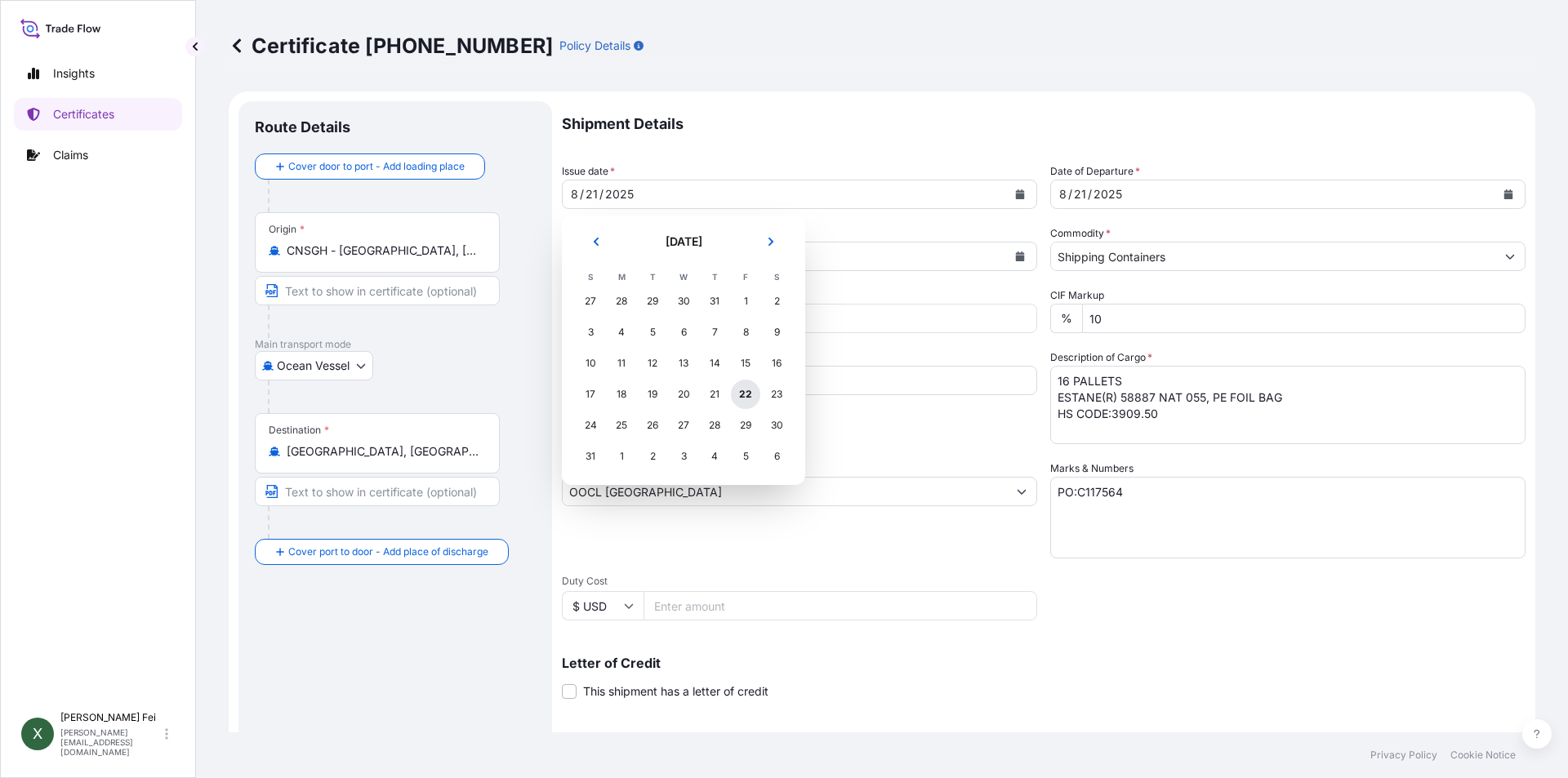
click at [749, 394] on div "22" at bounding box center [746, 394] width 30 height 30
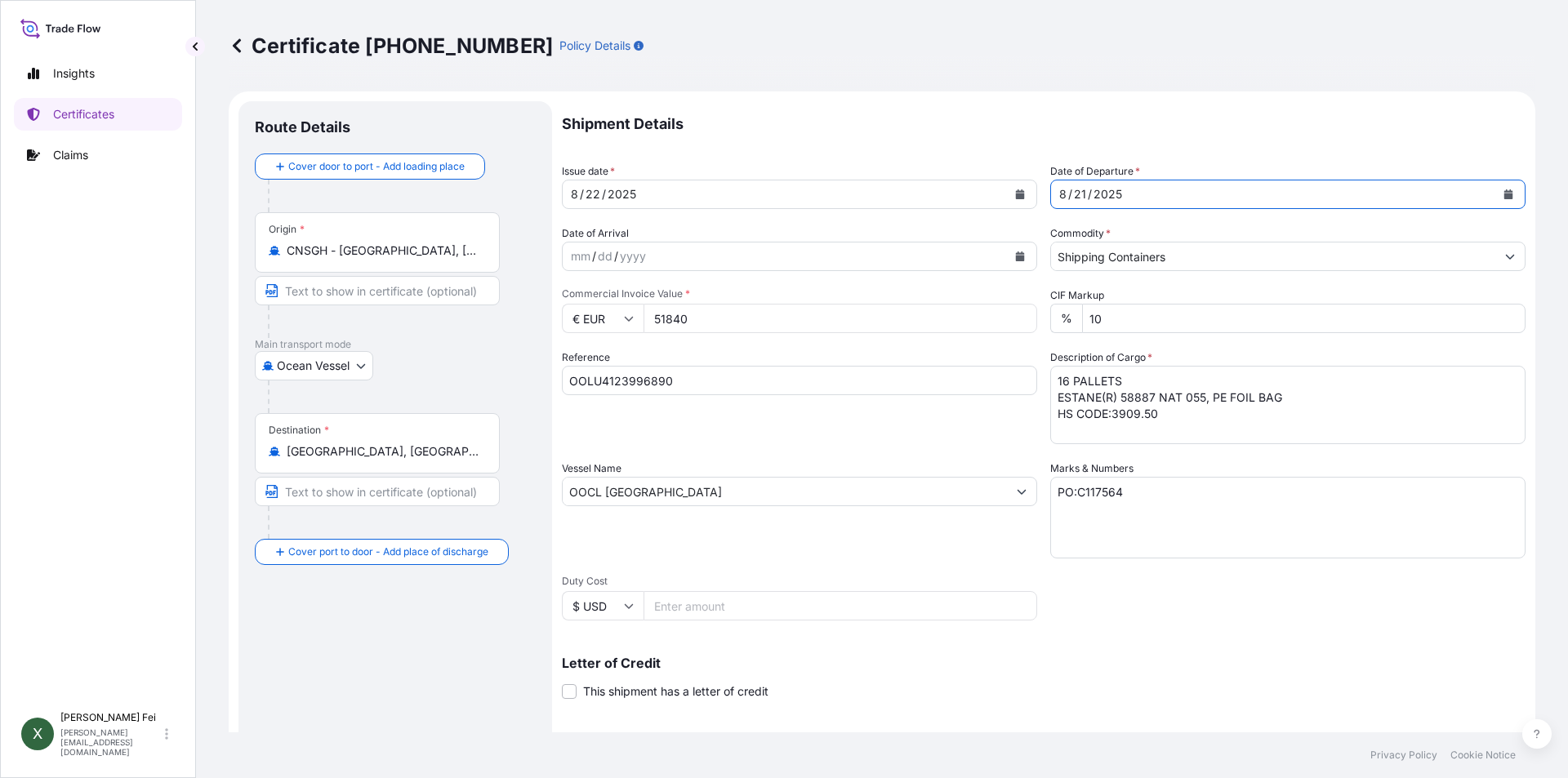
click at [1504, 197] on icon "Calendar" at bounding box center [1508, 194] width 9 height 10
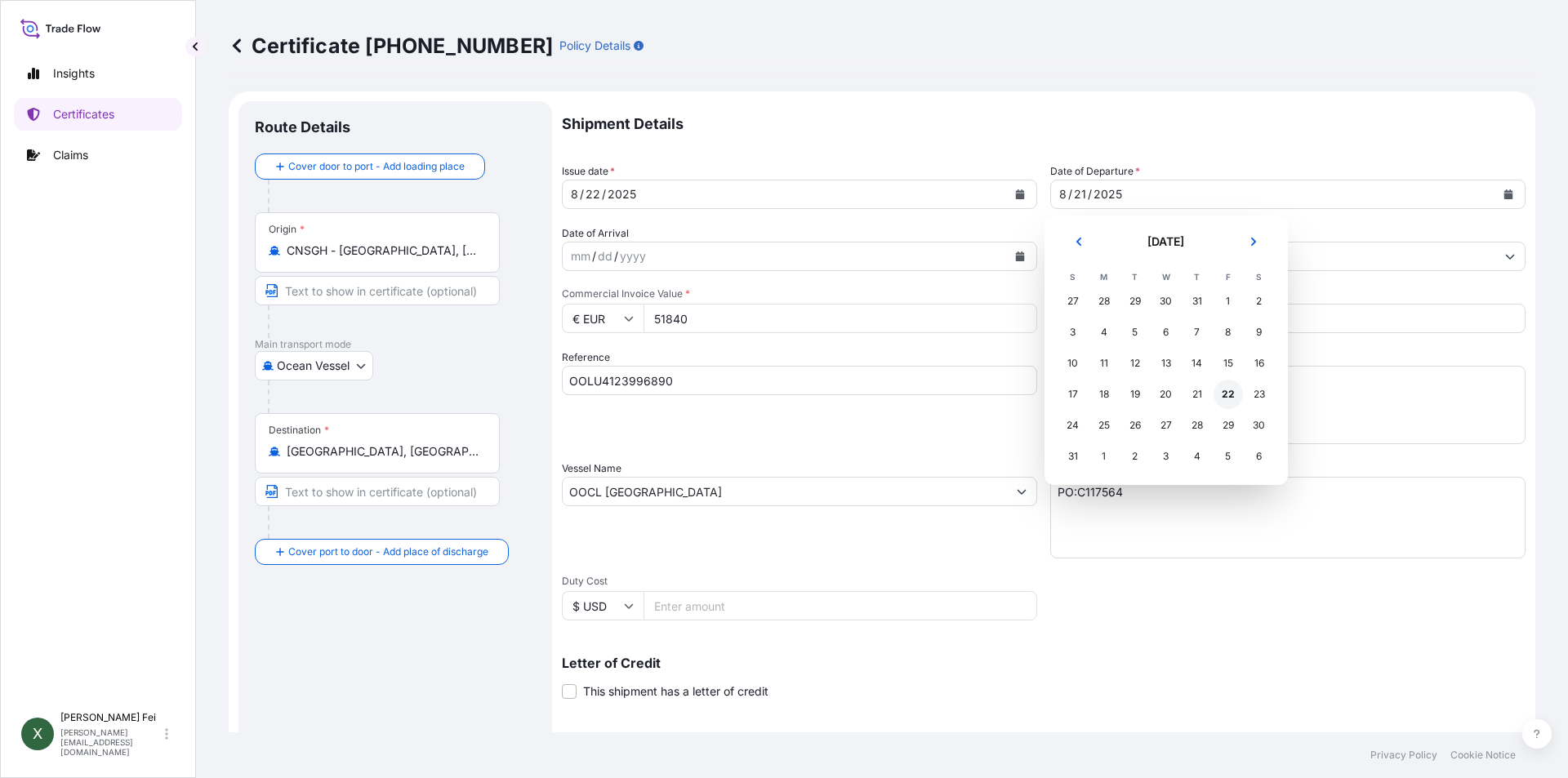
click at [1226, 388] on div "22" at bounding box center [1228, 394] width 30 height 30
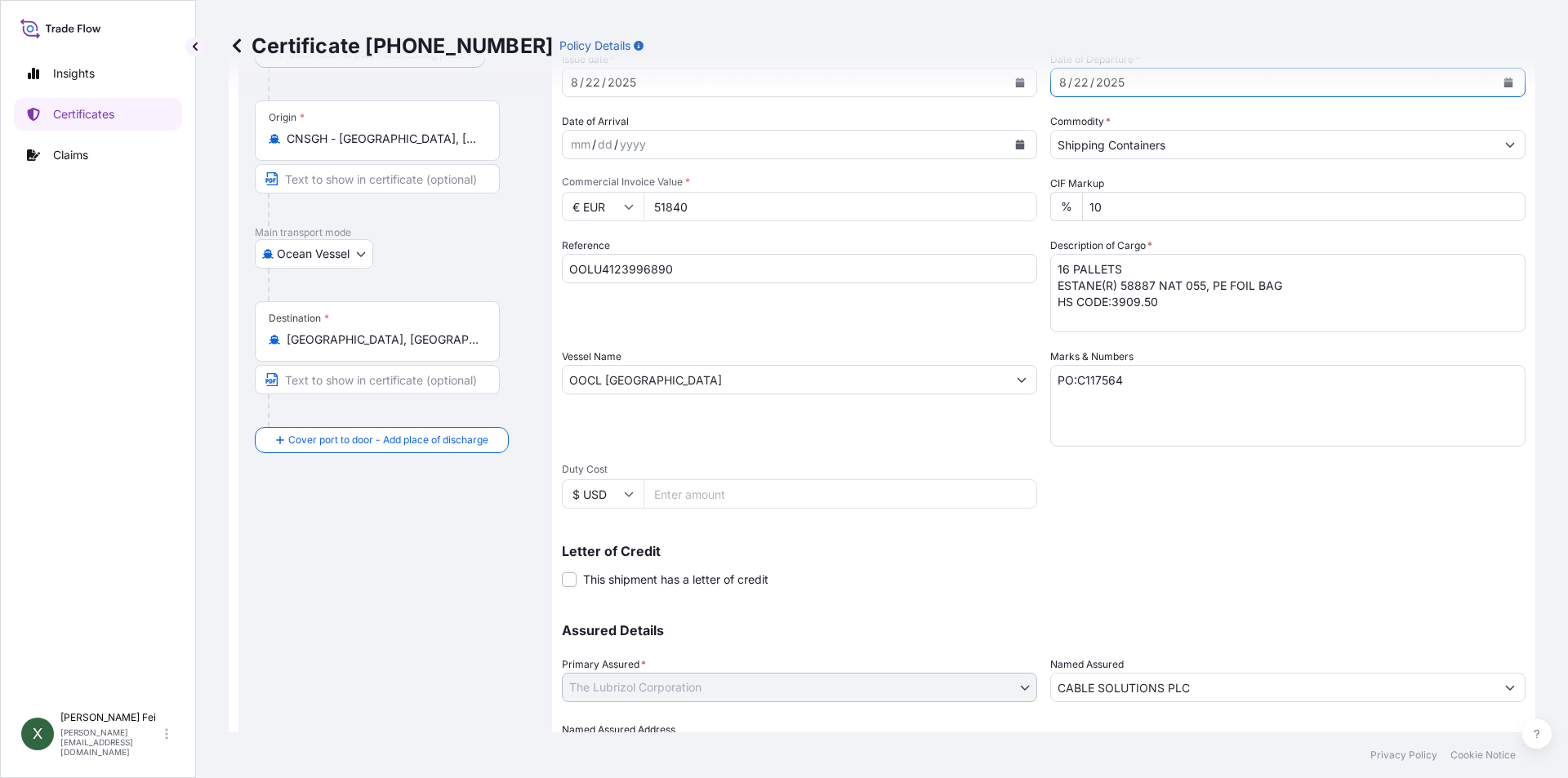
scroll to position [203, 0]
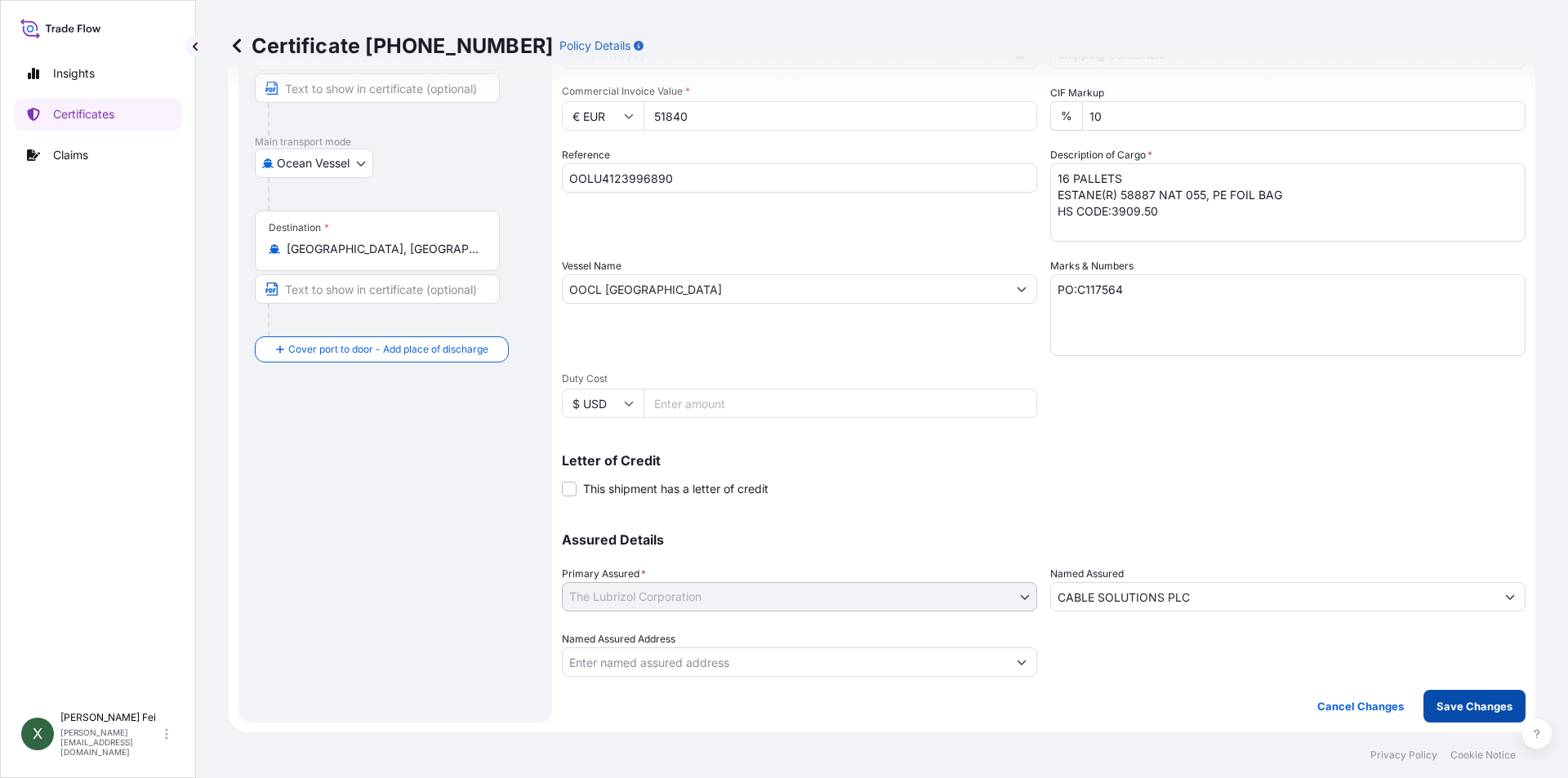
click at [1466, 705] on p "Save Changes" at bounding box center [1475, 707] width 76 height 17
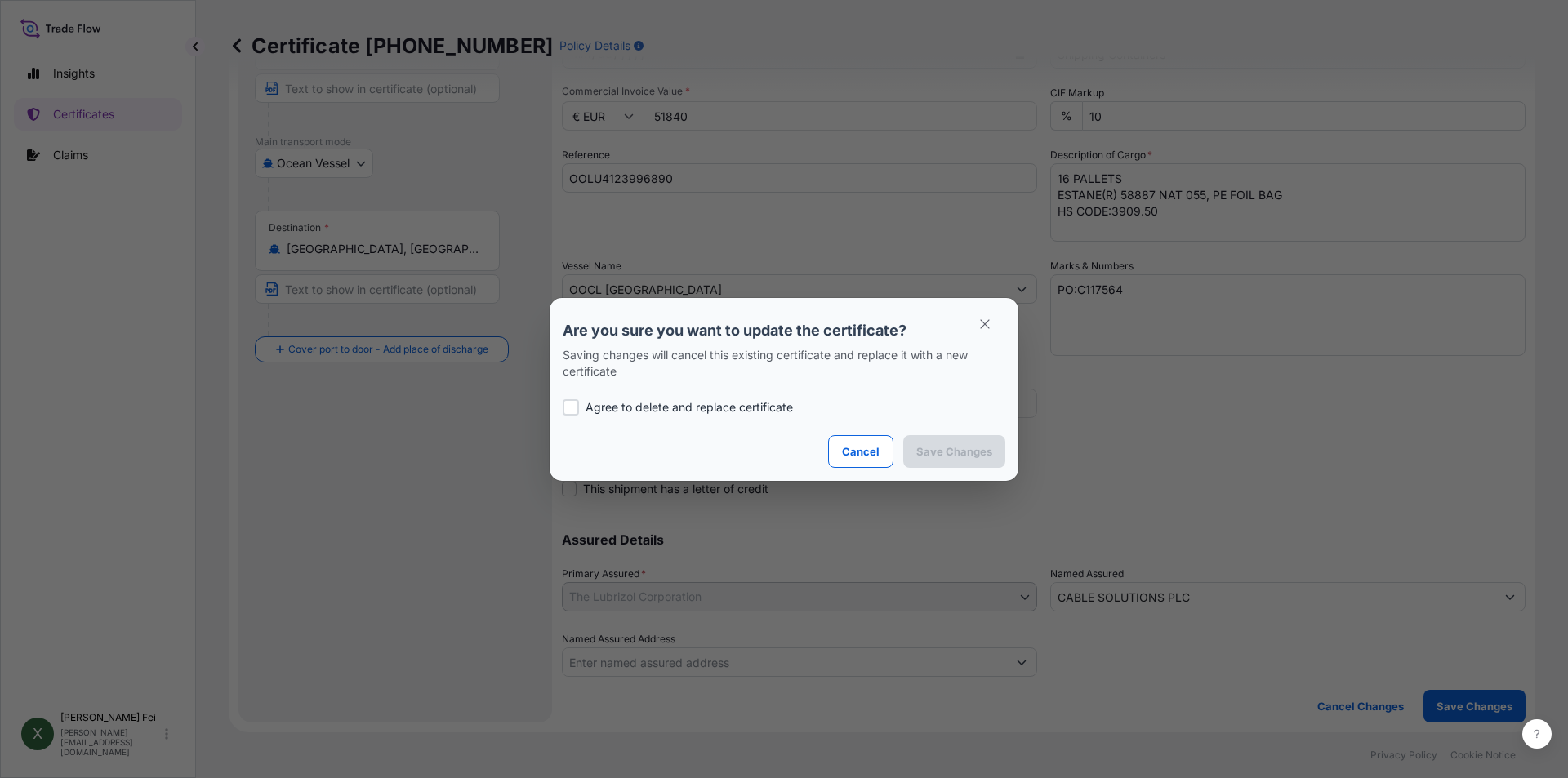
click at [566, 410] on div at bounding box center [571, 408] width 17 height 17
checkbox input "true"
click at [946, 454] on p "Save Changes" at bounding box center [954, 451] width 76 height 17
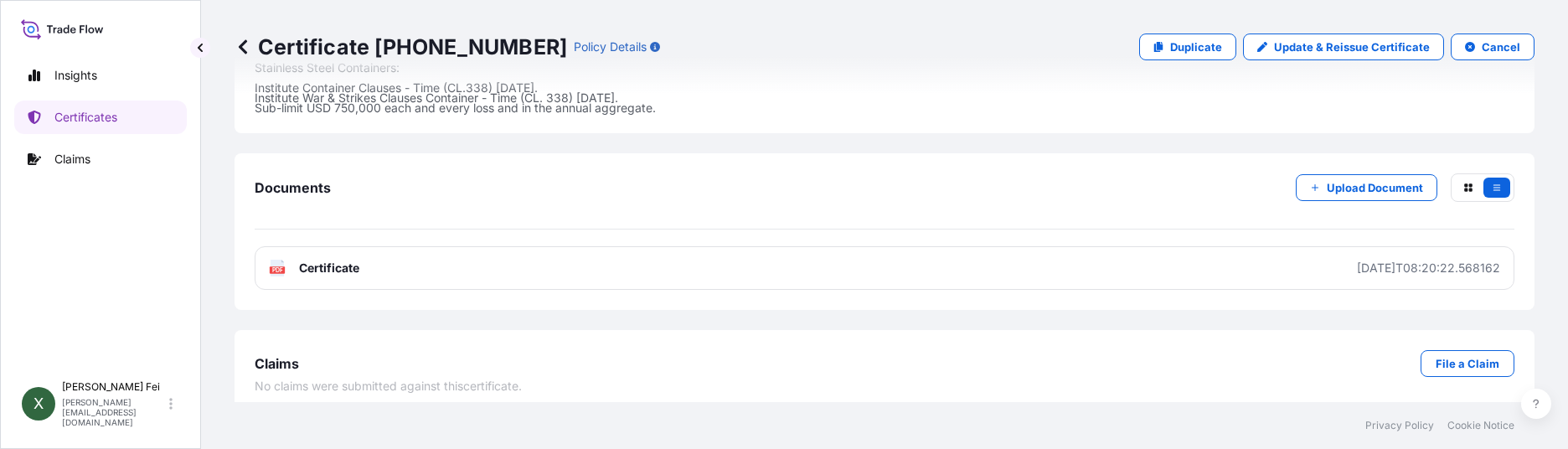
scroll to position [644, 0]
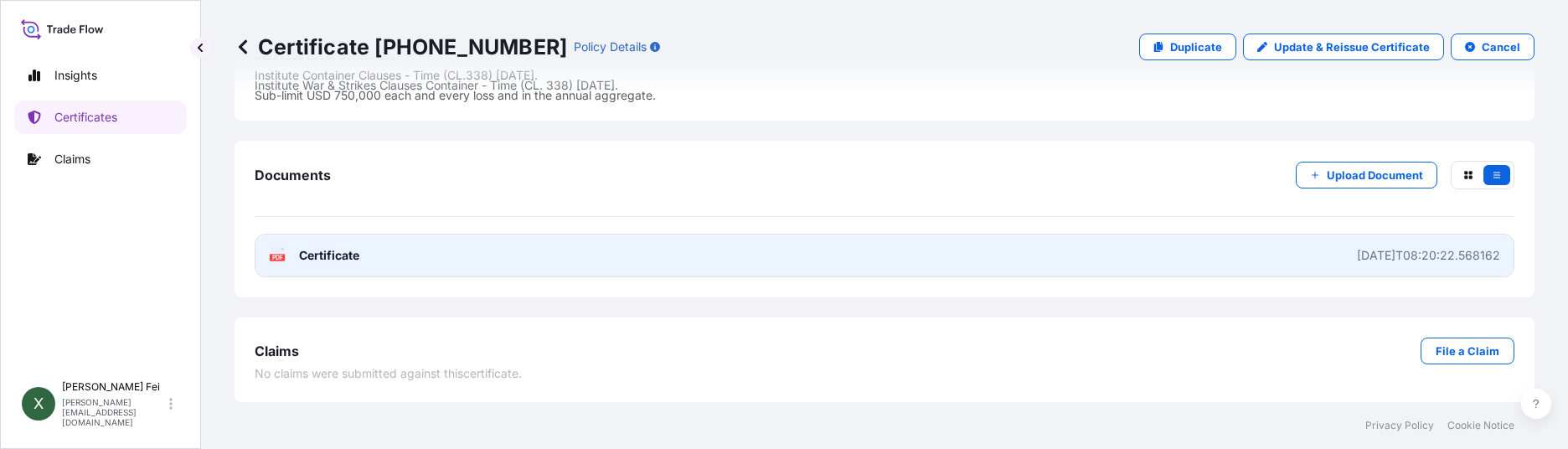
click at [882, 242] on link "PDF Certificate [DATE]T08:20:22.568162" at bounding box center [884, 255] width 1260 height 43
